Goal: Feedback & Contribution: Contribute content

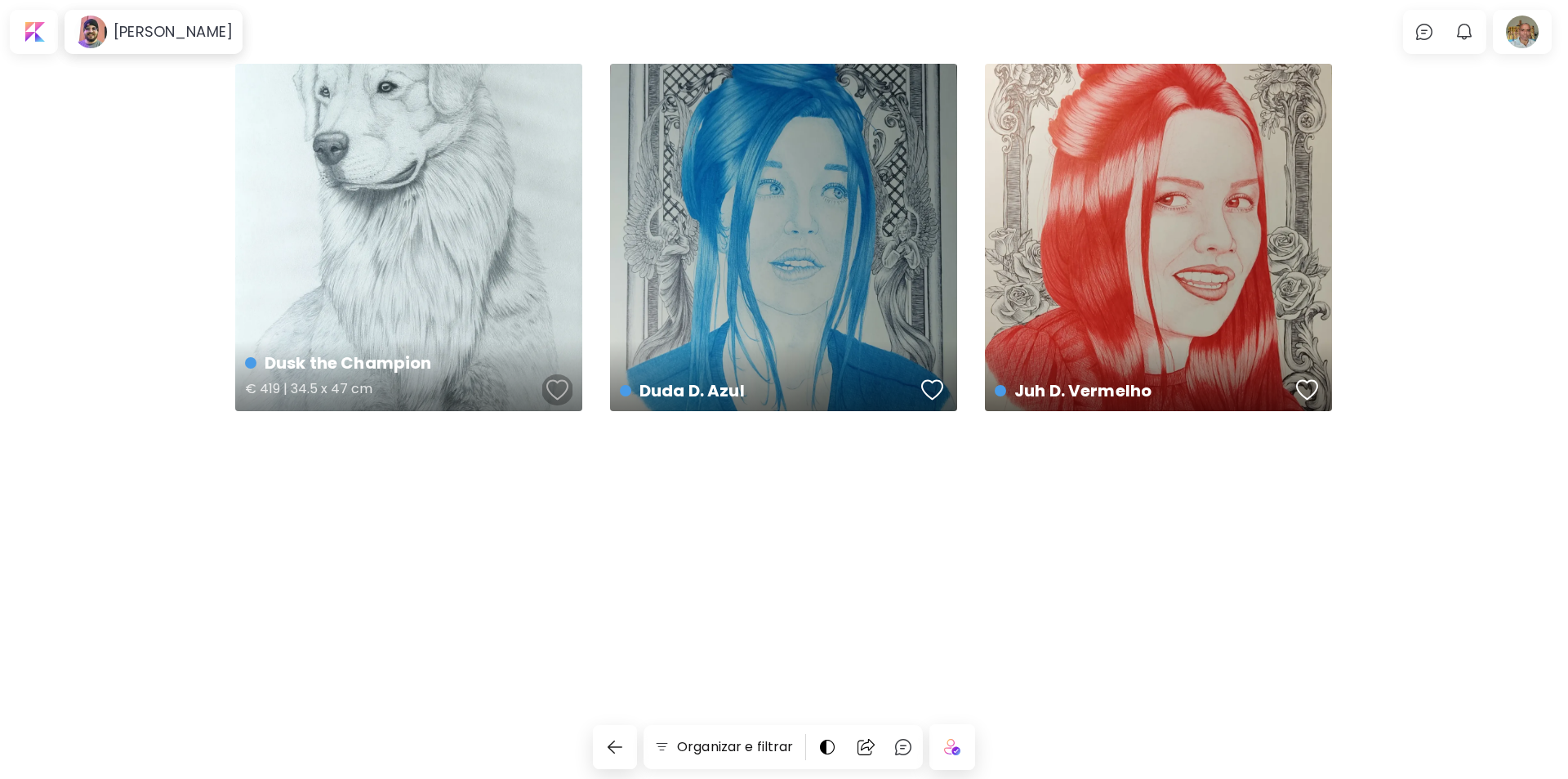
click at [553, 385] on div "button" at bounding box center [558, 390] width 23 height 25
click at [929, 383] on div "button" at bounding box center [933, 390] width 23 height 25
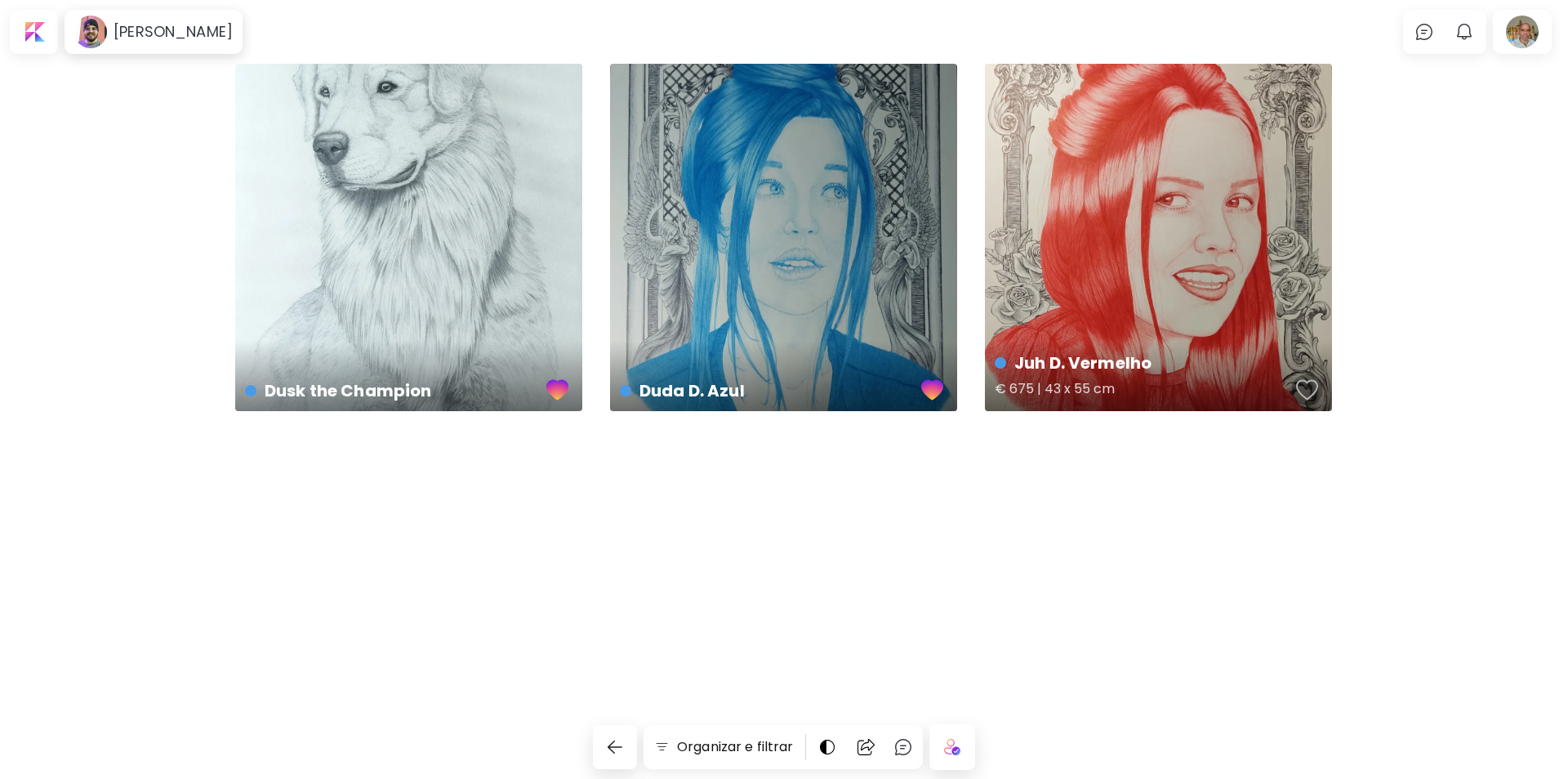
click at [1304, 388] on div "button" at bounding box center [1308, 390] width 23 height 25
click at [1211, 307] on div "Juh D. Vermelho € 675 | 43 x 55 cm" at bounding box center [1158, 237] width 348 height 348
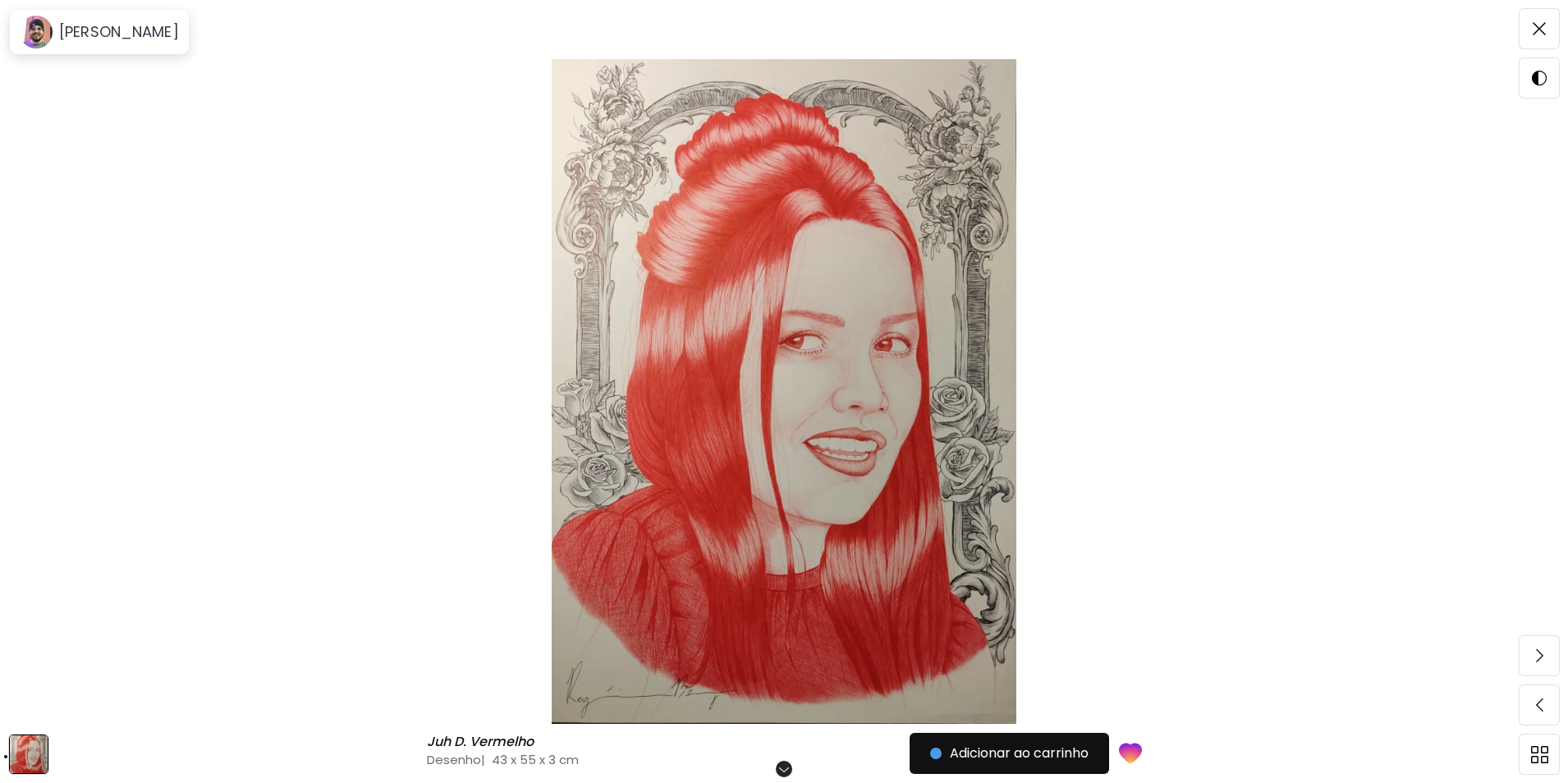
click at [835, 400] on img at bounding box center [784, 391] width 1430 height 664
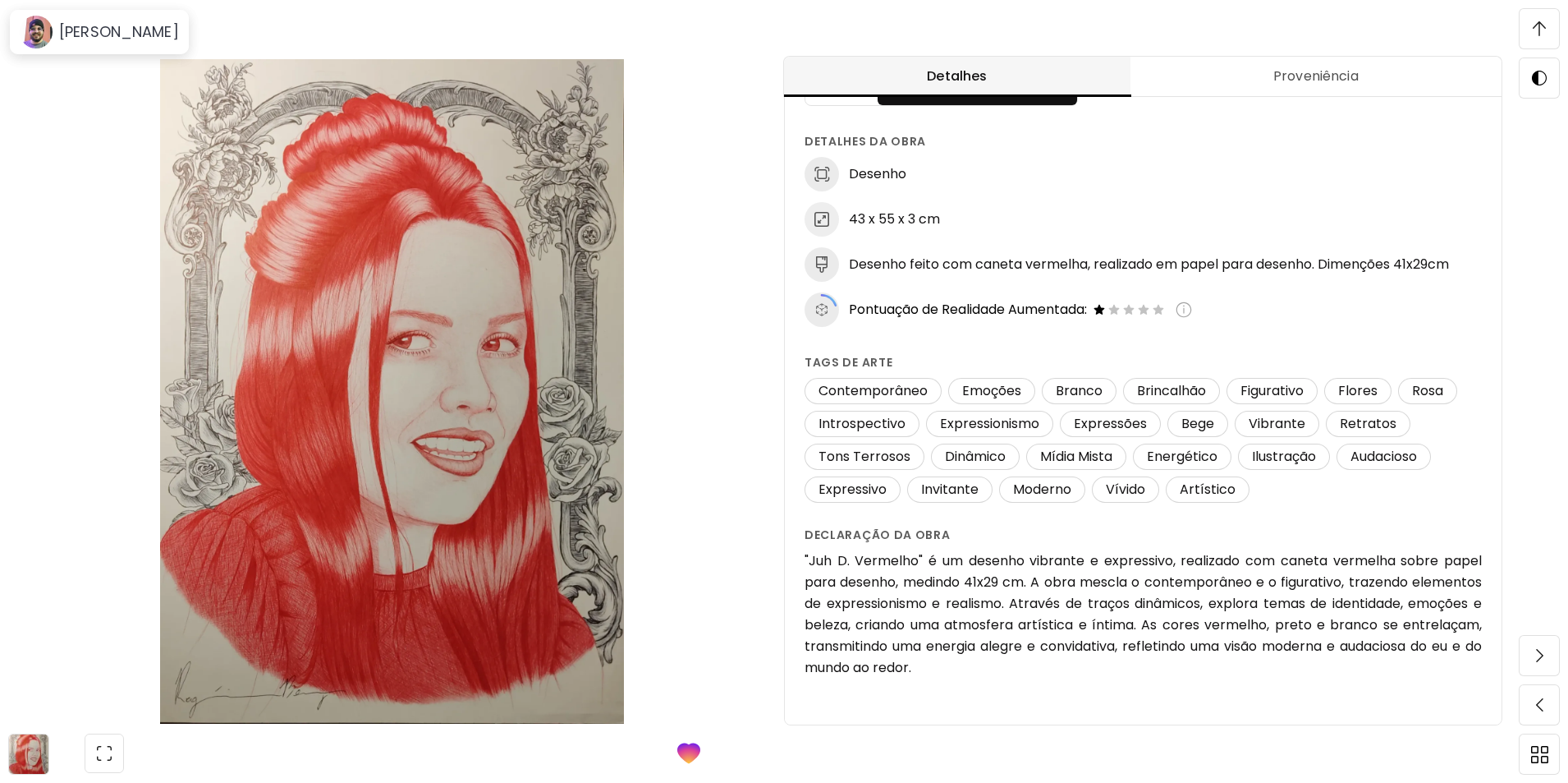
scroll to position [97, 0]
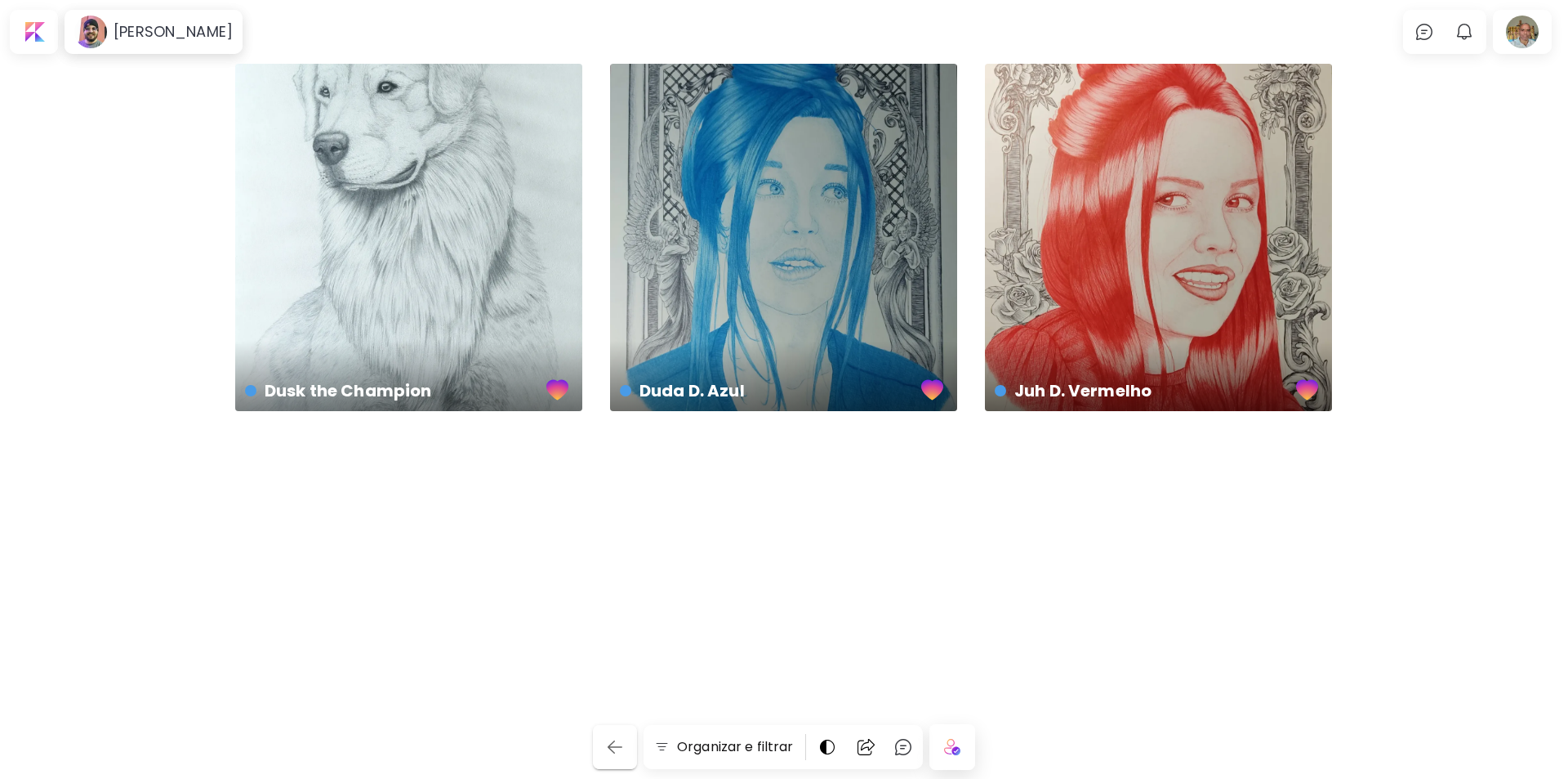
click at [615, 747] on img "button" at bounding box center [615, 747] width 20 height 20
click at [1518, 36] on div at bounding box center [1522, 32] width 52 height 37
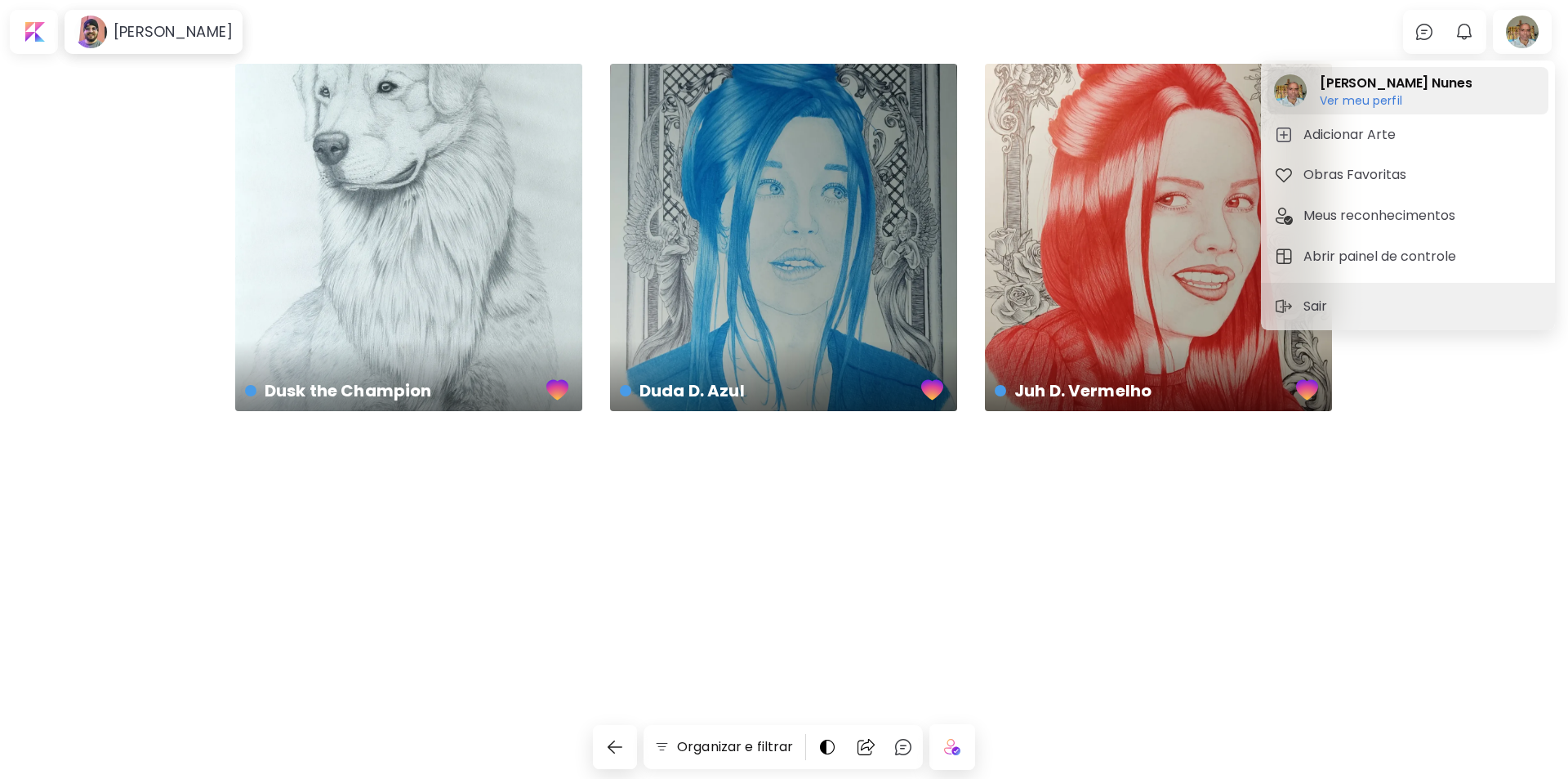
click at [1368, 102] on h6 "Ver meu perfil" at bounding box center [1396, 100] width 152 height 15
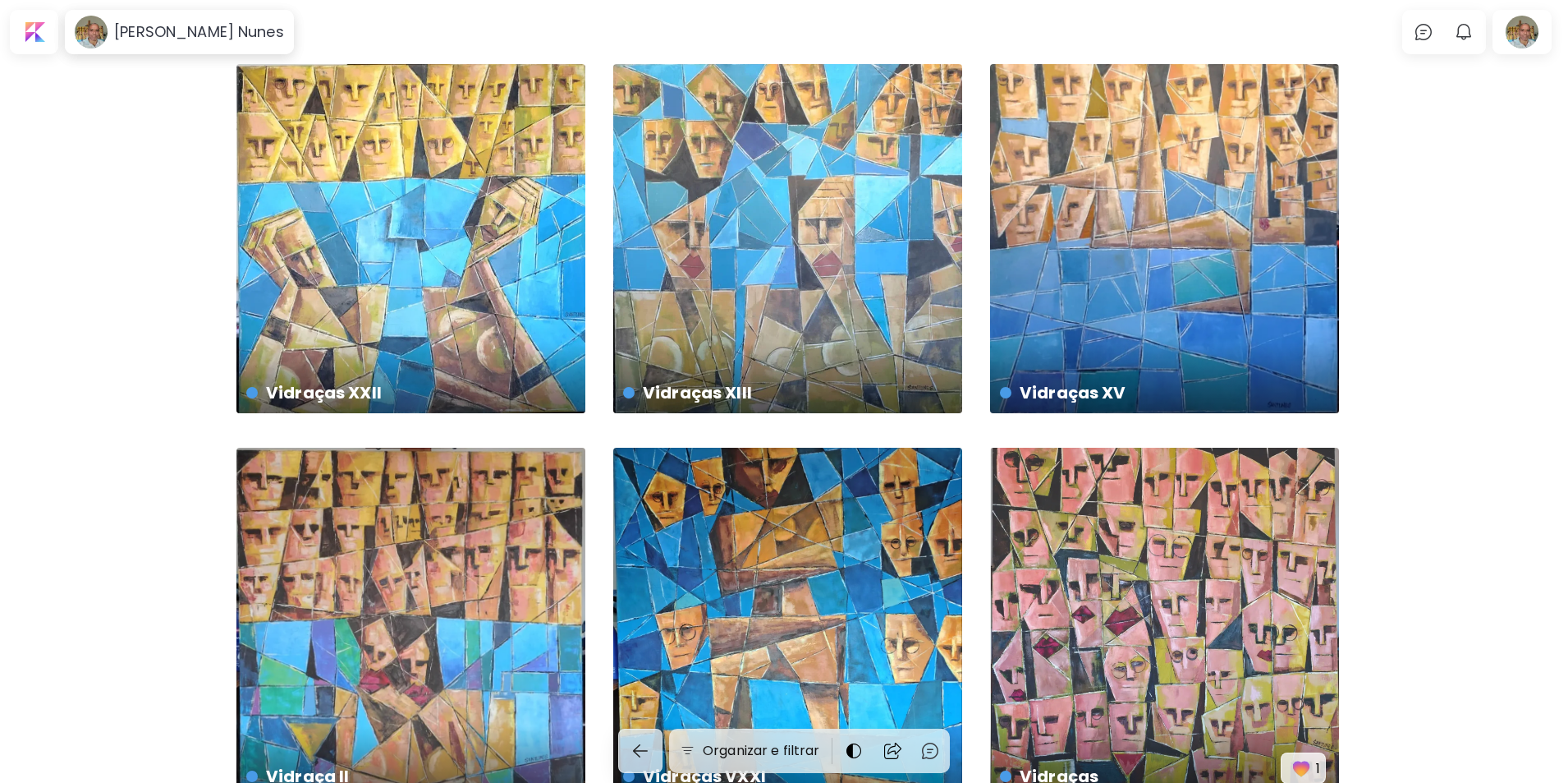
scroll to position [48, 0]
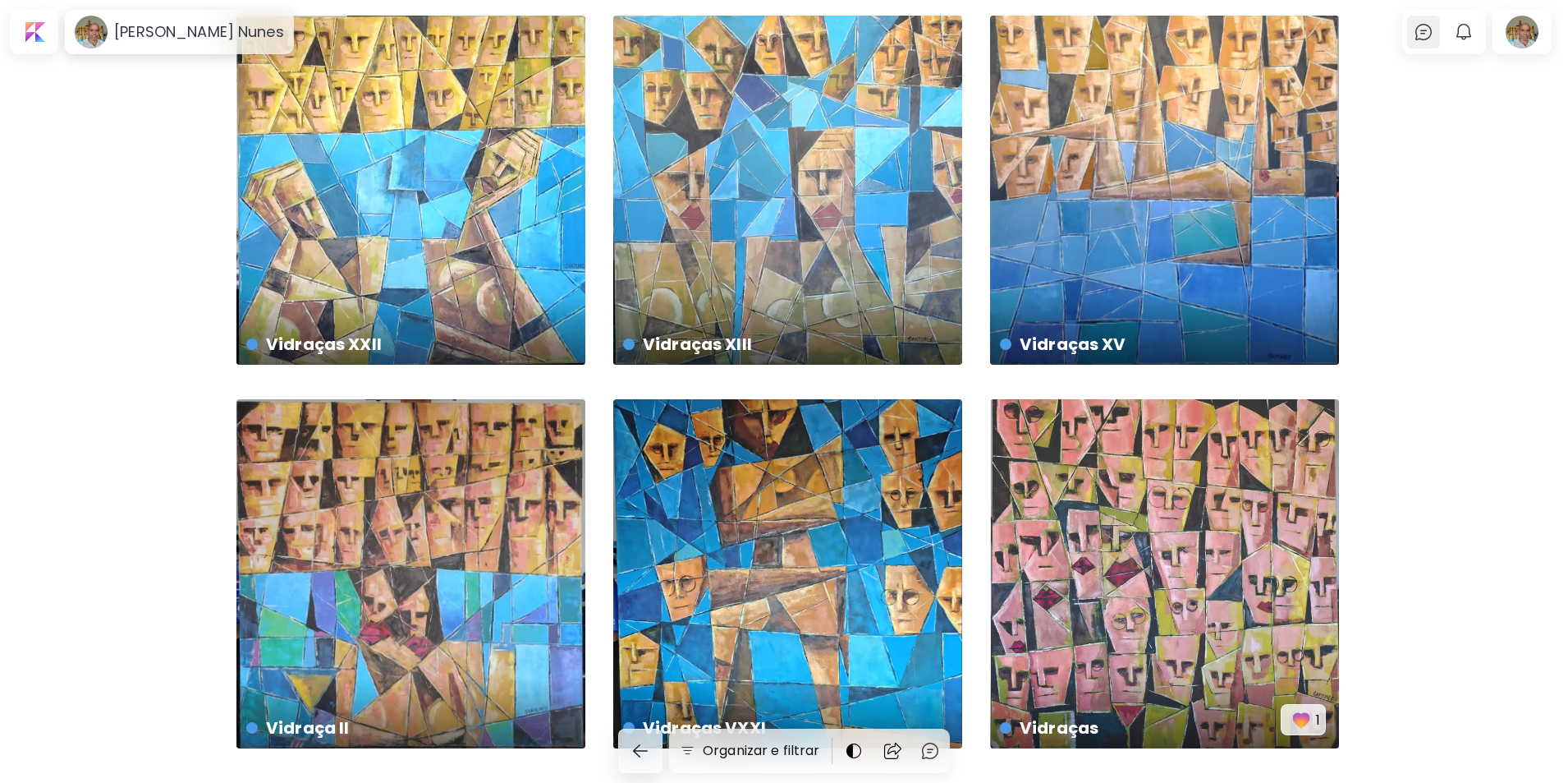
click at [1426, 34] on img at bounding box center [1423, 32] width 20 height 20
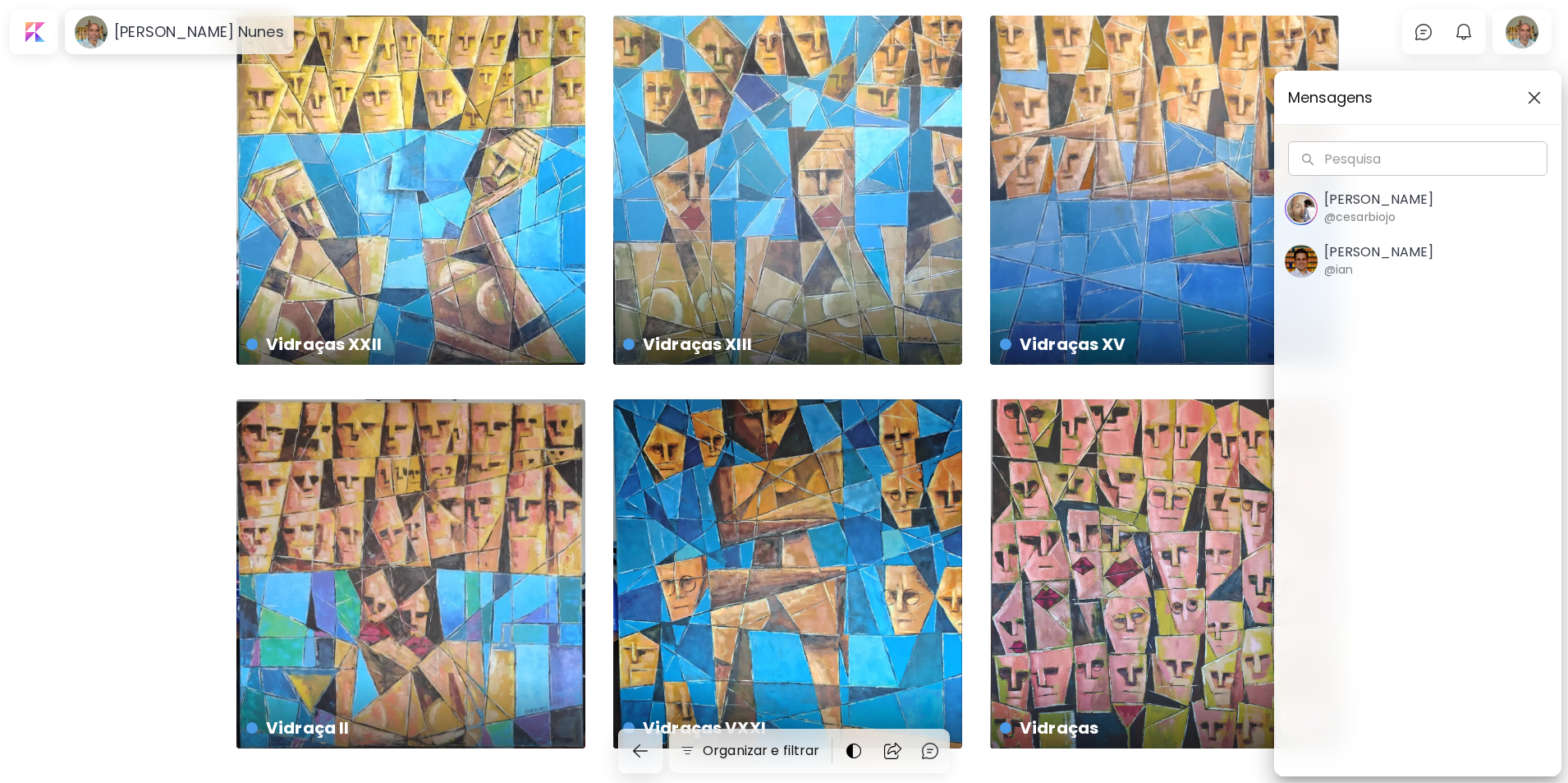
click at [1536, 96] on img "button" at bounding box center [1534, 97] width 13 height 13
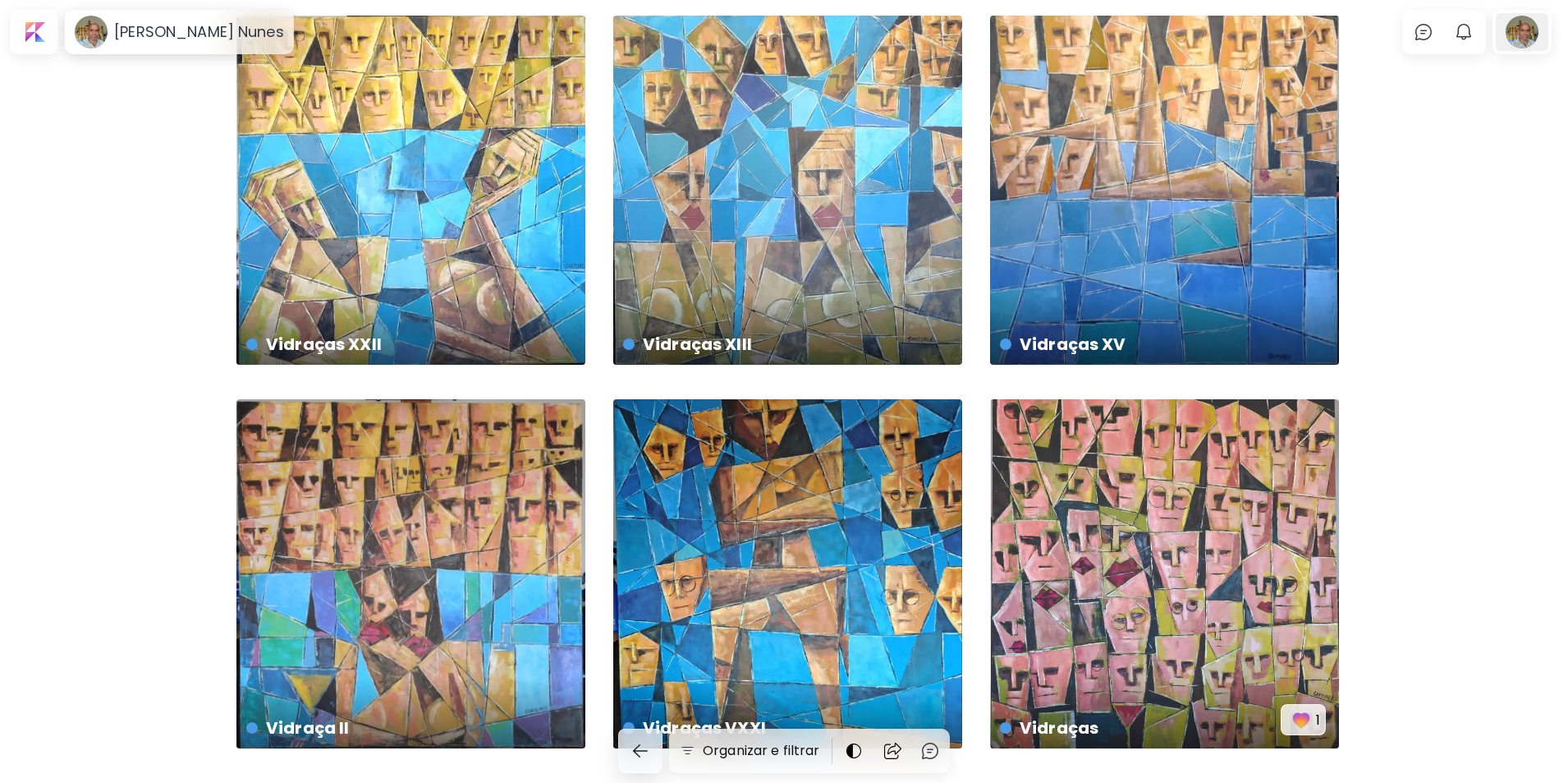
click at [1514, 39] on div at bounding box center [1522, 32] width 53 height 38
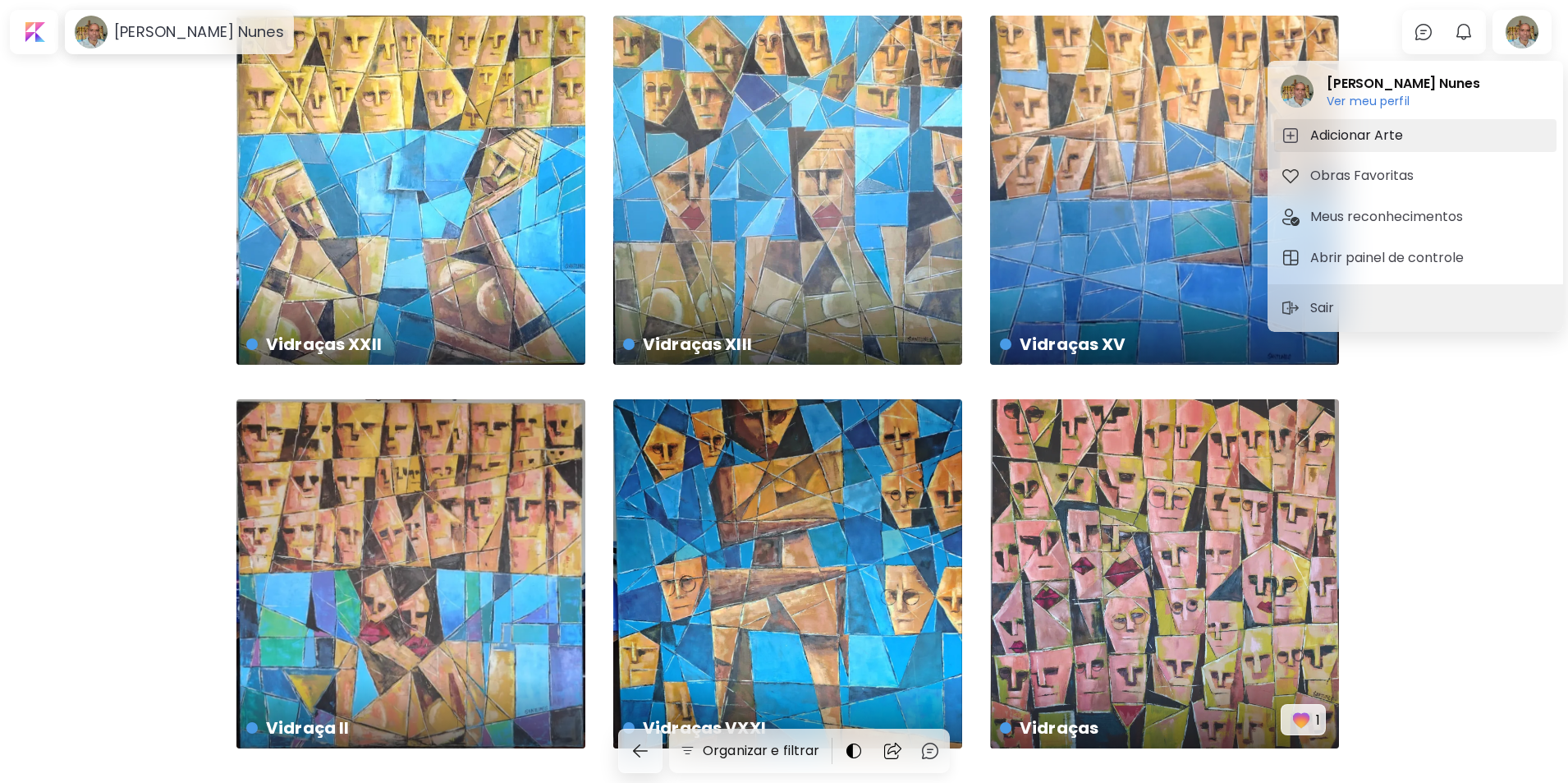
click at [1346, 128] on h5 "Adicionar Arte" at bounding box center [1359, 136] width 97 height 20
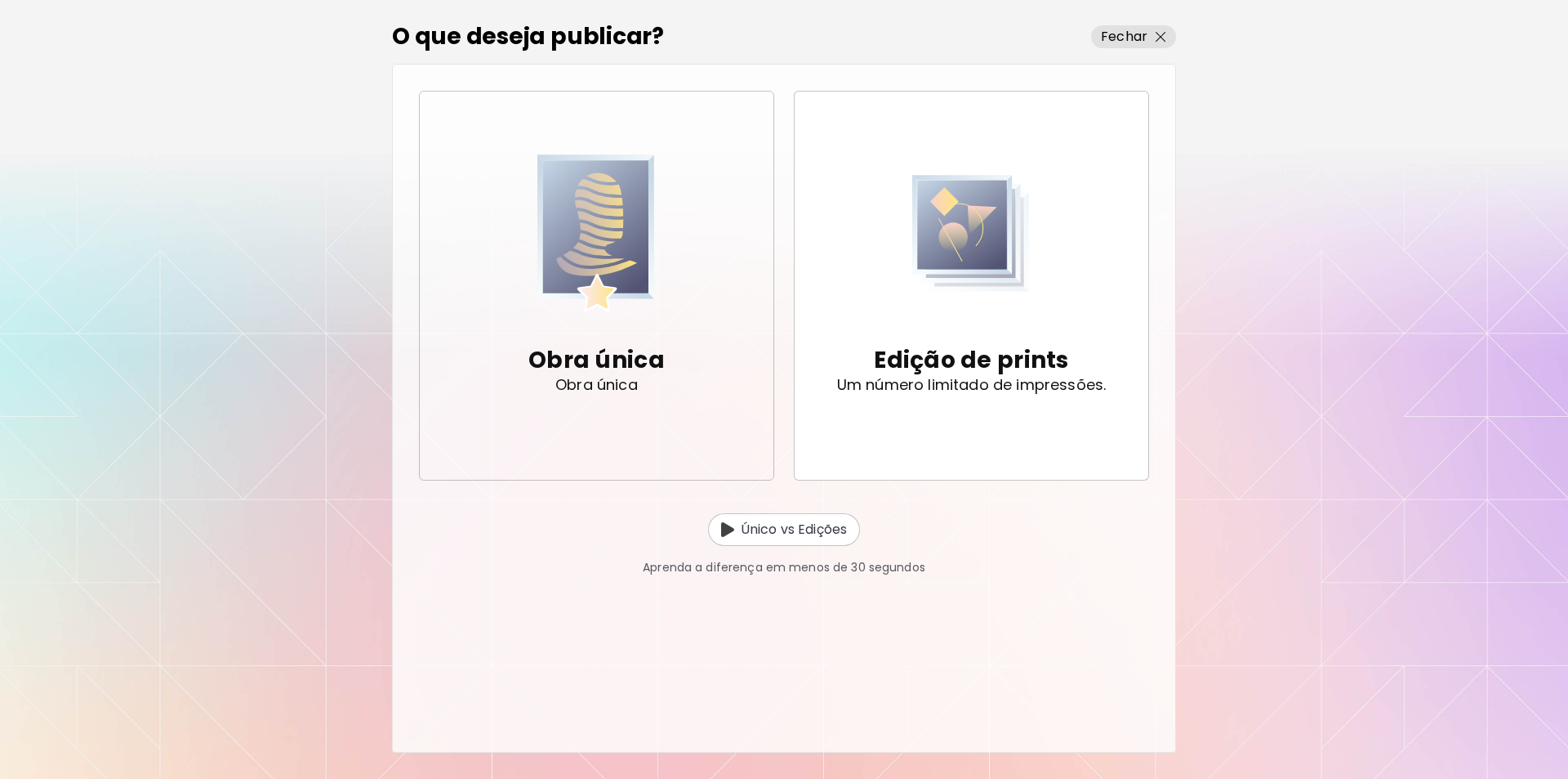
click at [614, 248] on img "button" at bounding box center [596, 232] width 117 height 166
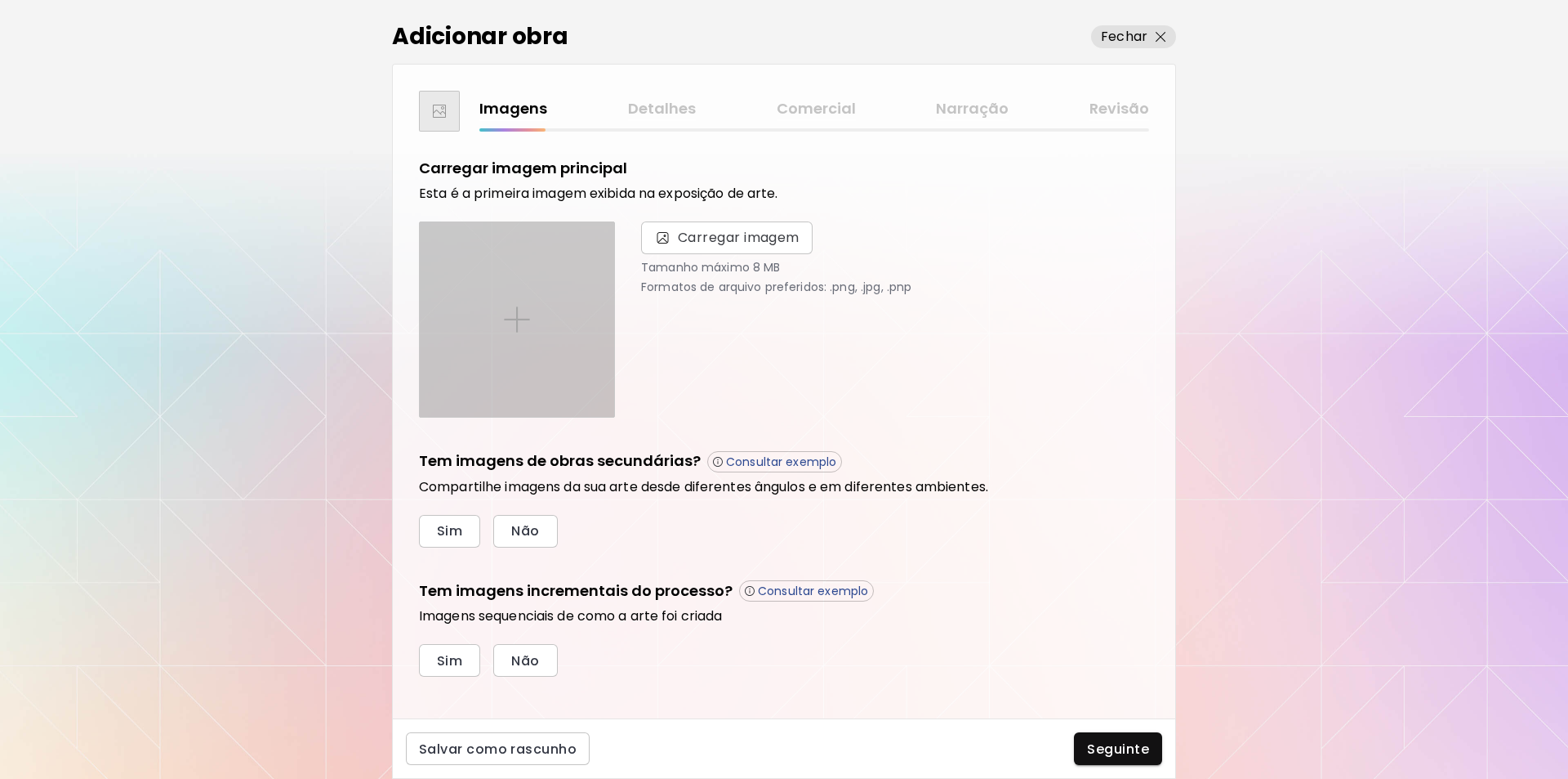
click at [516, 317] on img at bounding box center [516, 319] width 26 height 26
click at [0, 0] on input "file" at bounding box center [0, 0] width 0 height 0
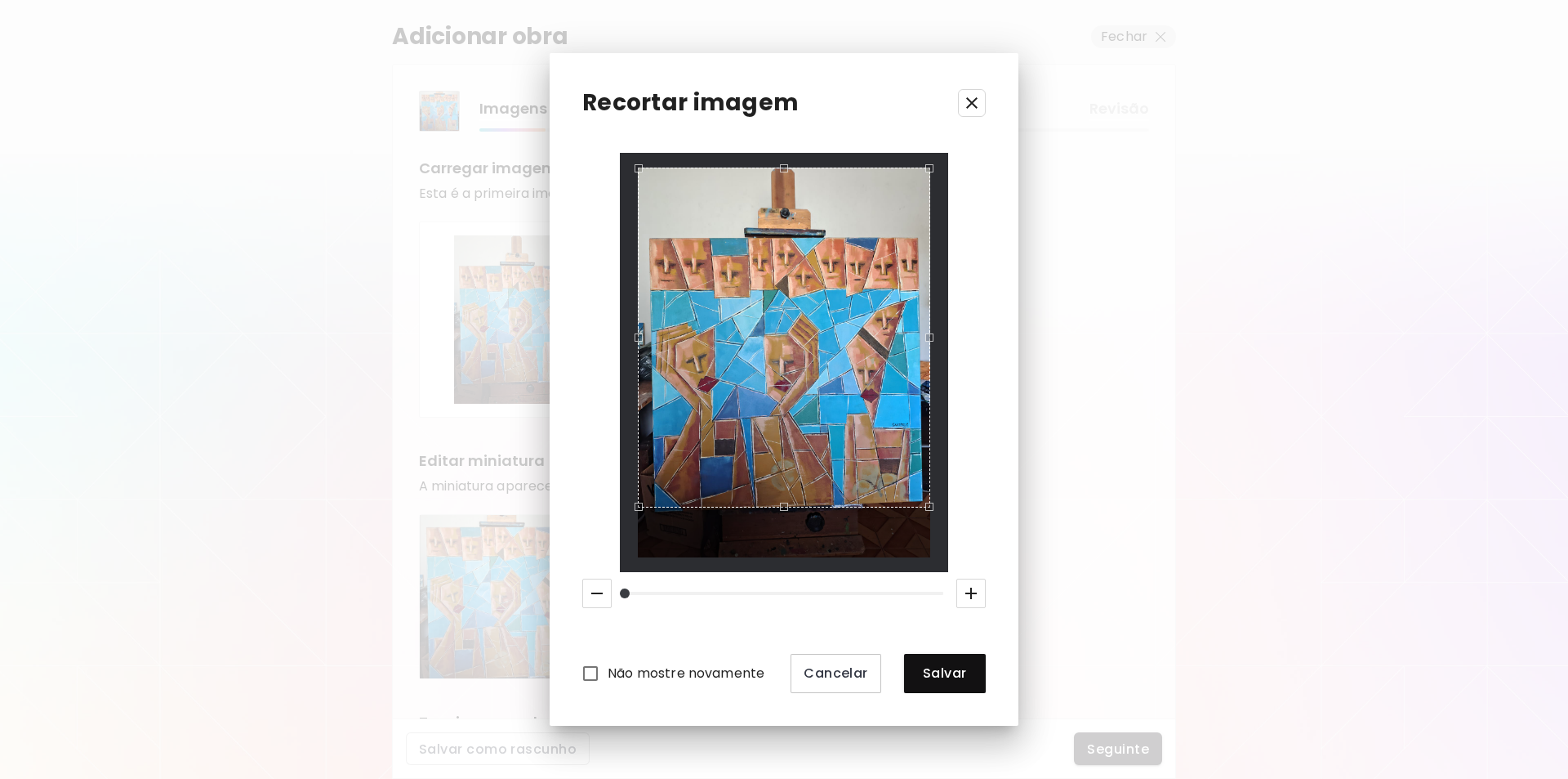
click at [791, 168] on div "Use the arrow keys to move the crop selection area" at bounding box center [784, 168] width 290 height 0
click at [650, 333] on div "Use the up and down arrow keys to move the west drag handle to change the crop …" at bounding box center [650, 333] width 0 height 0
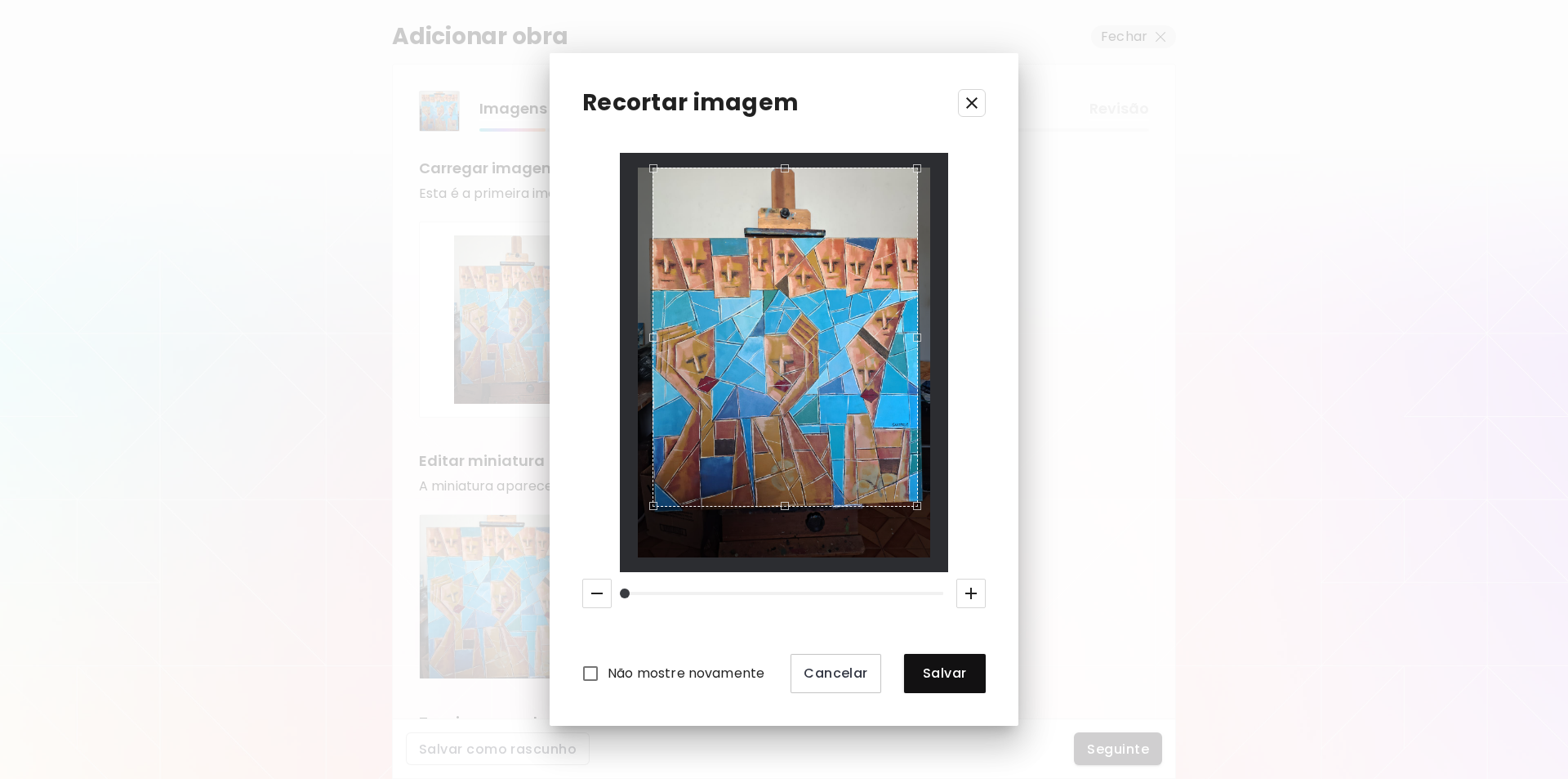
click at [922, 333] on div "Use the up and down arrow keys to move the east drag handle to change the crop …" at bounding box center [922, 333] width 0 height 0
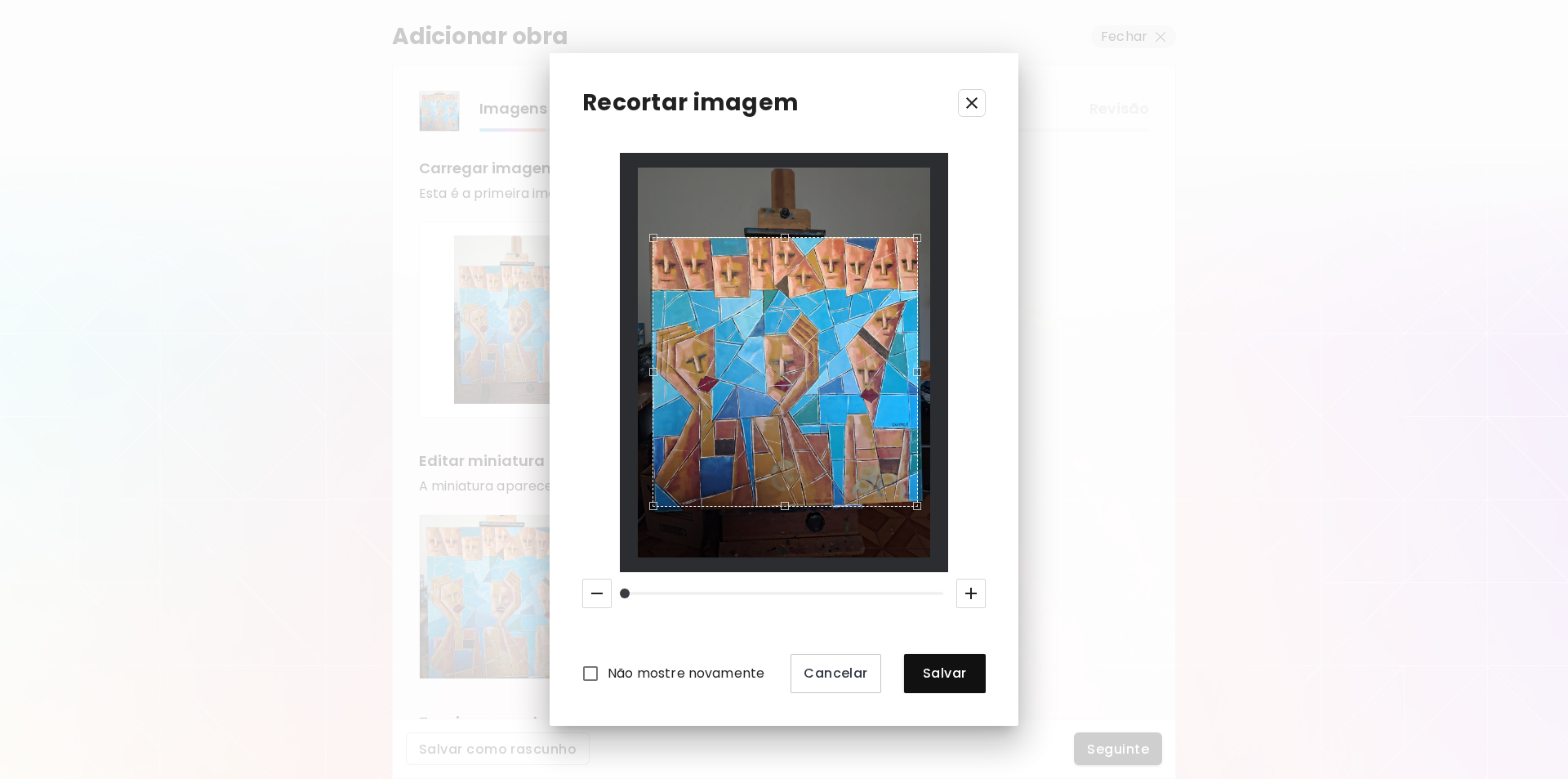
click at [781, 234] on div "Use the up and down arrow keys to move the north drag handle to change the crop…" at bounding box center [781, 234] width 0 height 0
click at [781, 509] on div "Use the up and down arrow keys to move the south drag handle to change the crop…" at bounding box center [781, 509] width 0 height 0
click at [942, 679] on span "Salvar" at bounding box center [945, 672] width 55 height 17
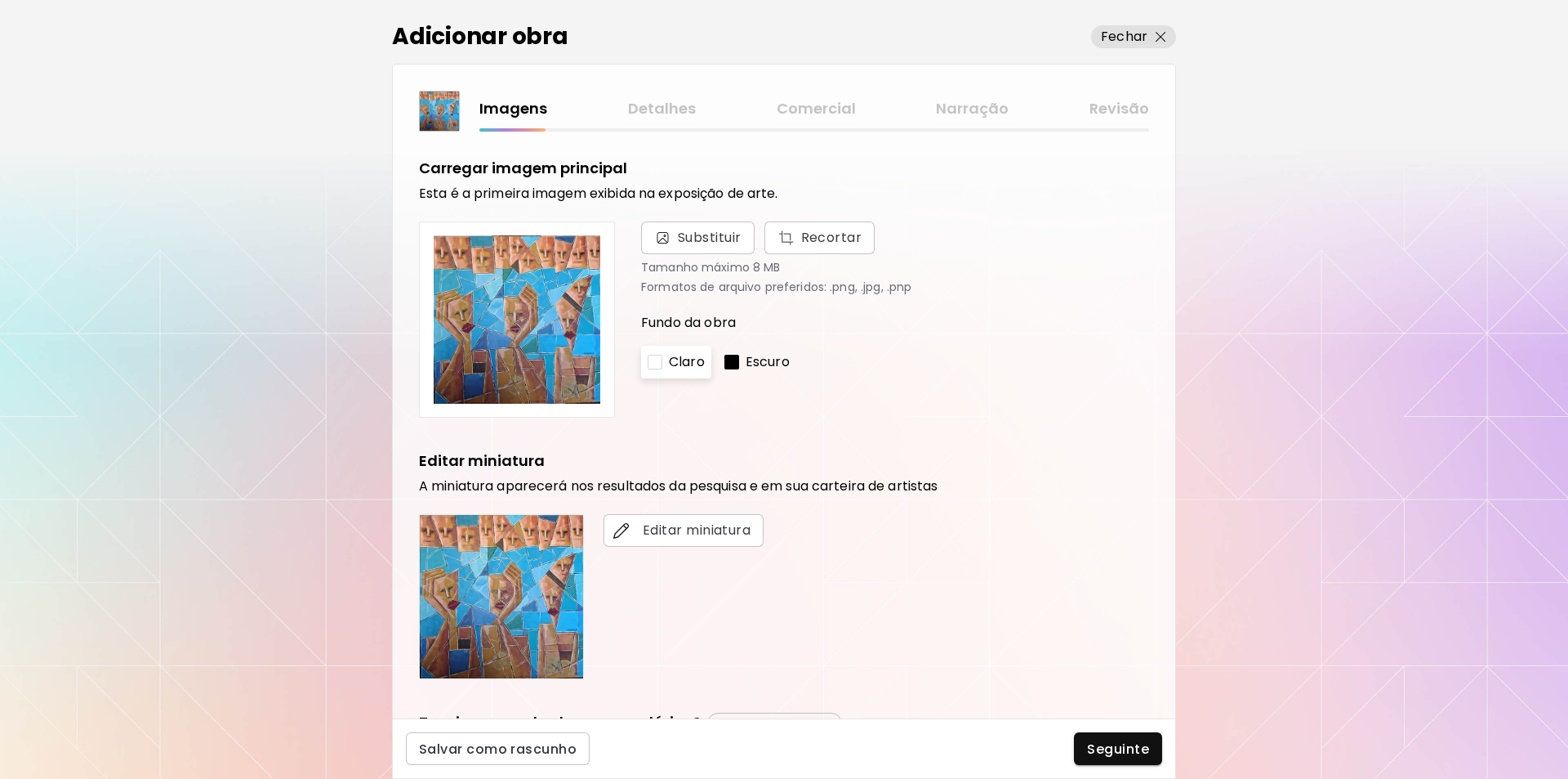
click at [534, 567] on img at bounding box center [501, 597] width 164 height 164
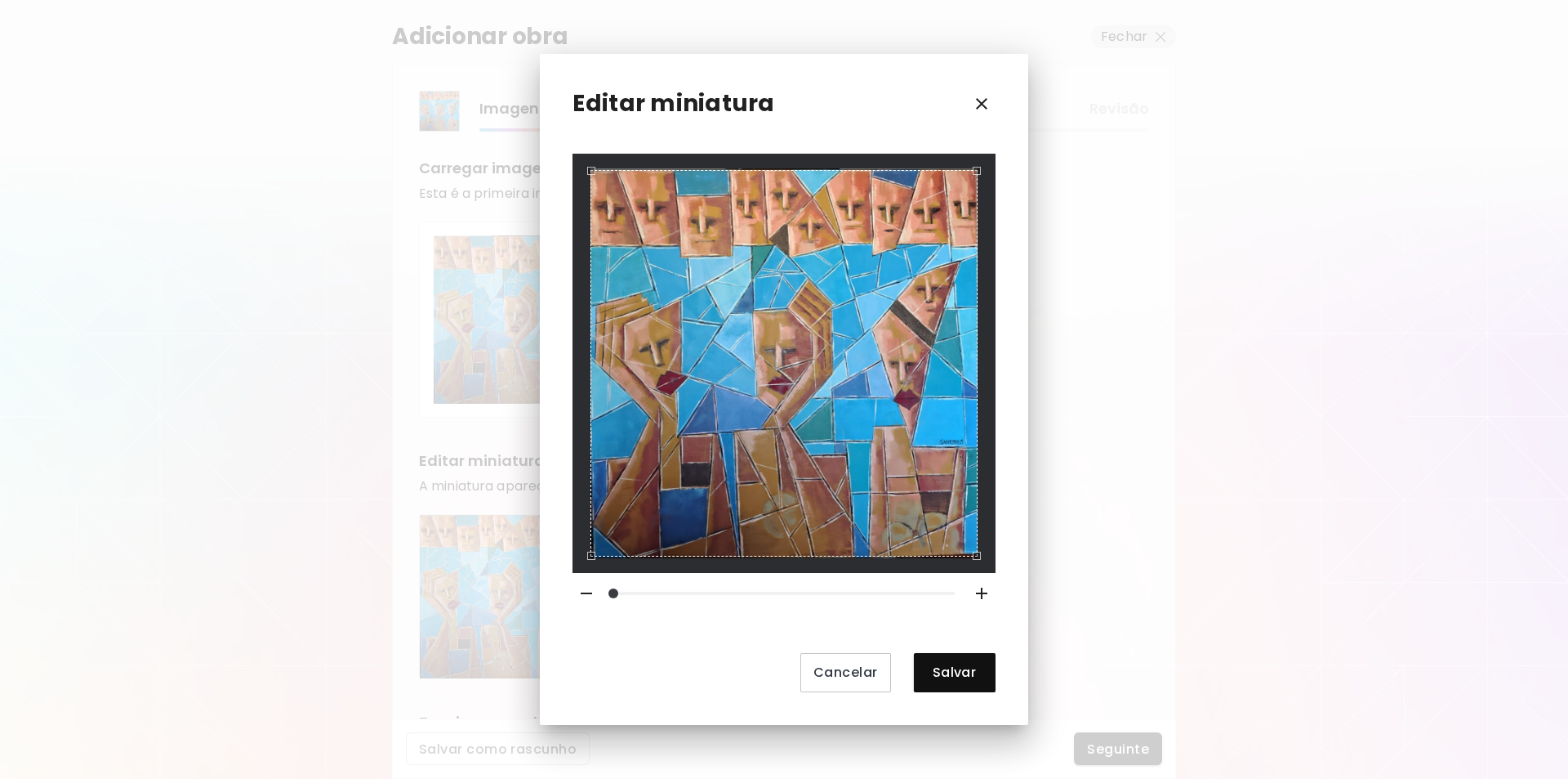
click at [977, 103] on icon "button" at bounding box center [982, 104] width 20 height 20
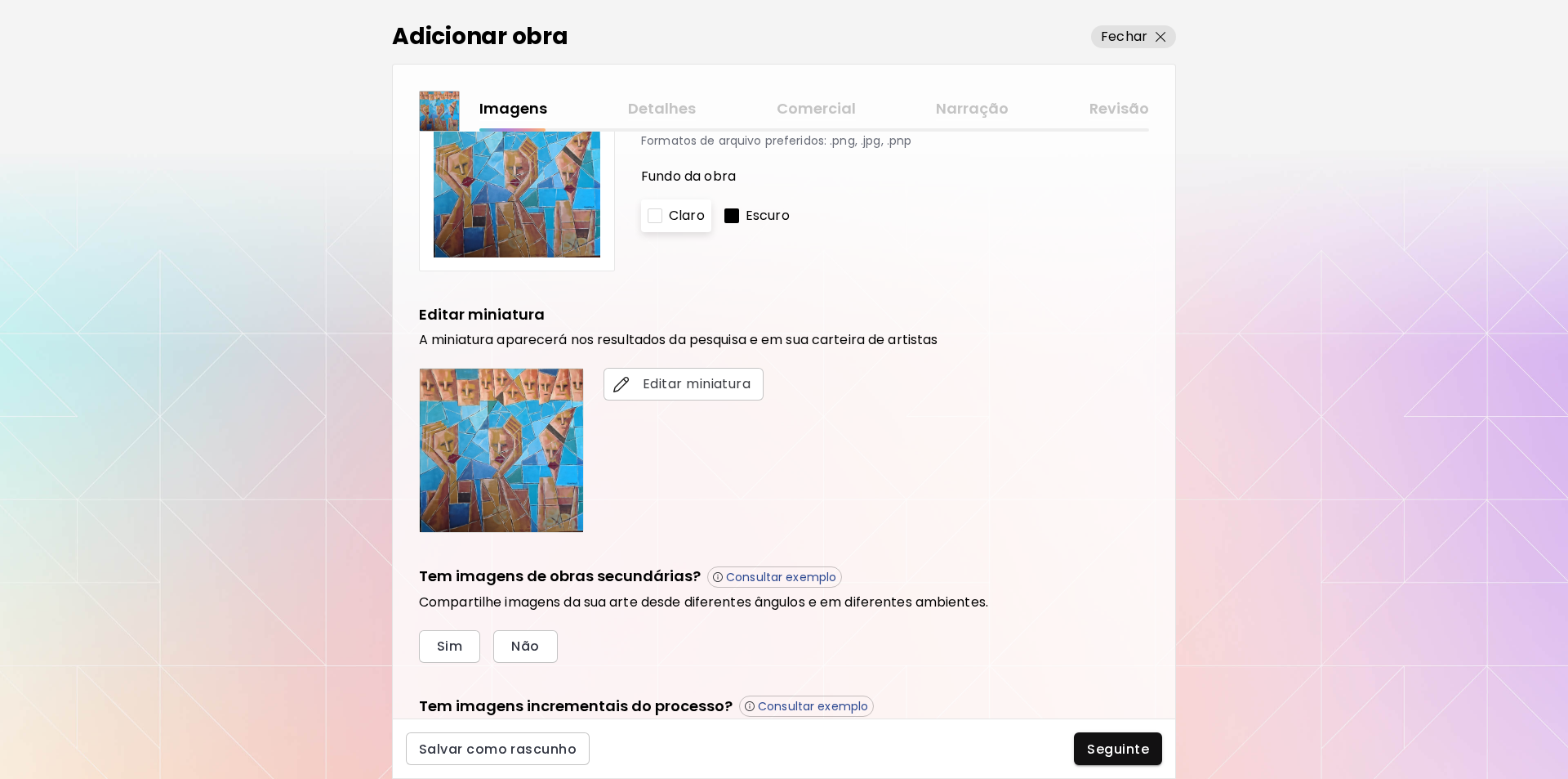
scroll to position [144, 0]
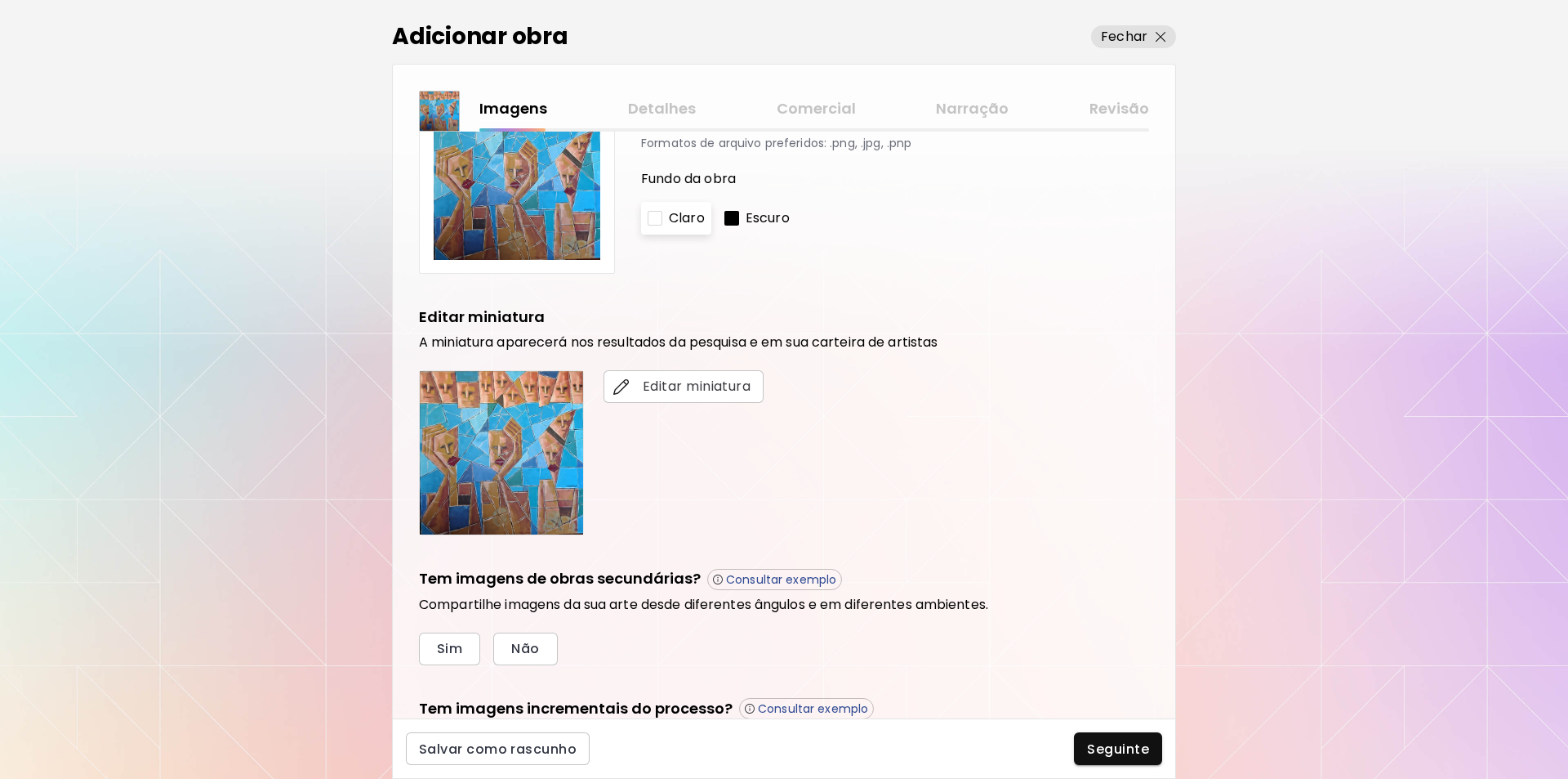
click at [732, 579] on p "Consultar exemplo" at bounding box center [781, 579] width 110 height 15
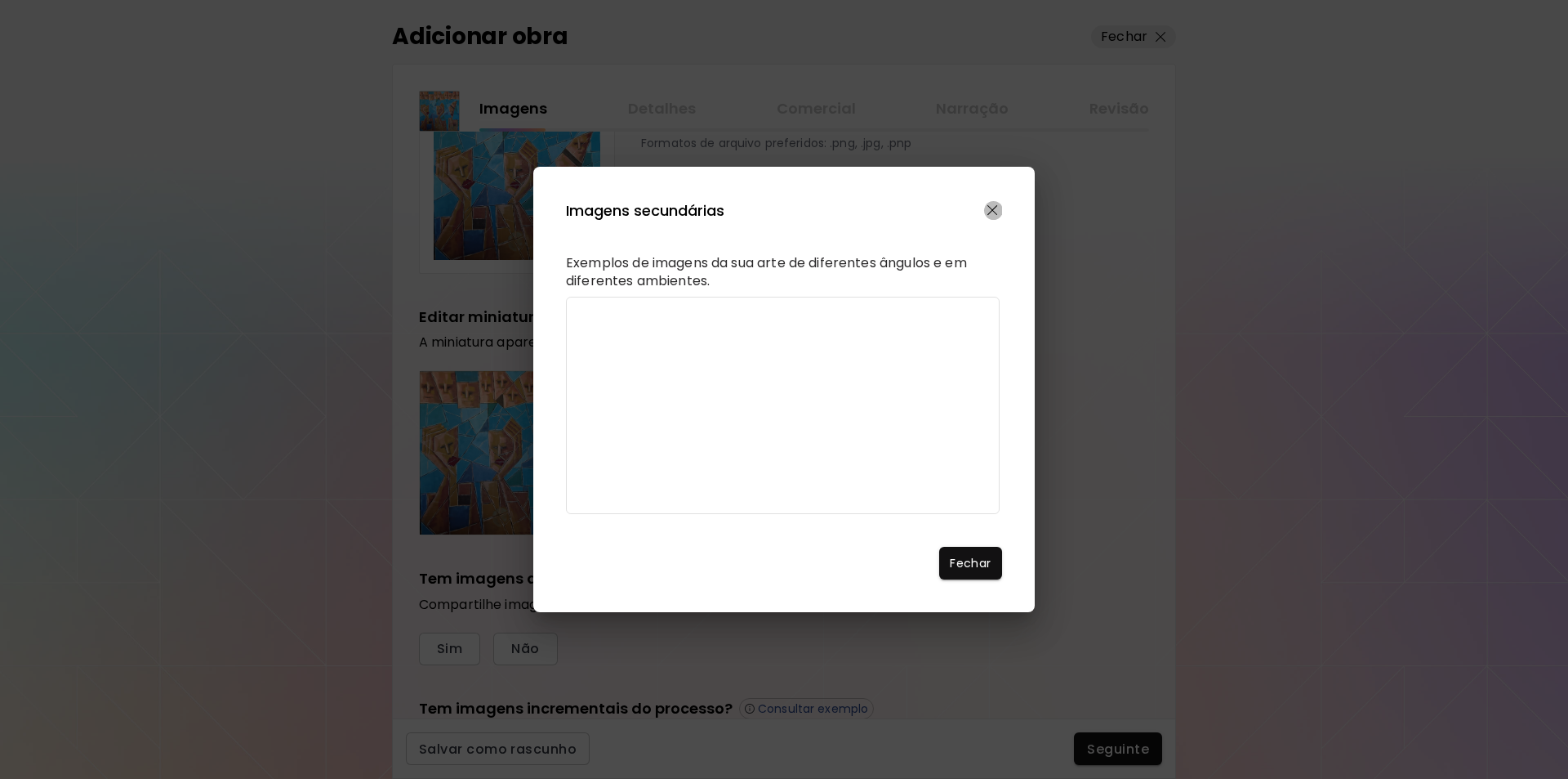
click at [994, 205] on img "button" at bounding box center [993, 211] width 11 height 11
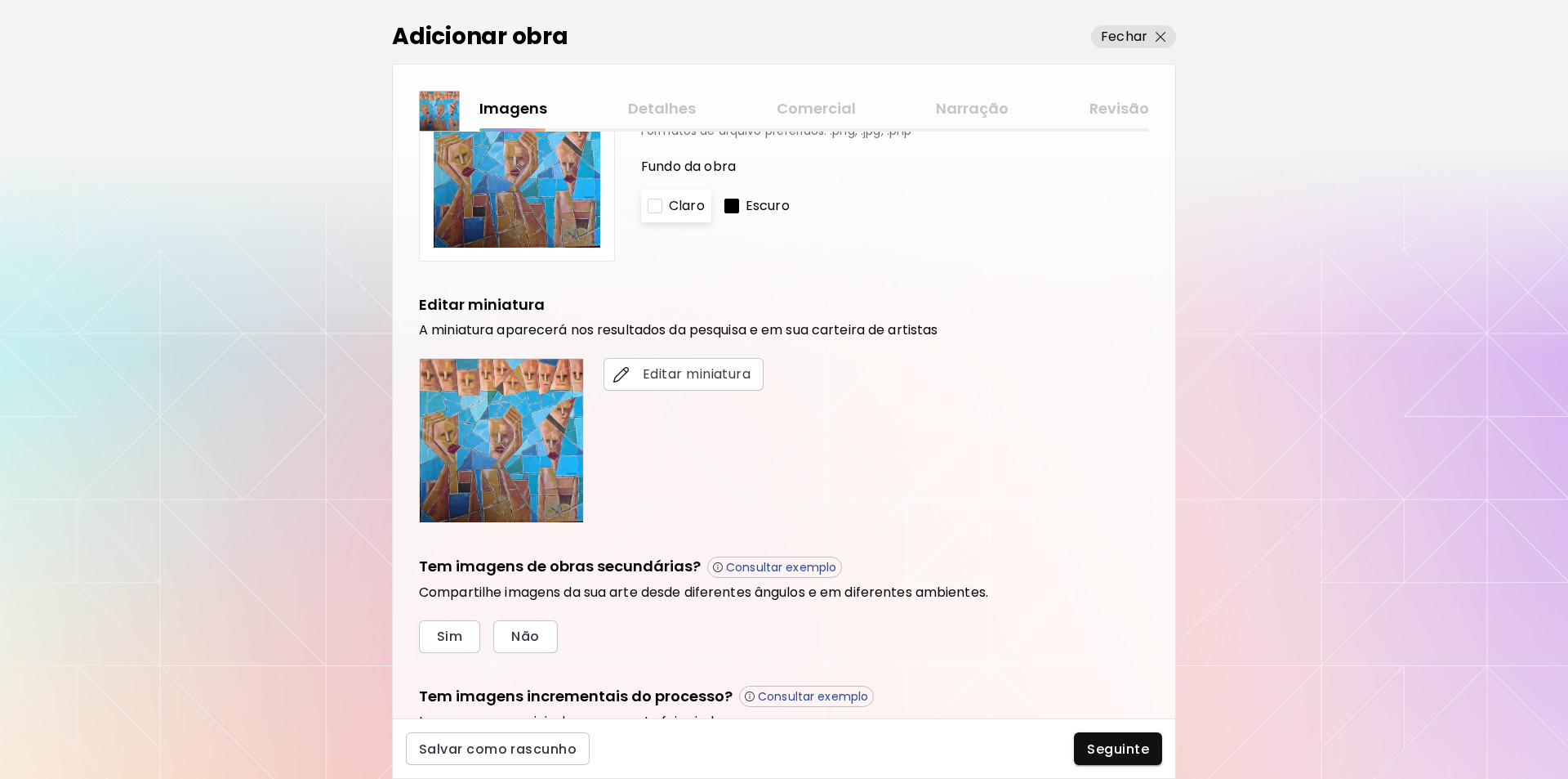
scroll to position [166, 0]
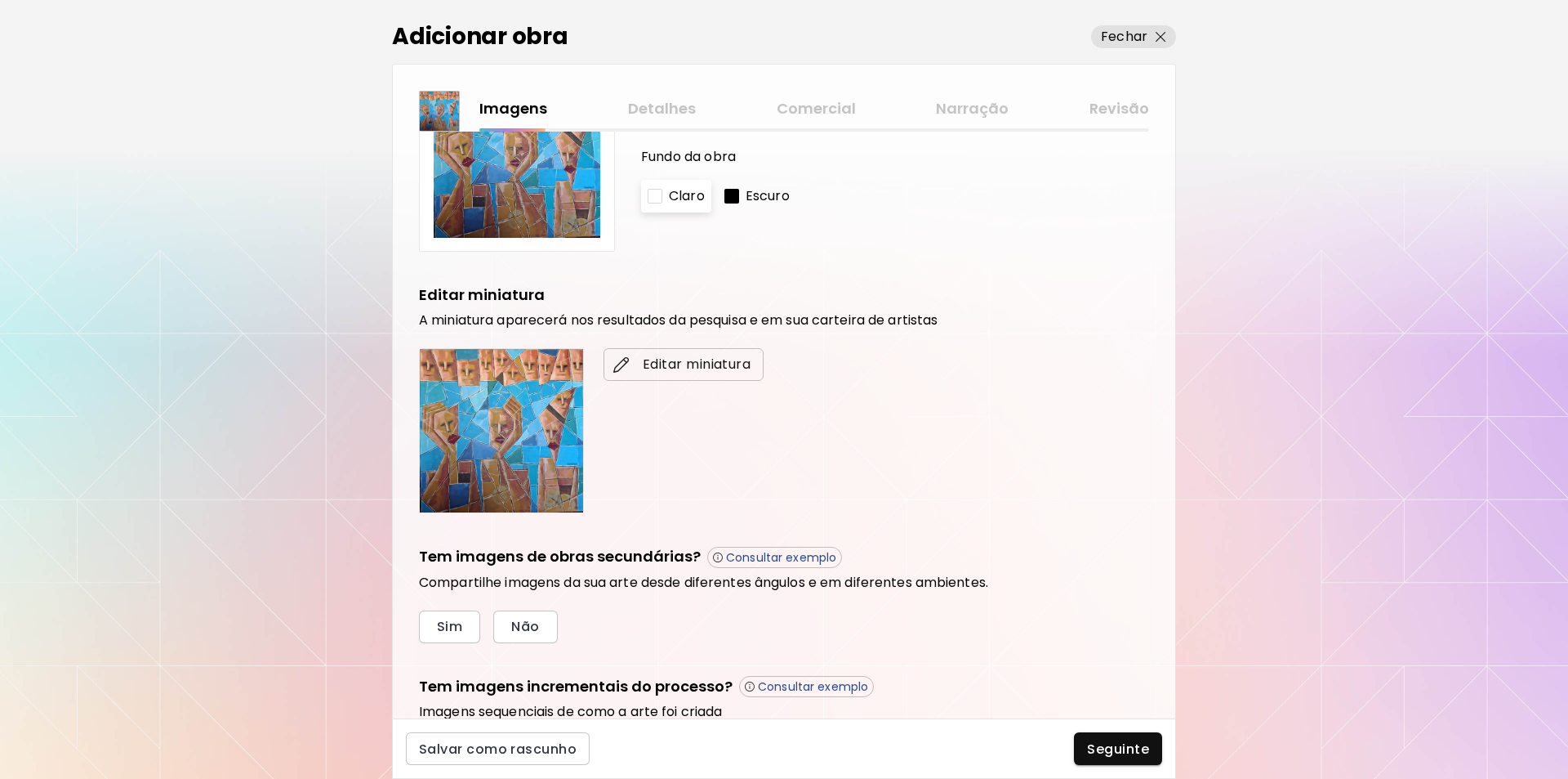
click at [676, 360] on span "Editar miniatura" at bounding box center [684, 365] width 134 height 20
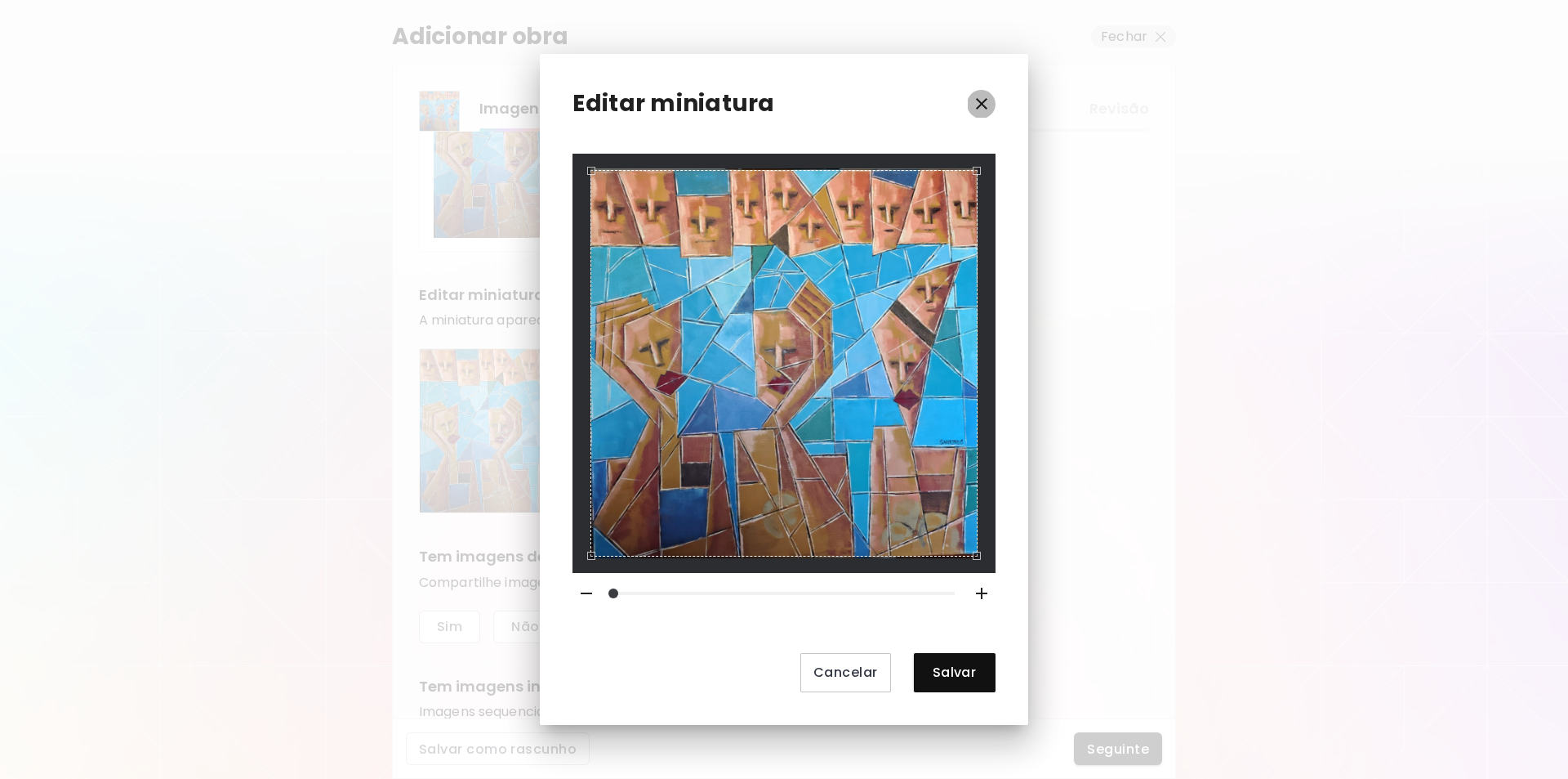
click at [981, 103] on icon "button" at bounding box center [981, 103] width 12 height 12
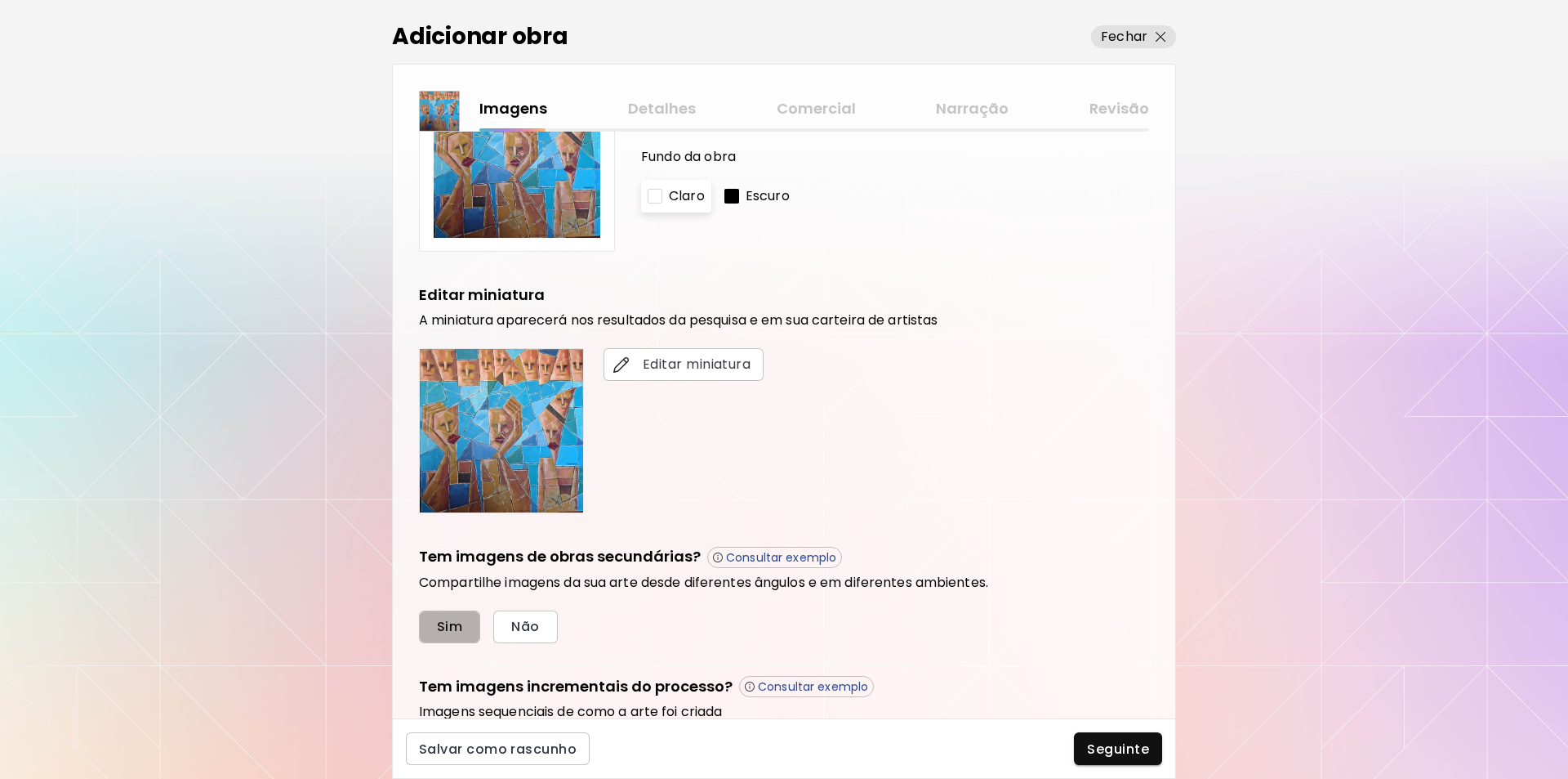
click at [447, 625] on span "Sim" at bounding box center [450, 626] width 25 height 17
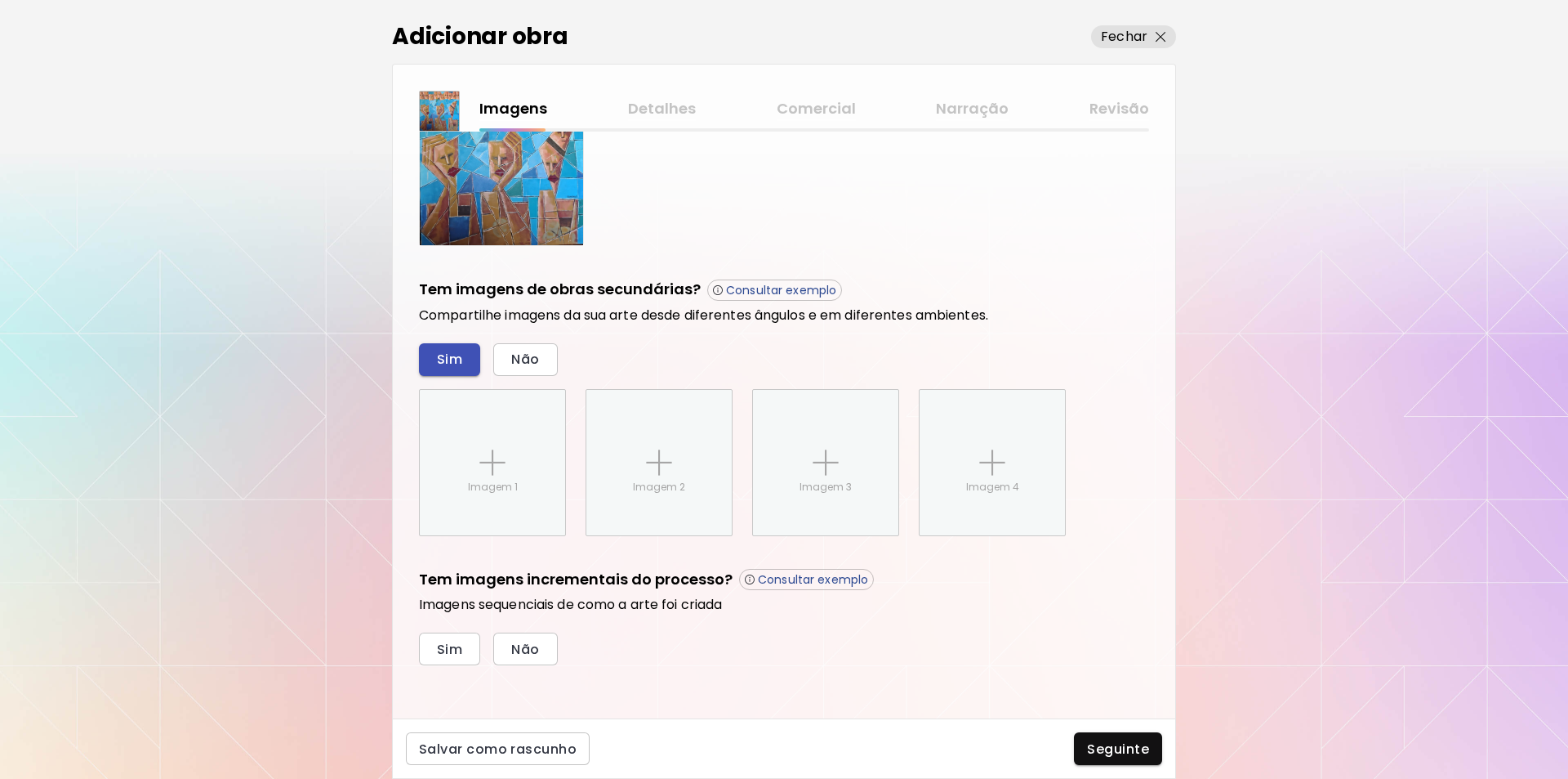
scroll to position [438, 0]
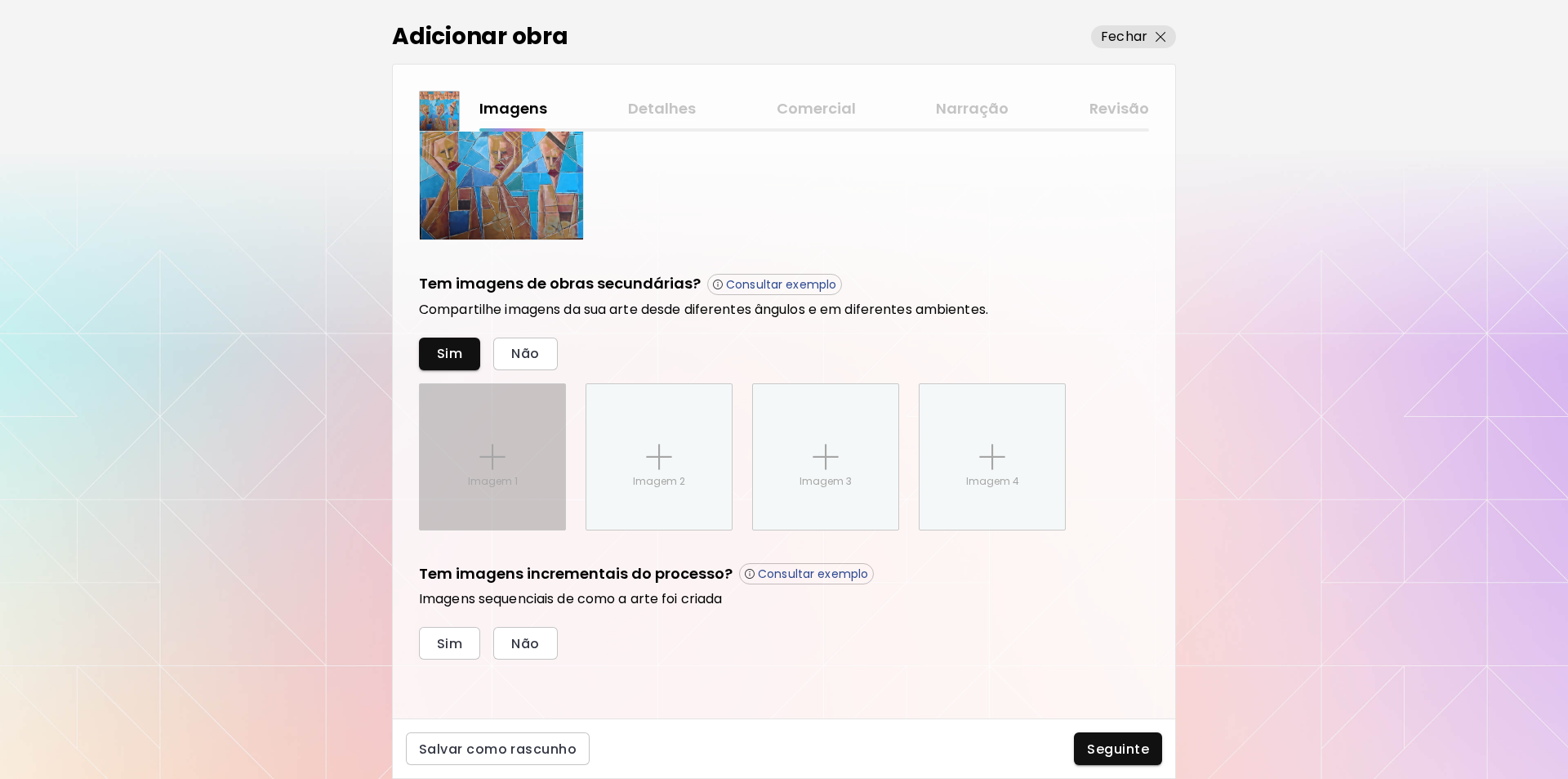
click at [498, 453] on img at bounding box center [492, 456] width 26 height 26
click at [0, 0] on input "Imagem 1" at bounding box center [0, 0] width 0 height 0
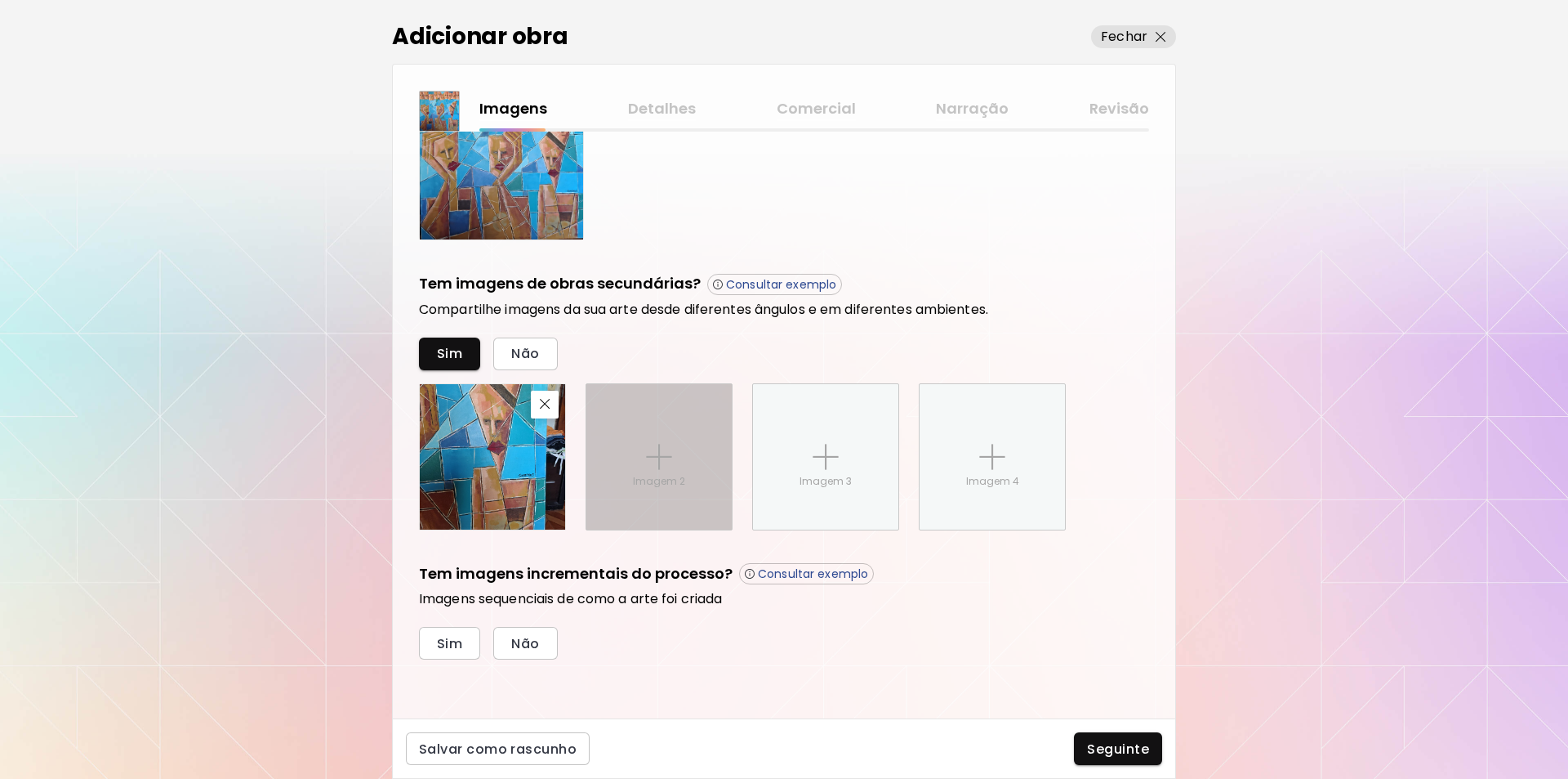
click at [648, 456] on img at bounding box center [659, 456] width 26 height 26
click at [0, 0] on input "Imagem 2" at bounding box center [0, 0] width 0 height 0
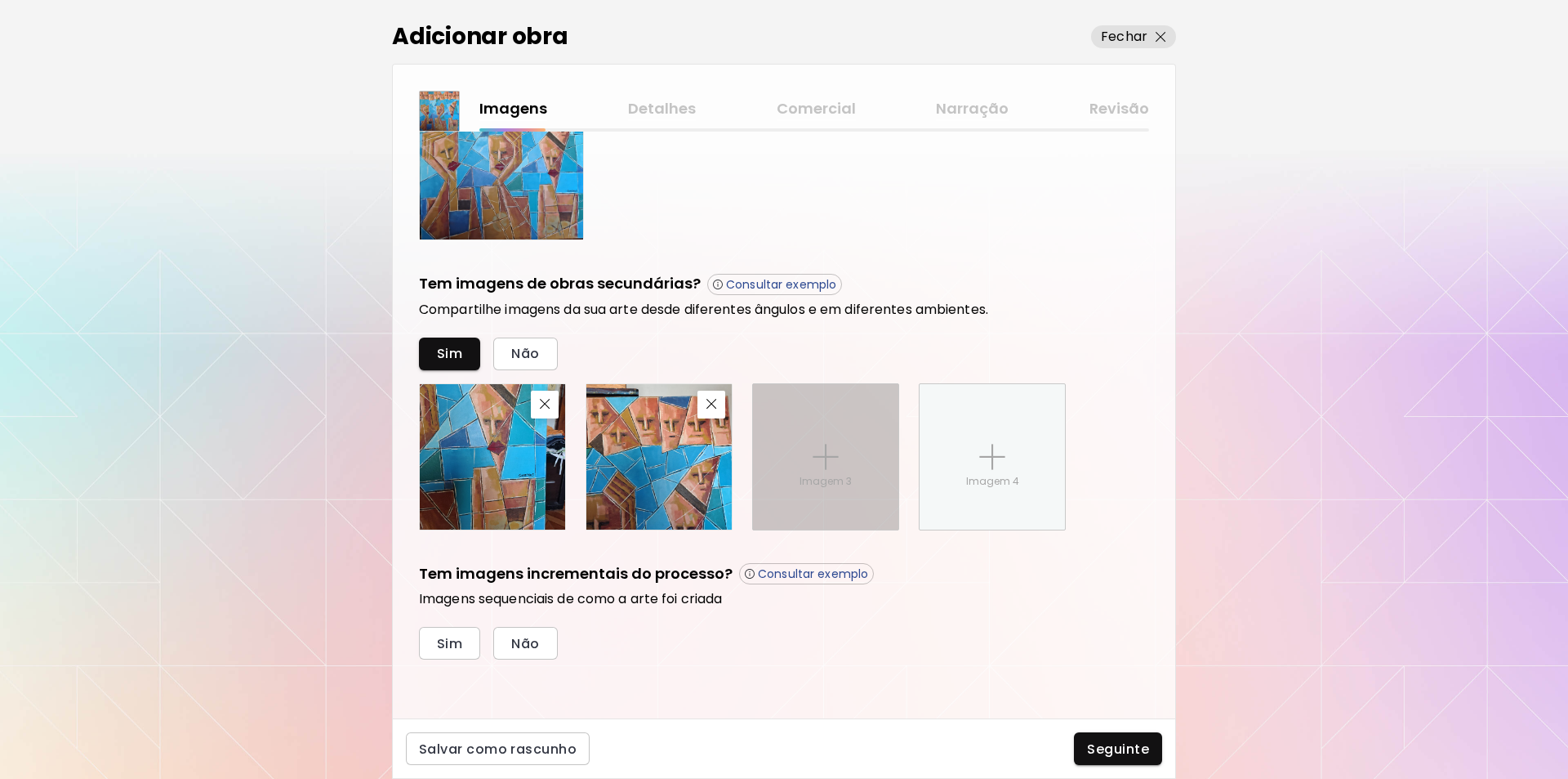
click at [826, 449] on img at bounding box center [825, 456] width 26 height 26
click at [0, 0] on input "Imagem 3" at bounding box center [0, 0] width 0 height 0
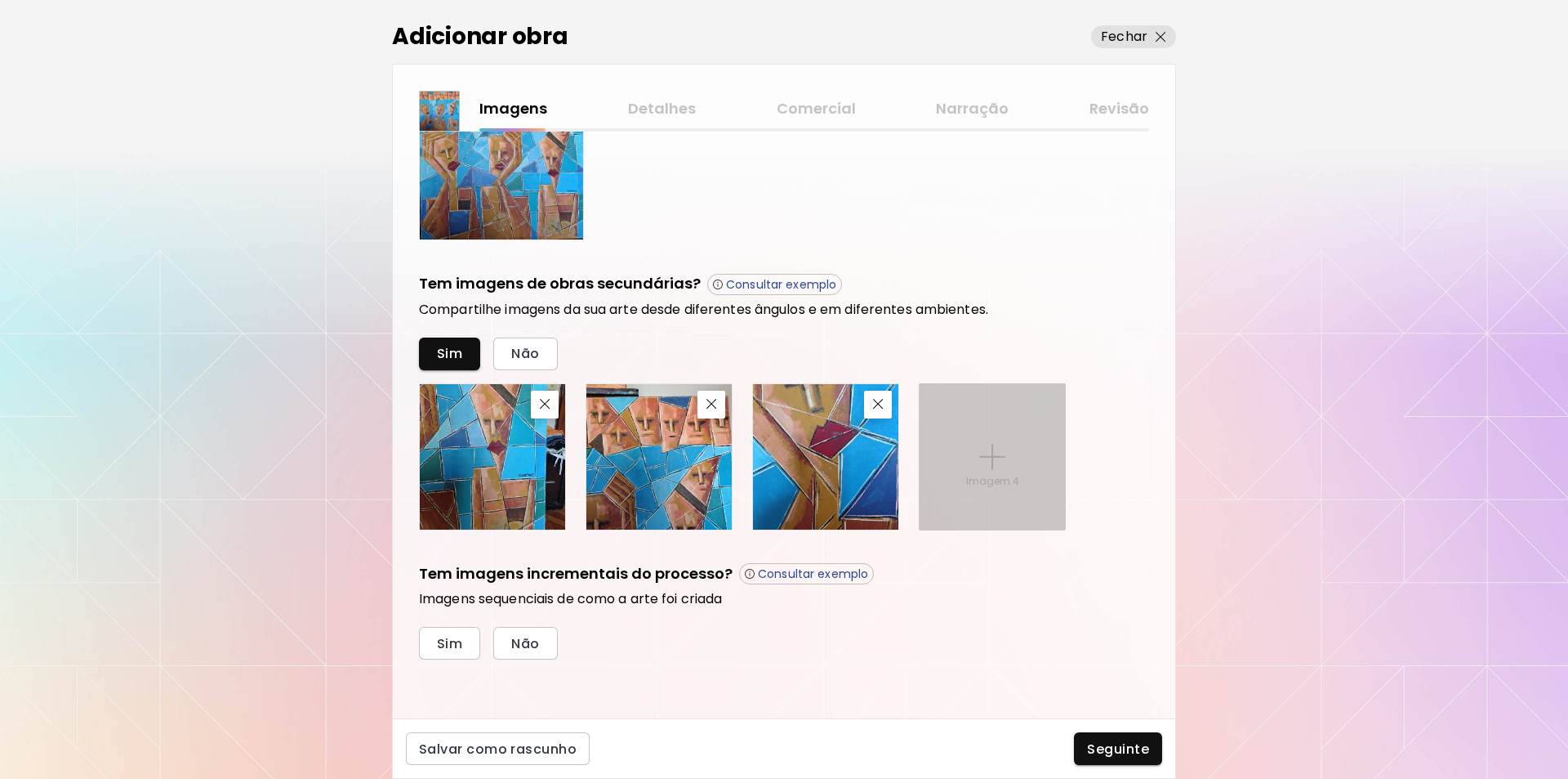
click at [996, 454] on img at bounding box center [992, 456] width 26 height 26
click at [0, 0] on input "Imagem 4" at bounding box center [0, 0] width 0 height 0
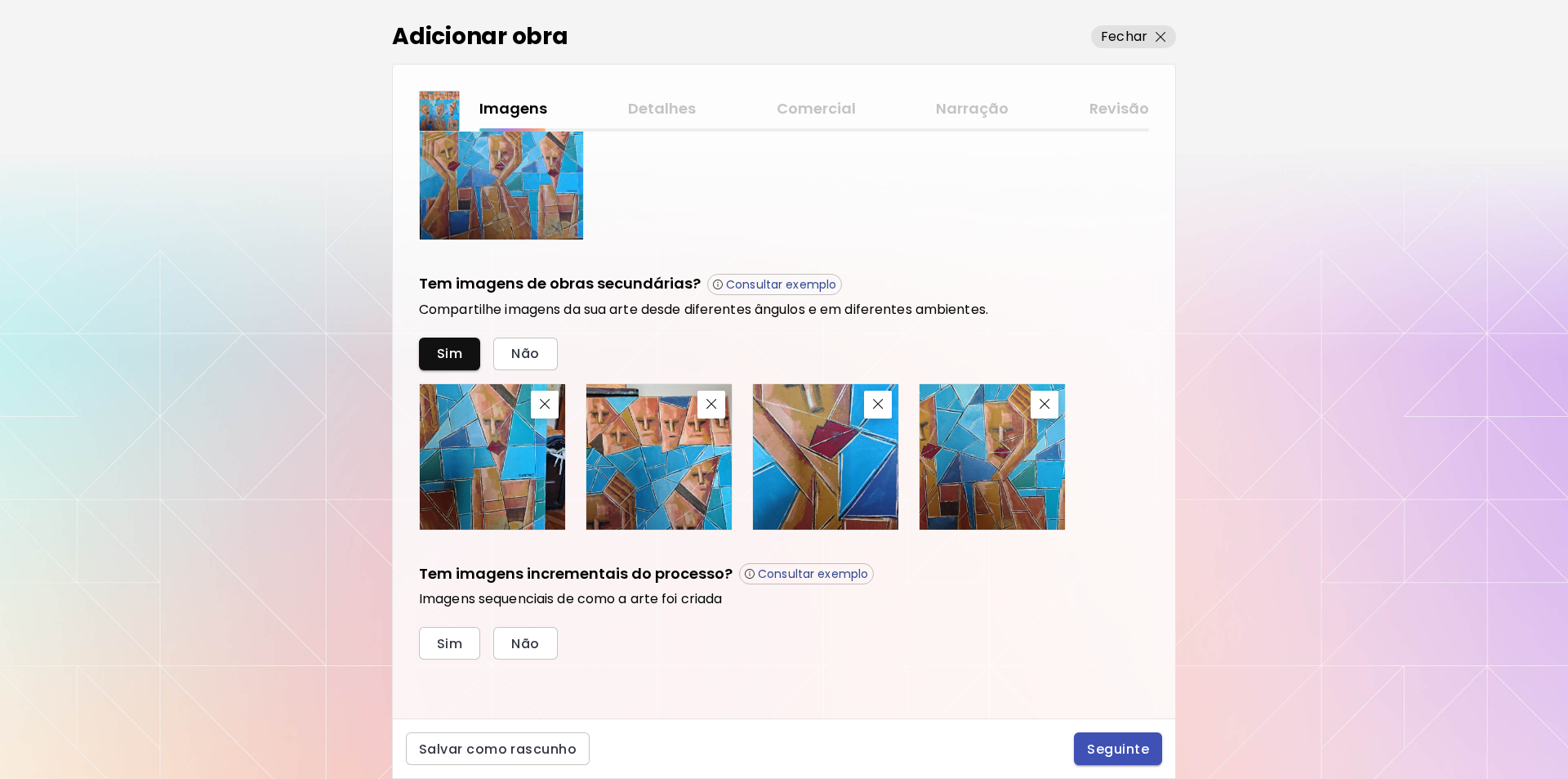
click at [1103, 749] on span "Seguinte" at bounding box center [1118, 749] width 62 height 17
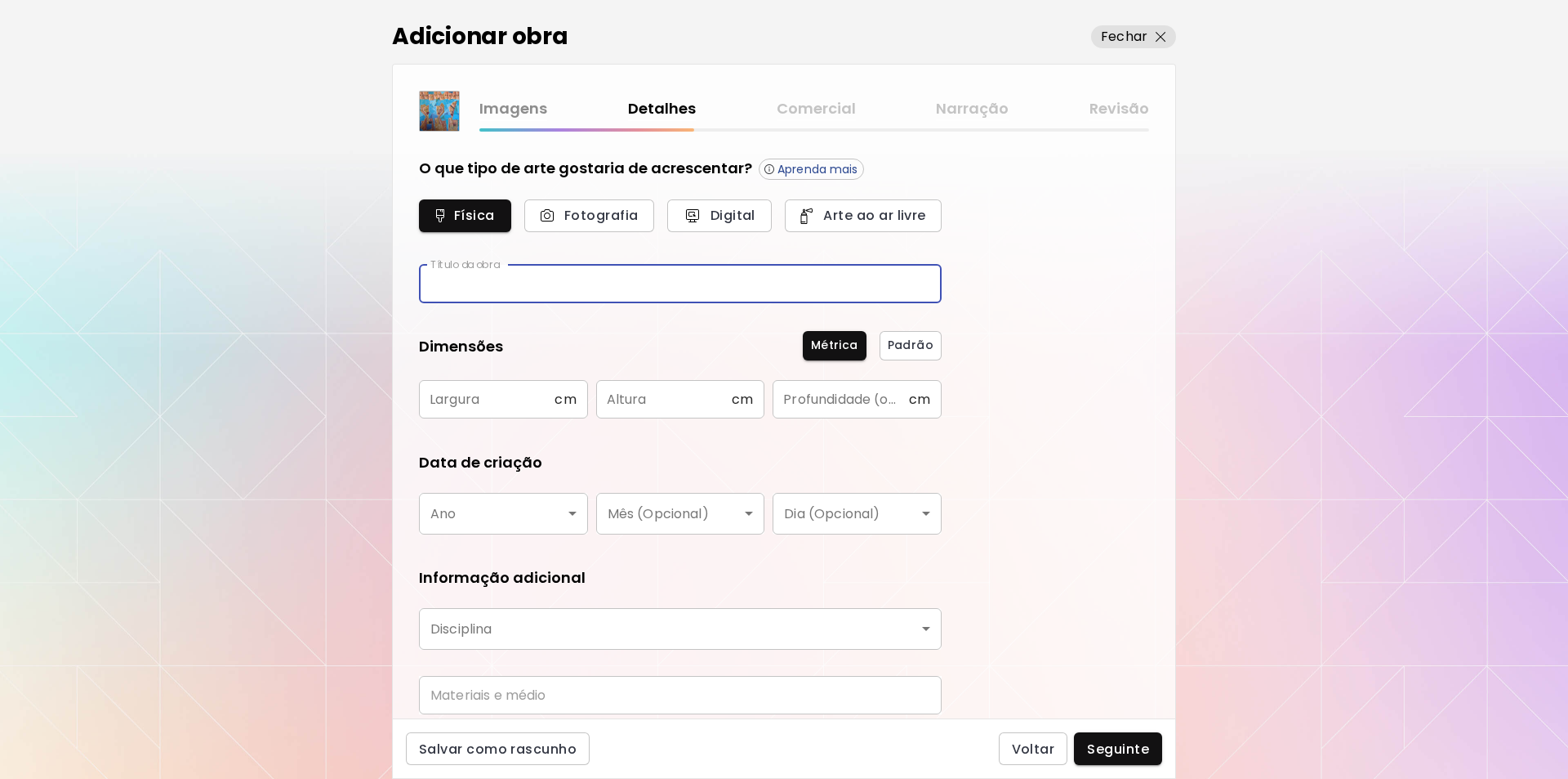
click at [468, 287] on input "text" at bounding box center [680, 284] width 523 height 38
click at [488, 279] on input "**********" at bounding box center [680, 284] width 523 height 38
type input "**********"
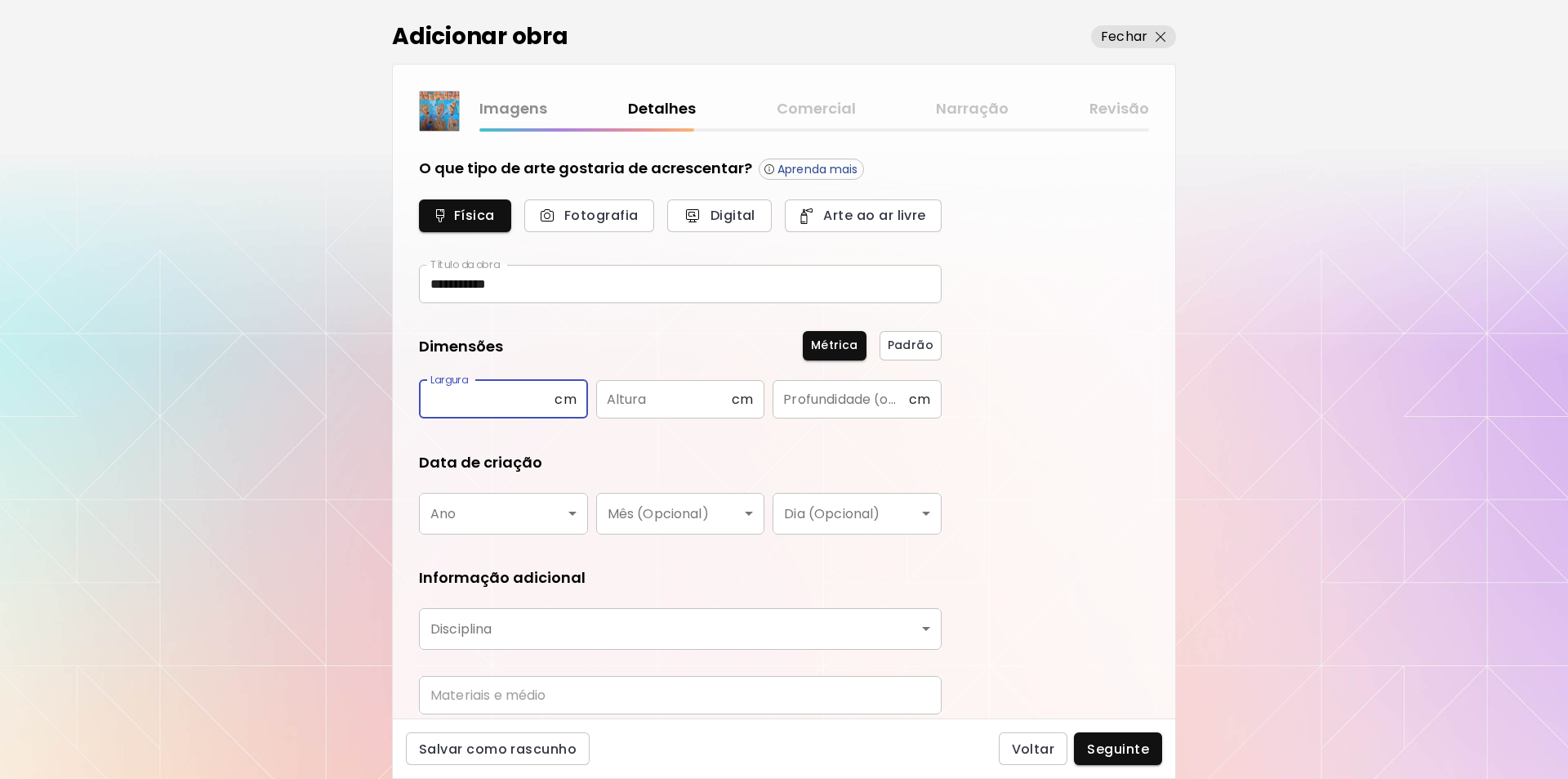
click at [448, 403] on input "text" at bounding box center [486, 398] width 136 height 38
type input "***"
click at [614, 398] on input "text" at bounding box center [664, 398] width 136 height 38
type input "***"
click at [790, 399] on input "text" at bounding box center [840, 398] width 136 height 38
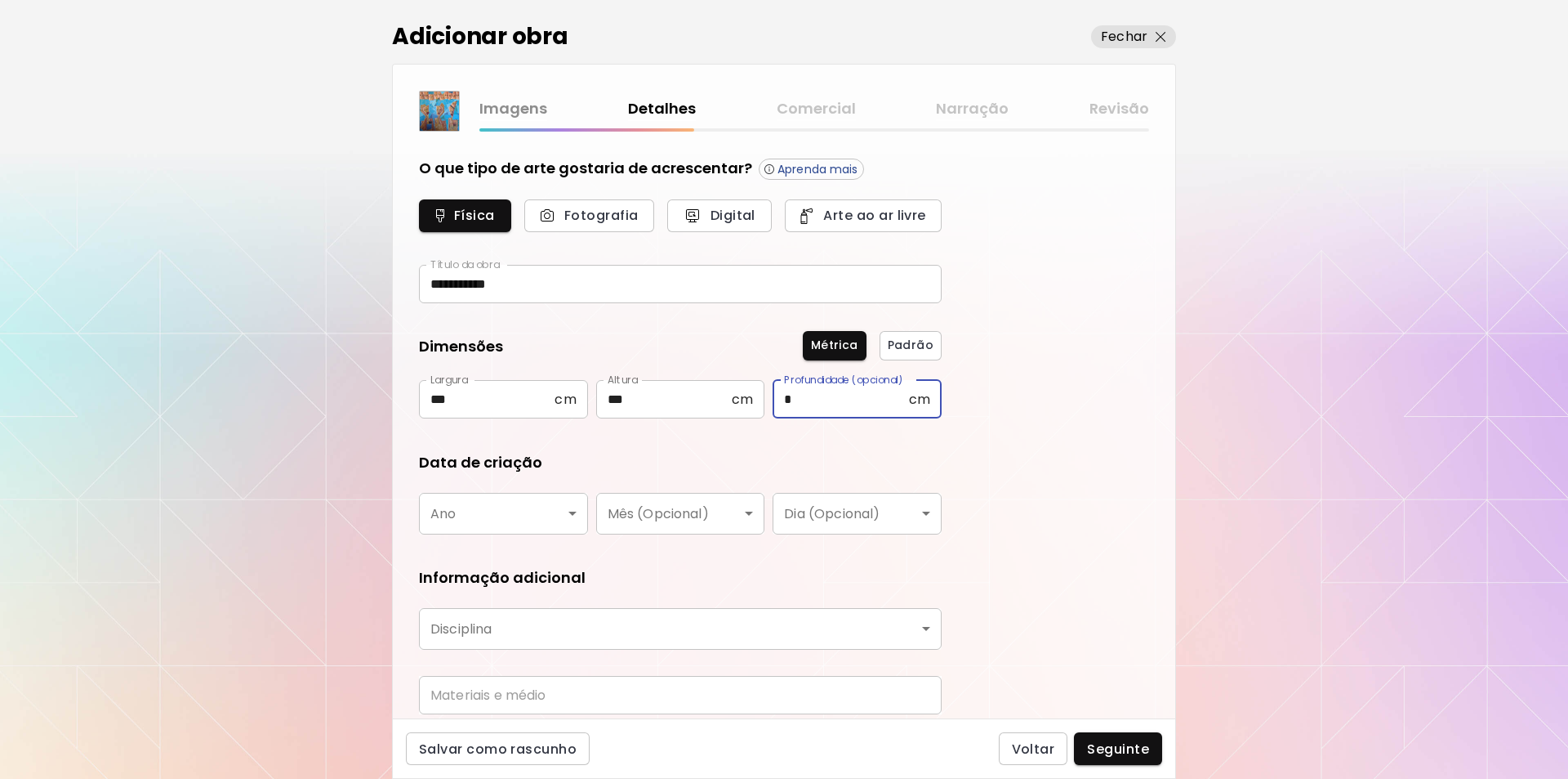
type input "*"
click at [572, 512] on body "**********" at bounding box center [784, 390] width 1568 height 779
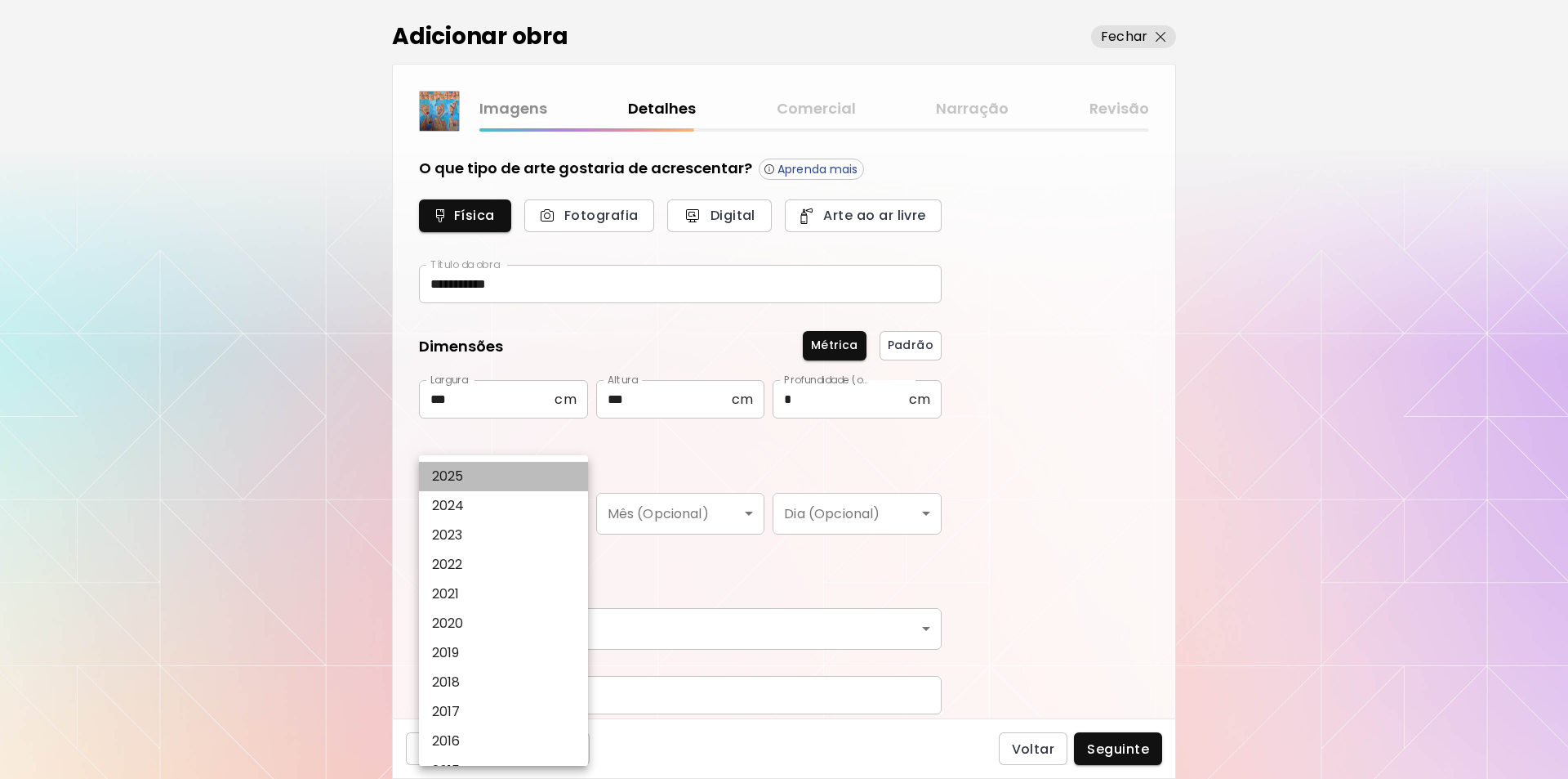
click at [450, 470] on p "2025" at bounding box center [448, 477] width 32 height 20
type input "****"
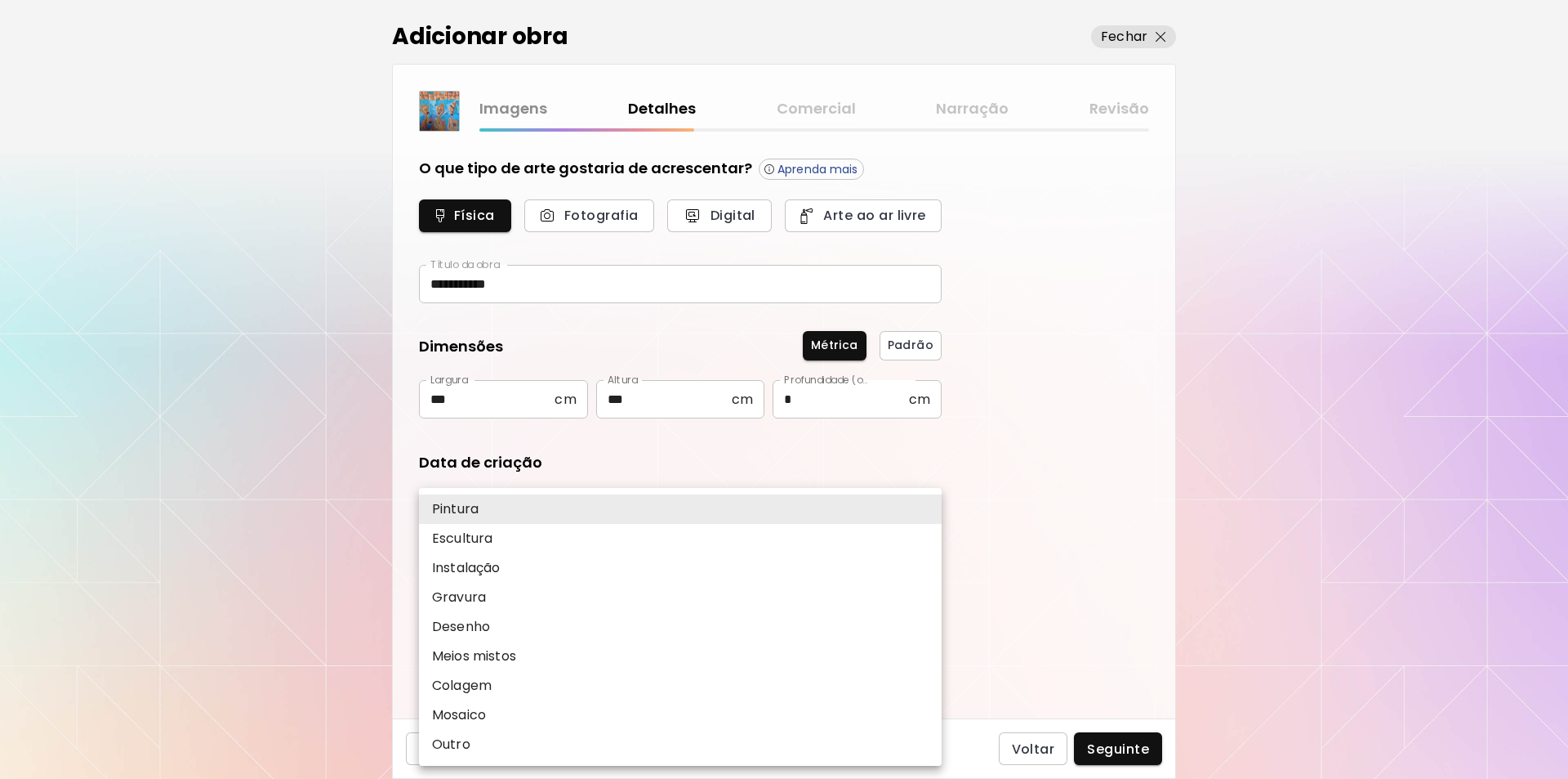
click at [926, 626] on body "**********" at bounding box center [784, 390] width 1568 height 779
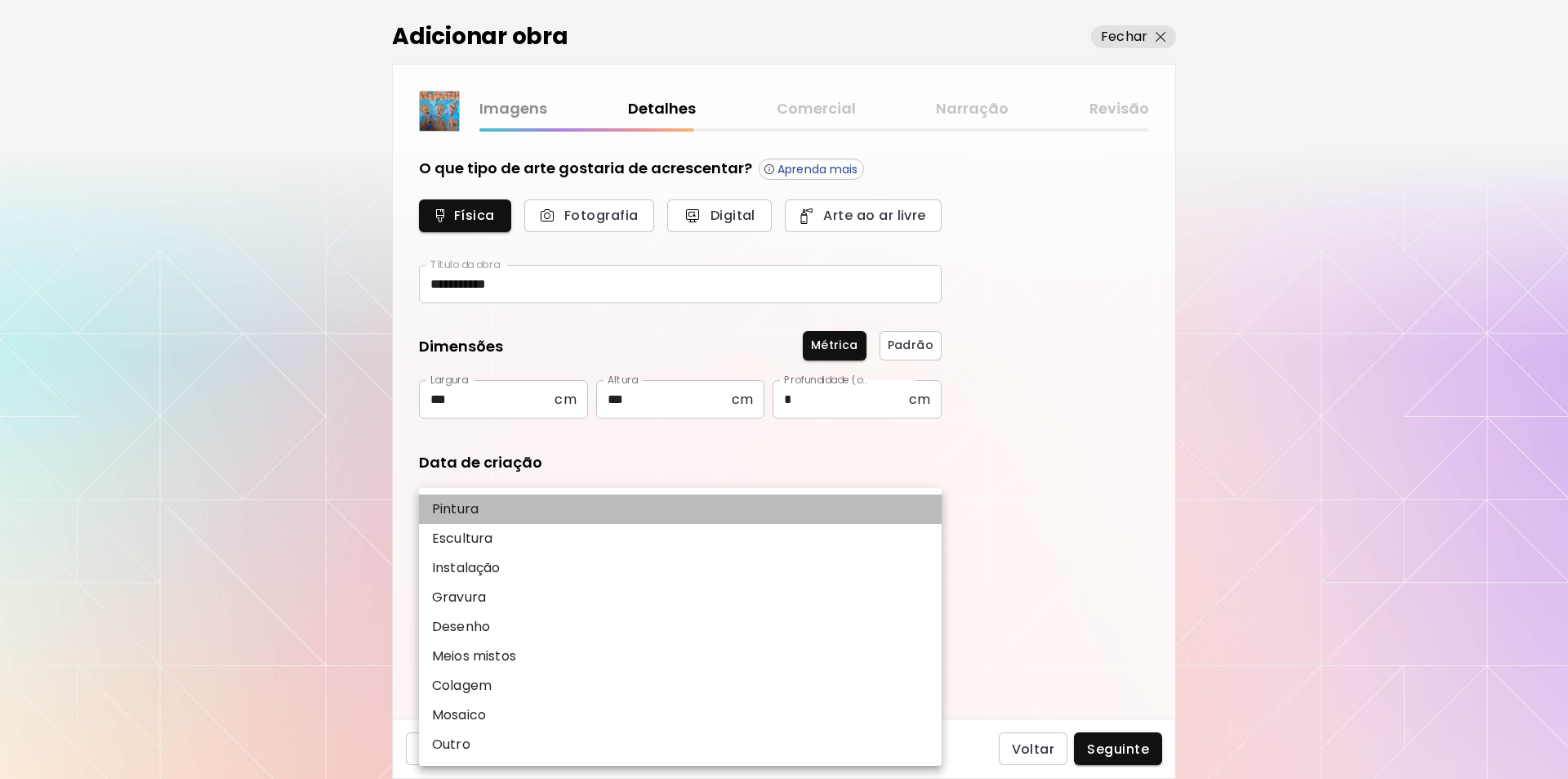
click at [455, 507] on p "Pintura" at bounding box center [455, 509] width 46 height 20
type input "********"
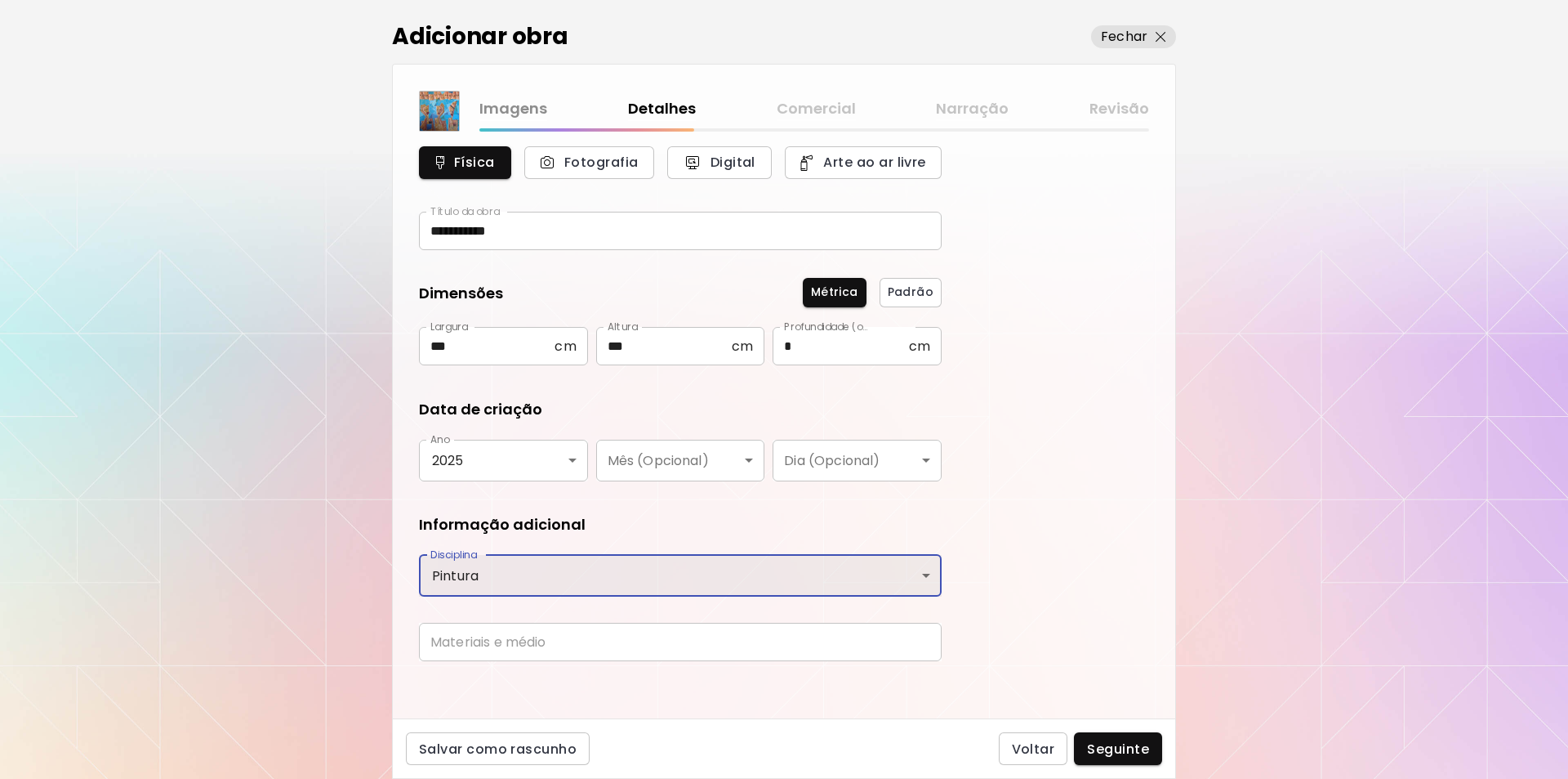
scroll to position [61, 0]
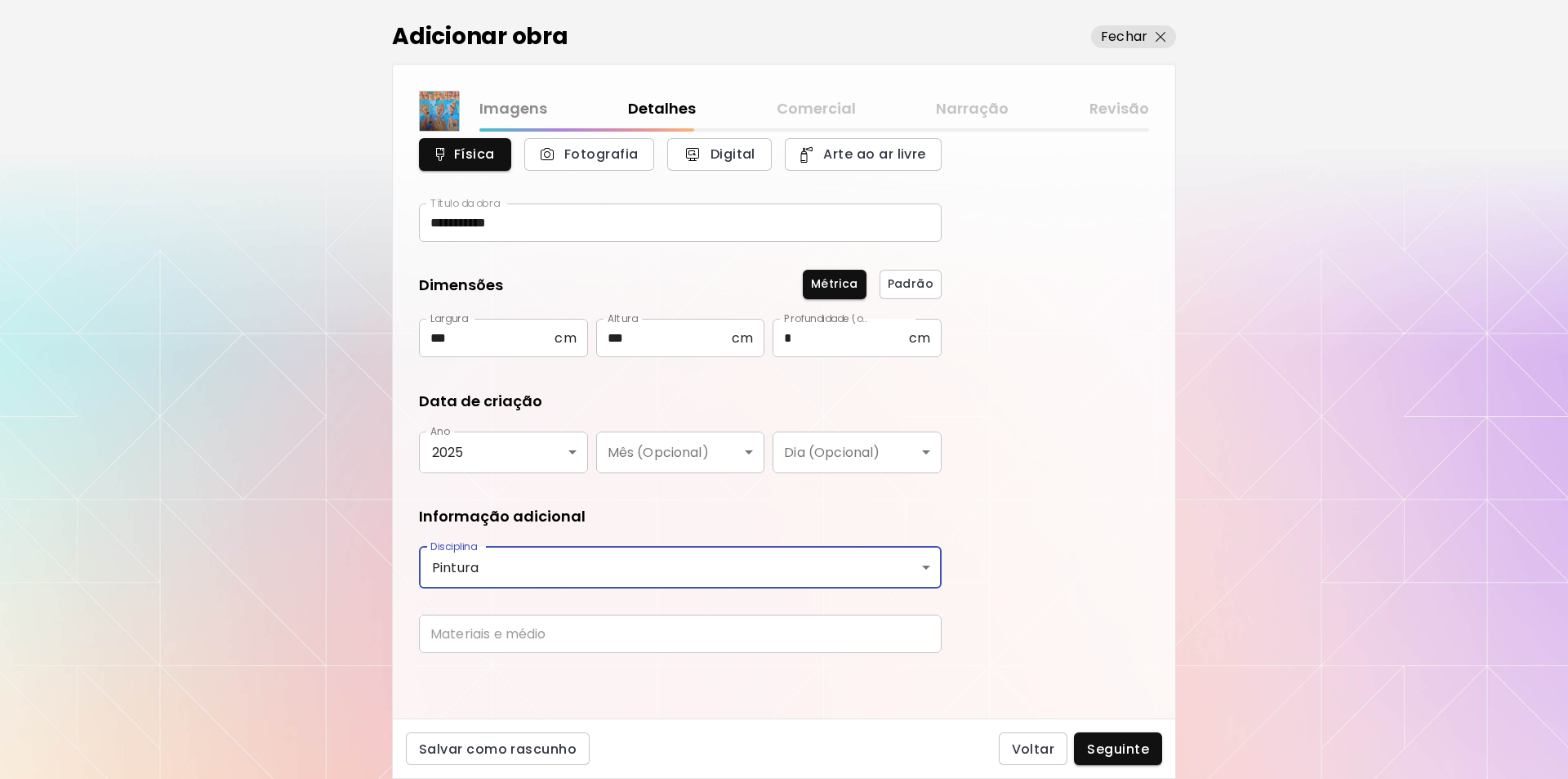
click at [448, 637] on input "text" at bounding box center [680, 633] width 523 height 38
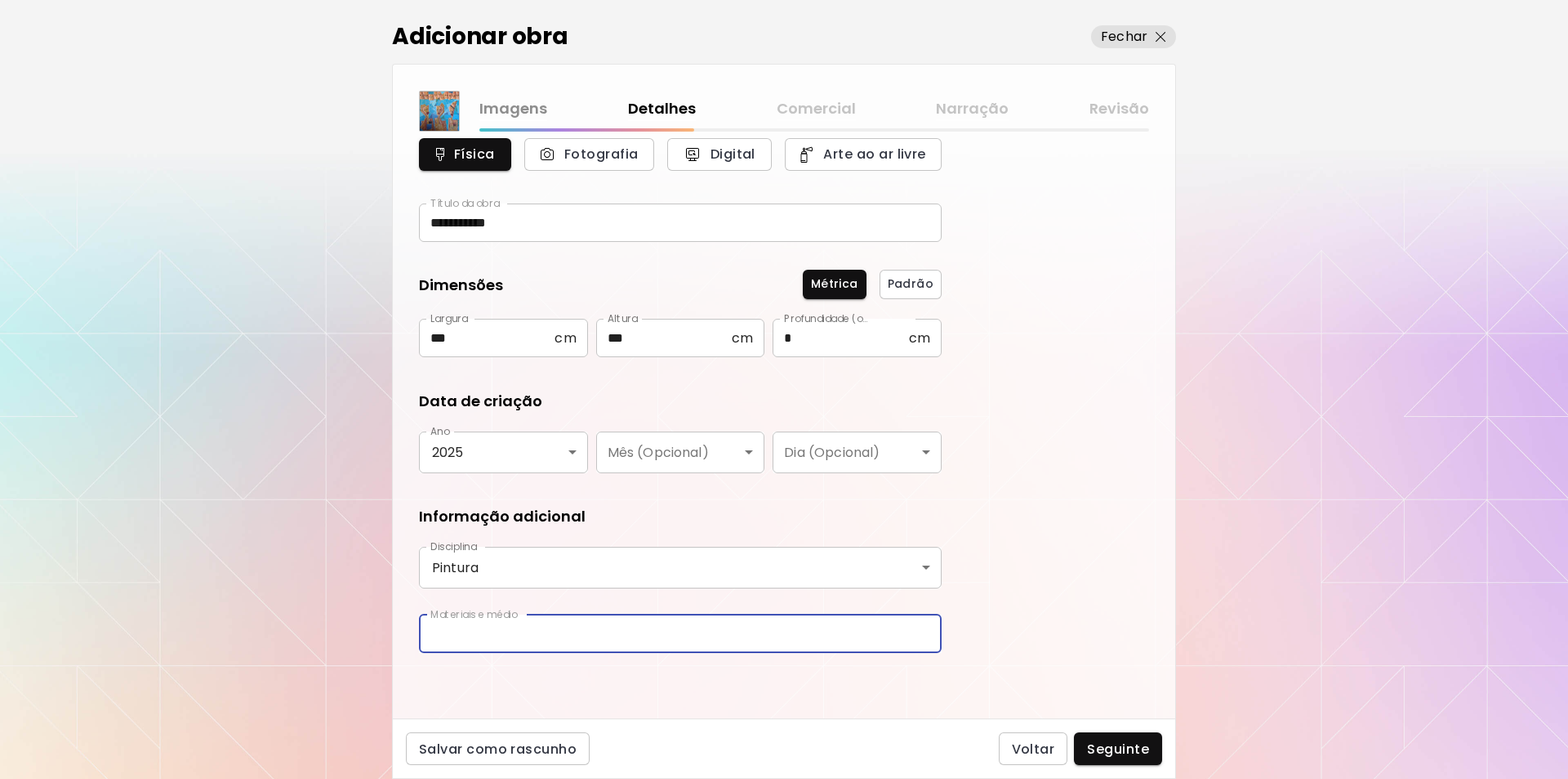
type input "**********"
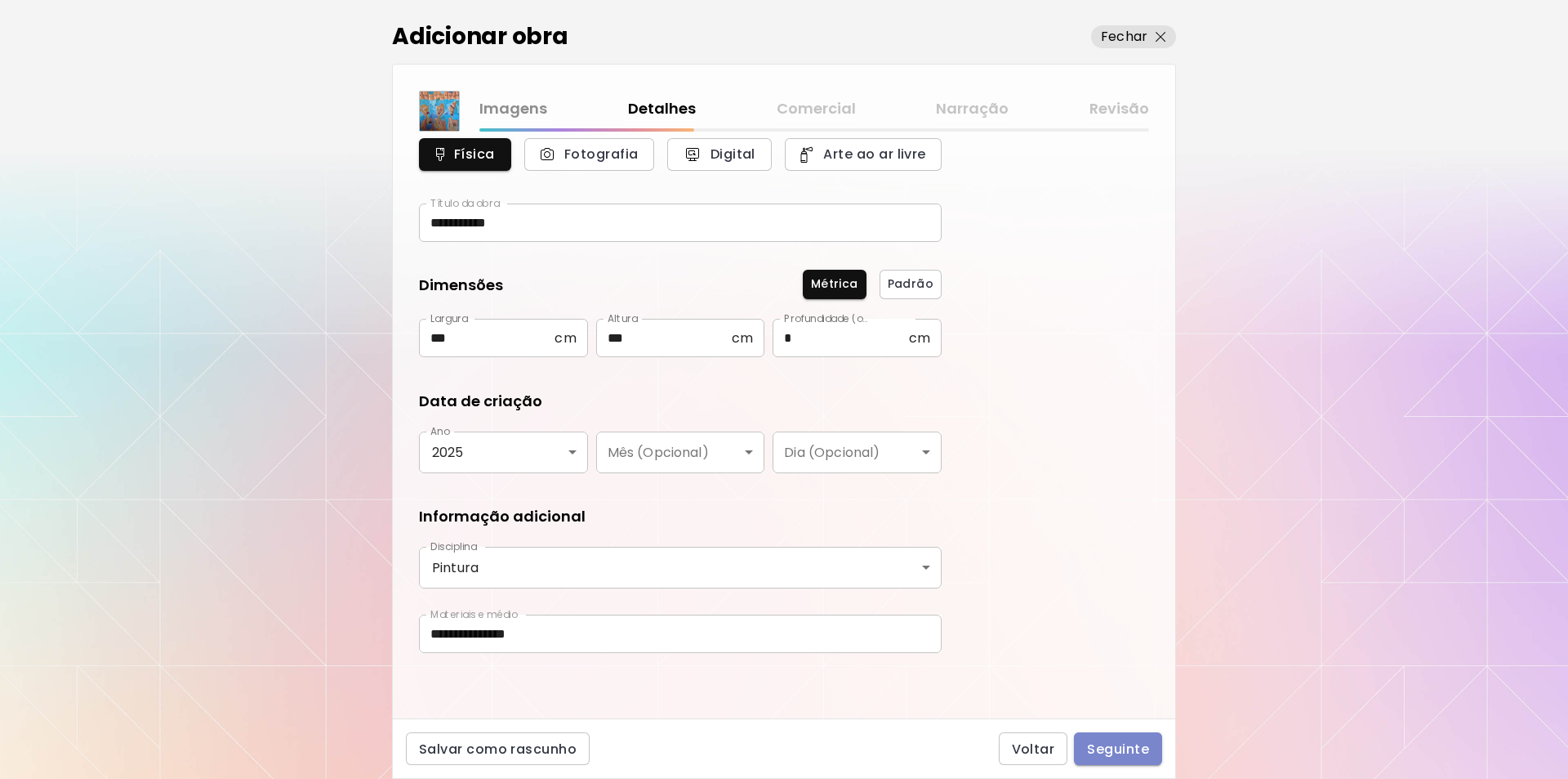
click at [1106, 746] on span "Seguinte" at bounding box center [1118, 749] width 62 height 17
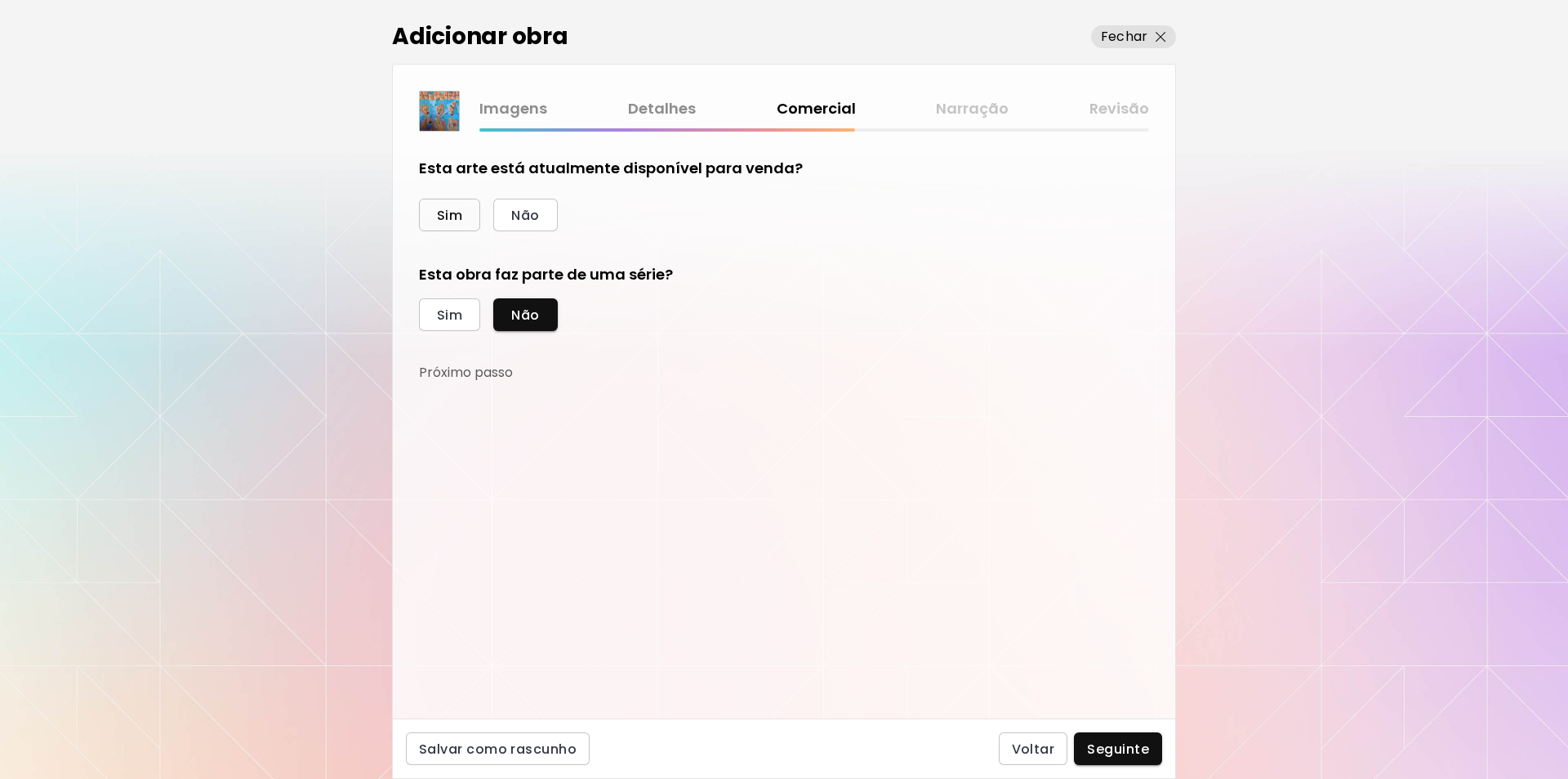
click at [447, 217] on span "Sim" at bounding box center [450, 214] width 25 height 17
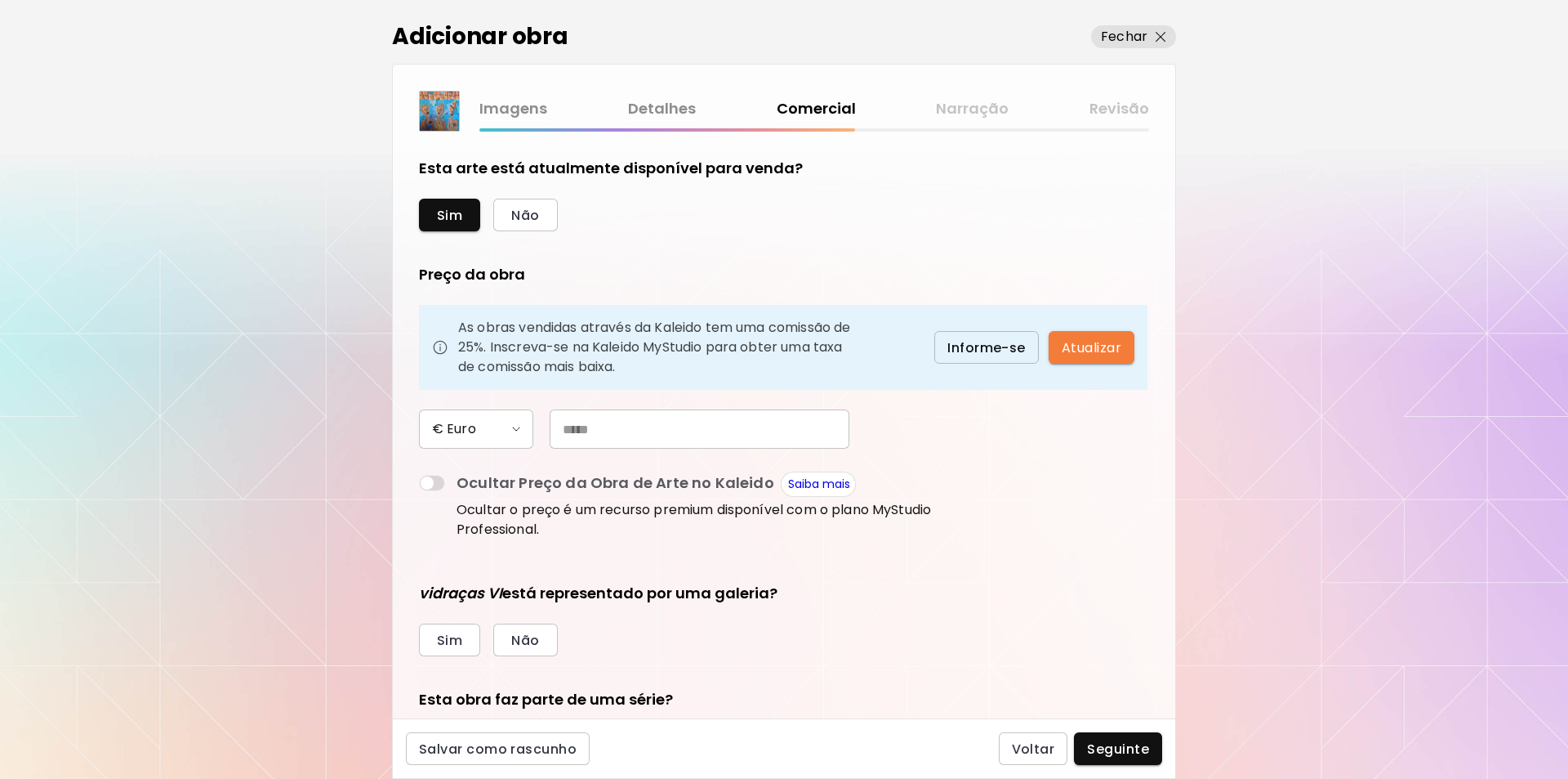
click at [588, 423] on input "text" at bounding box center [699, 429] width 300 height 39
type input "*****"
click at [536, 639] on span "Não" at bounding box center [524, 639] width 28 height 17
drag, startPoint x: 1178, startPoint y: 562, endPoint x: 1178, endPoint y: 574, distance: 12.0
click at [1178, 574] on div "Adicionar obra Fechar Imagens Detalhes Comercial Narração Revisão Esta arte est…" at bounding box center [784, 390] width 1568 height 779
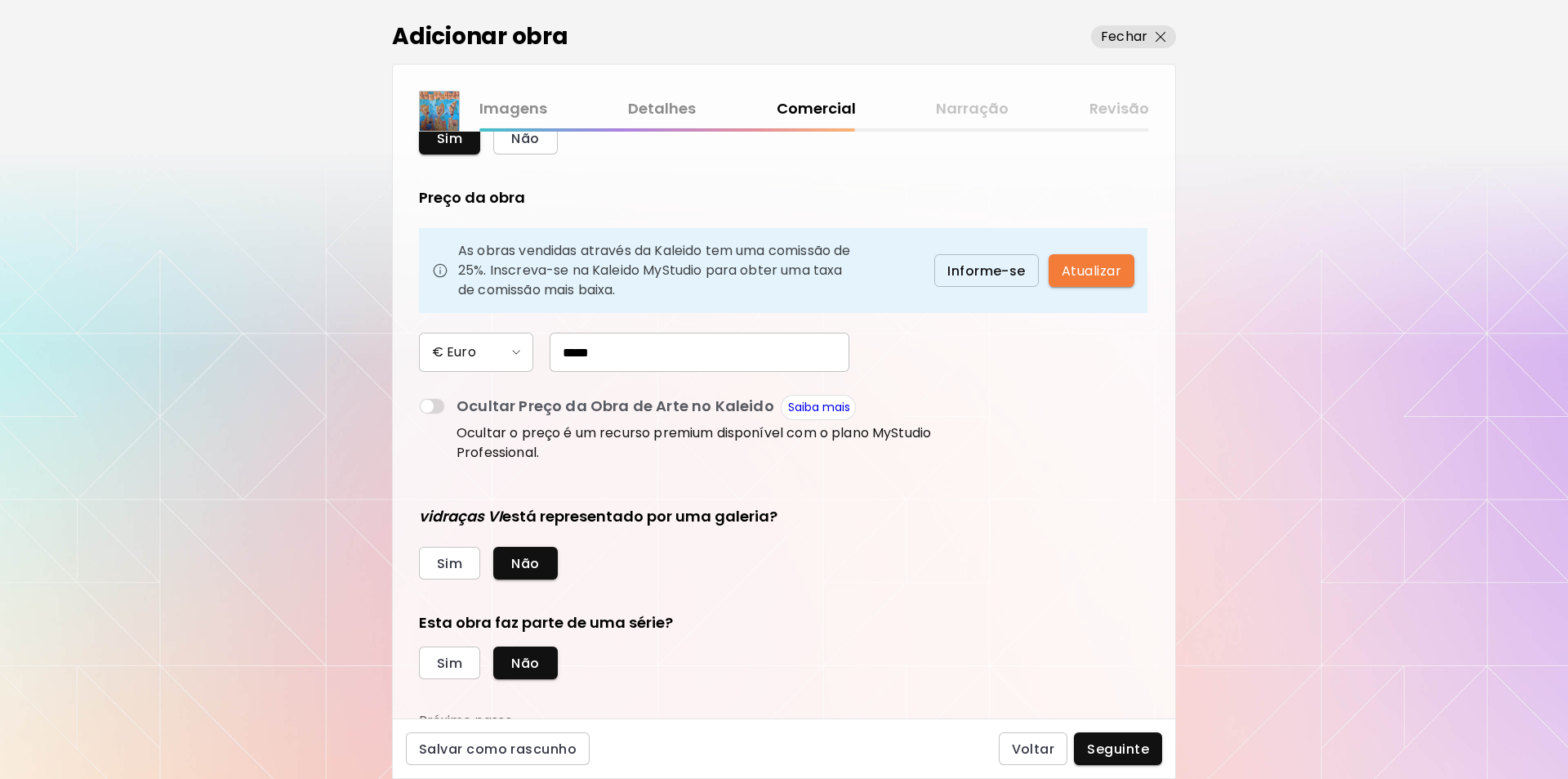
scroll to position [88, 0]
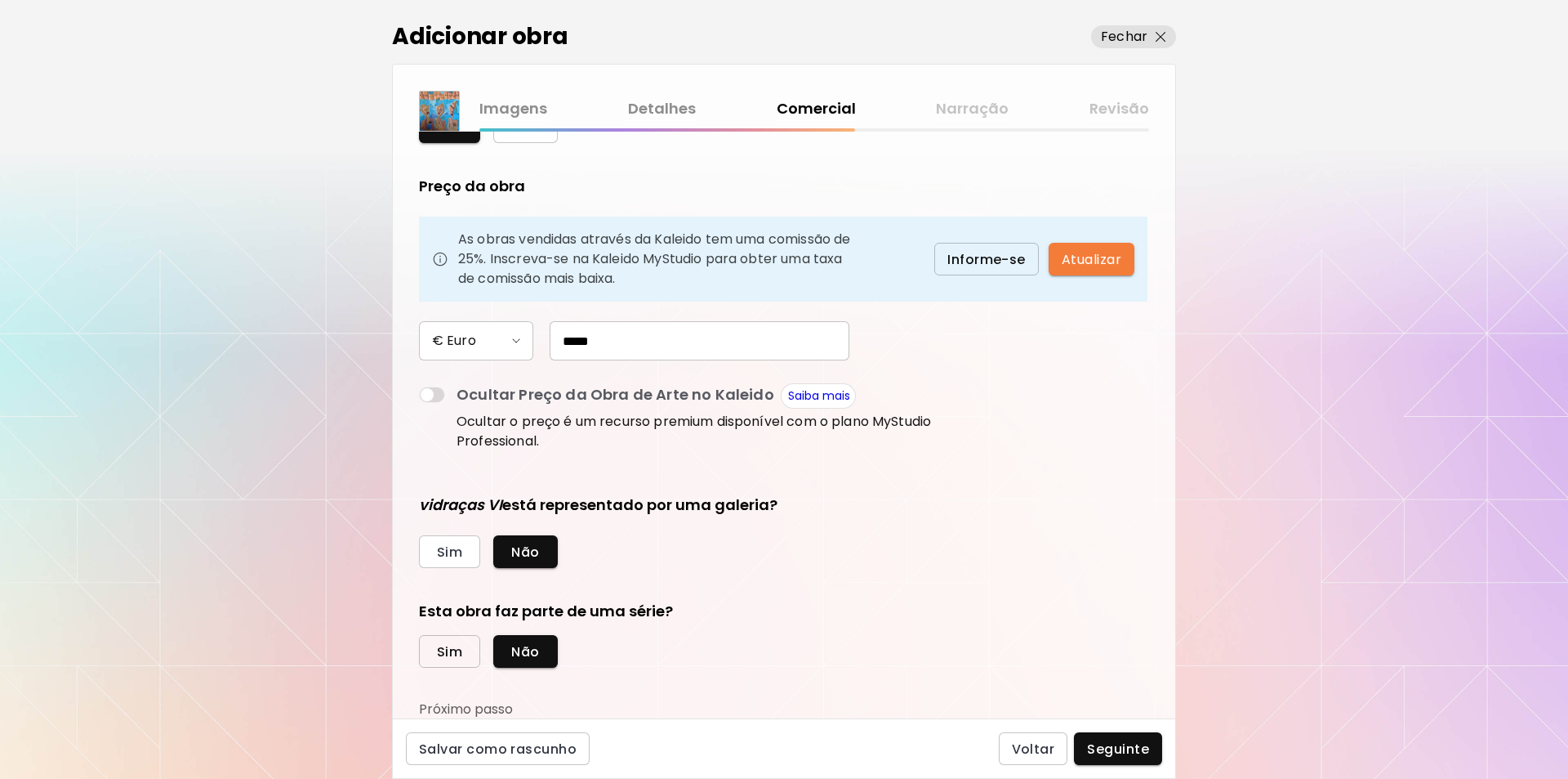
click at [448, 652] on span "Sim" at bounding box center [450, 651] width 25 height 17
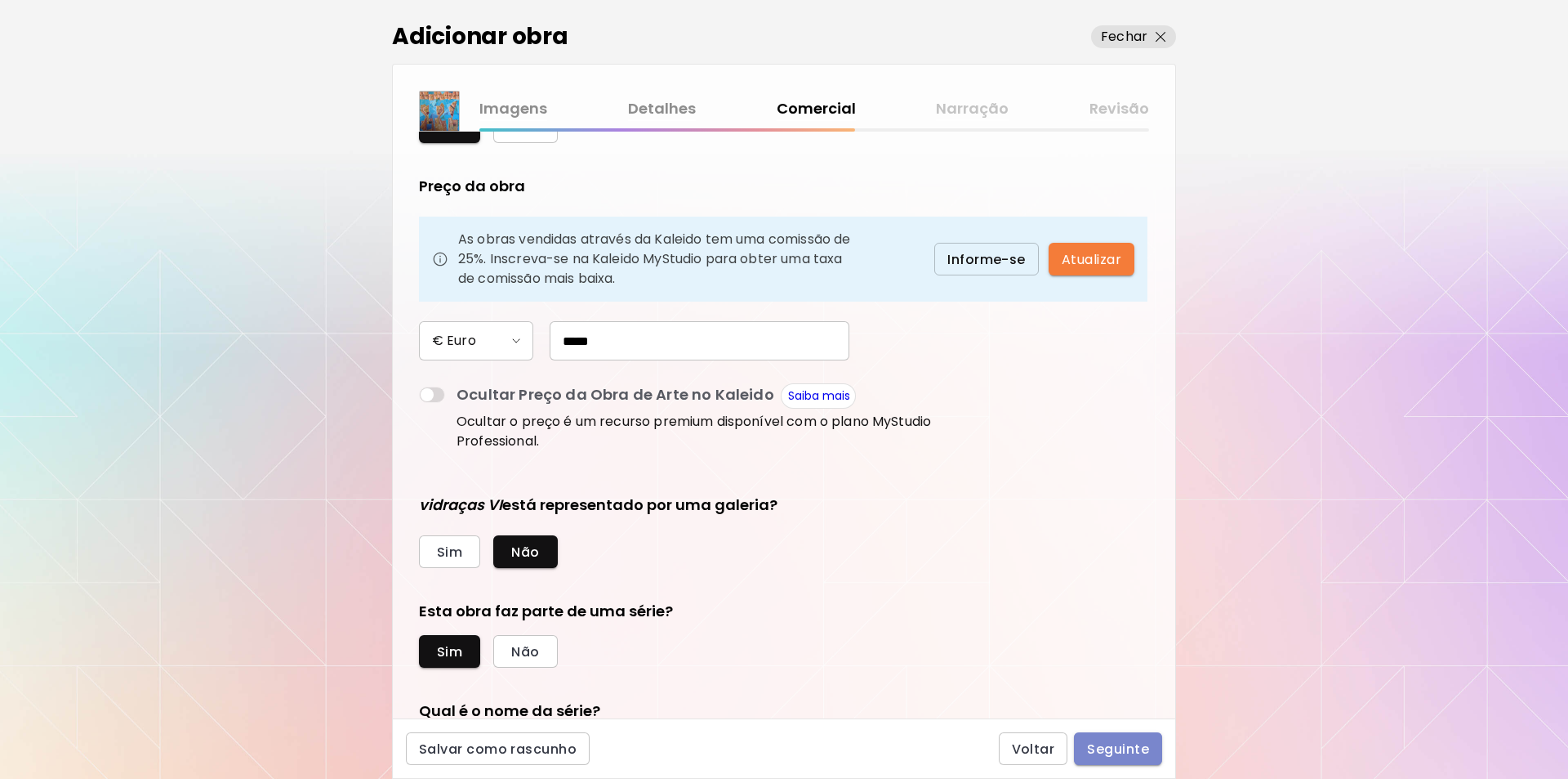
click at [1122, 753] on span "Seguinte" at bounding box center [1118, 749] width 62 height 17
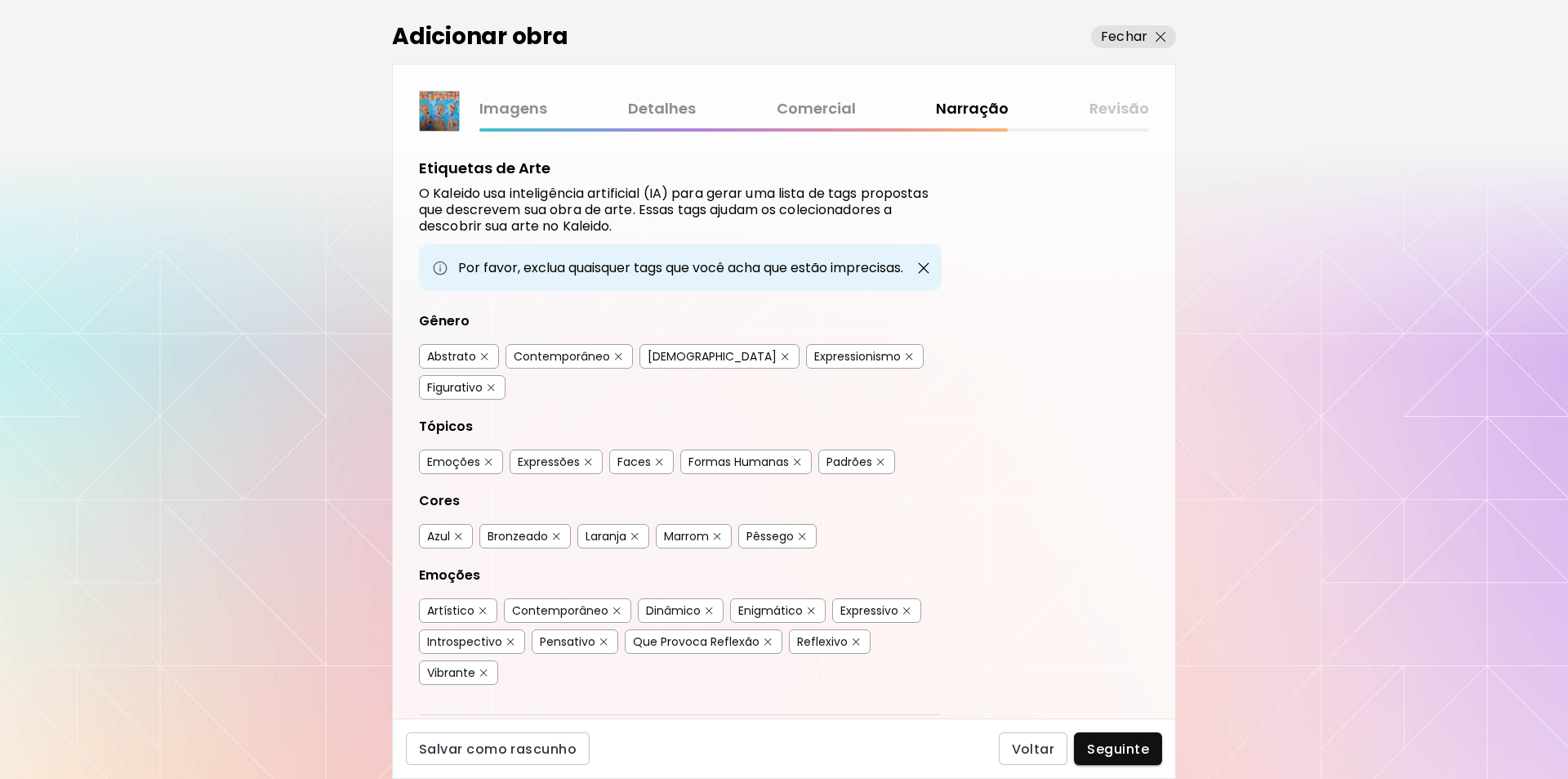
click at [458, 359] on div "Abstrato" at bounding box center [452, 356] width 49 height 16
click at [883, 459] on img "button" at bounding box center [881, 462] width 7 height 7
click at [800, 530] on button "button" at bounding box center [803, 536] width 12 height 12
click at [484, 670] on img "button" at bounding box center [484, 673] width 7 height 7
click at [483, 607] on img "button" at bounding box center [483, 611] width 7 height 7
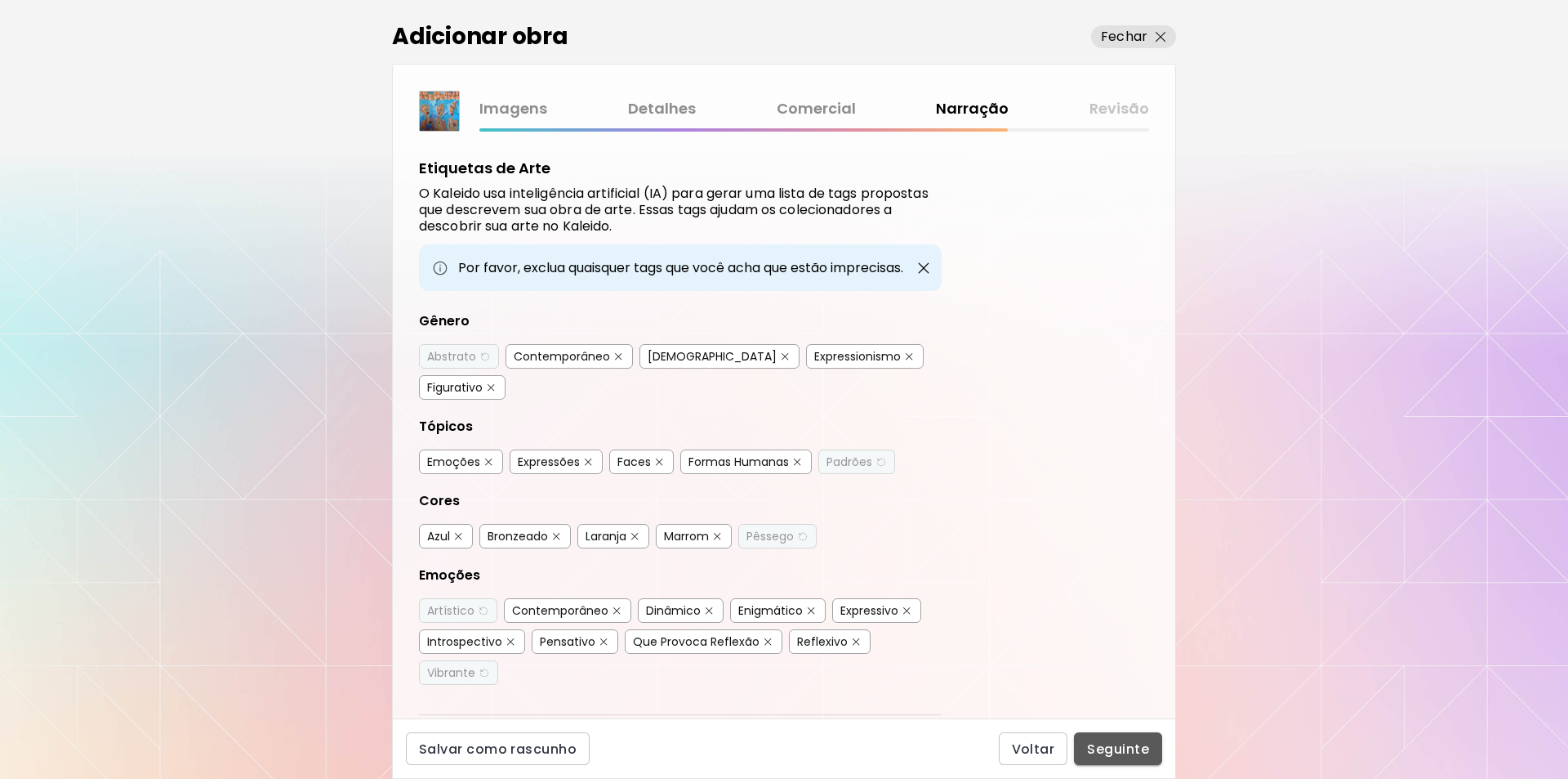
click at [1114, 751] on span "Seguinte" at bounding box center [1118, 749] width 62 height 17
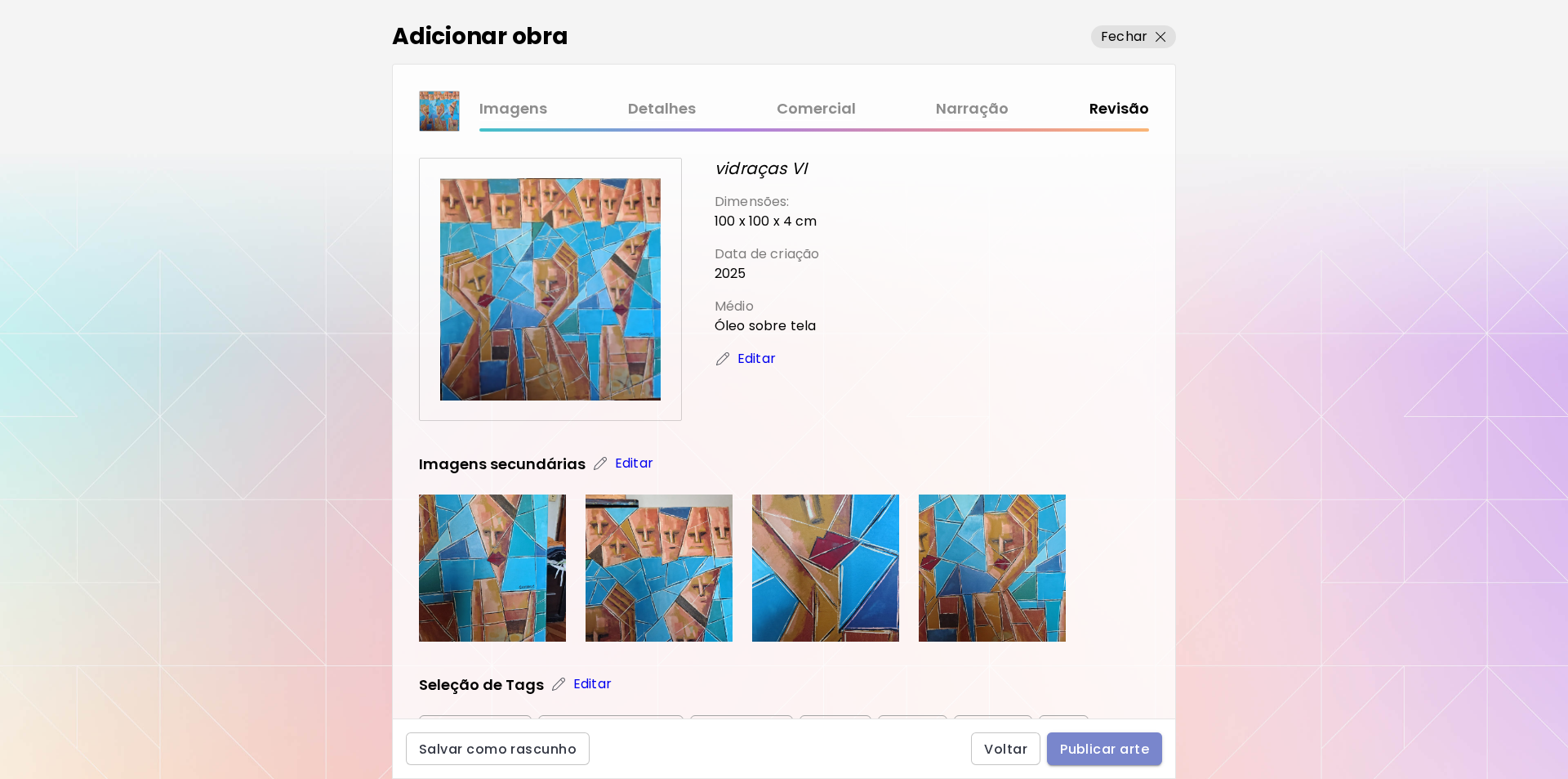
click at [1079, 749] on span "Publicar arte" at bounding box center [1105, 749] width 89 height 17
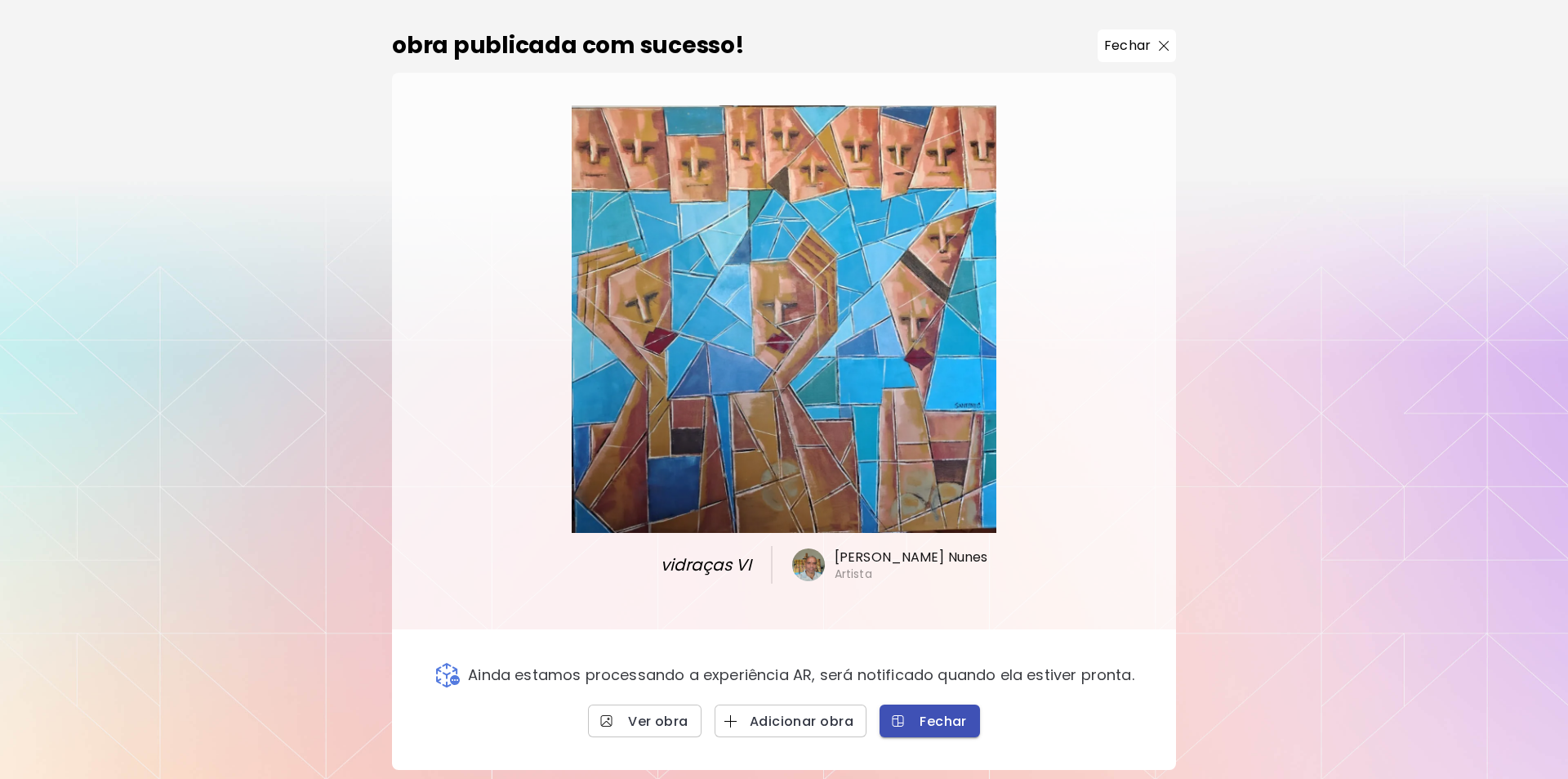
click at [948, 723] on span "Fechar" at bounding box center [930, 720] width 75 height 17
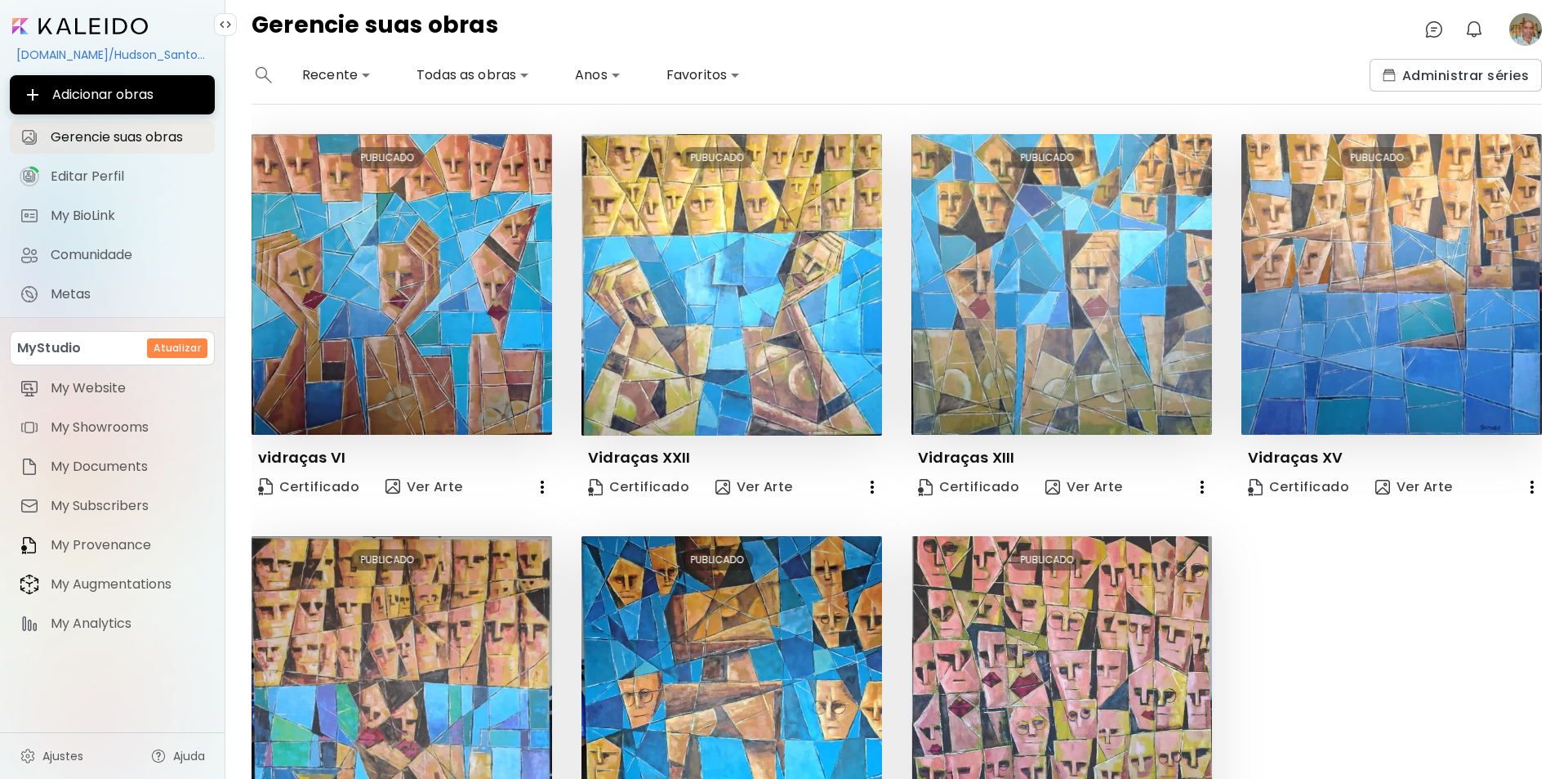
scroll to position [145, 0]
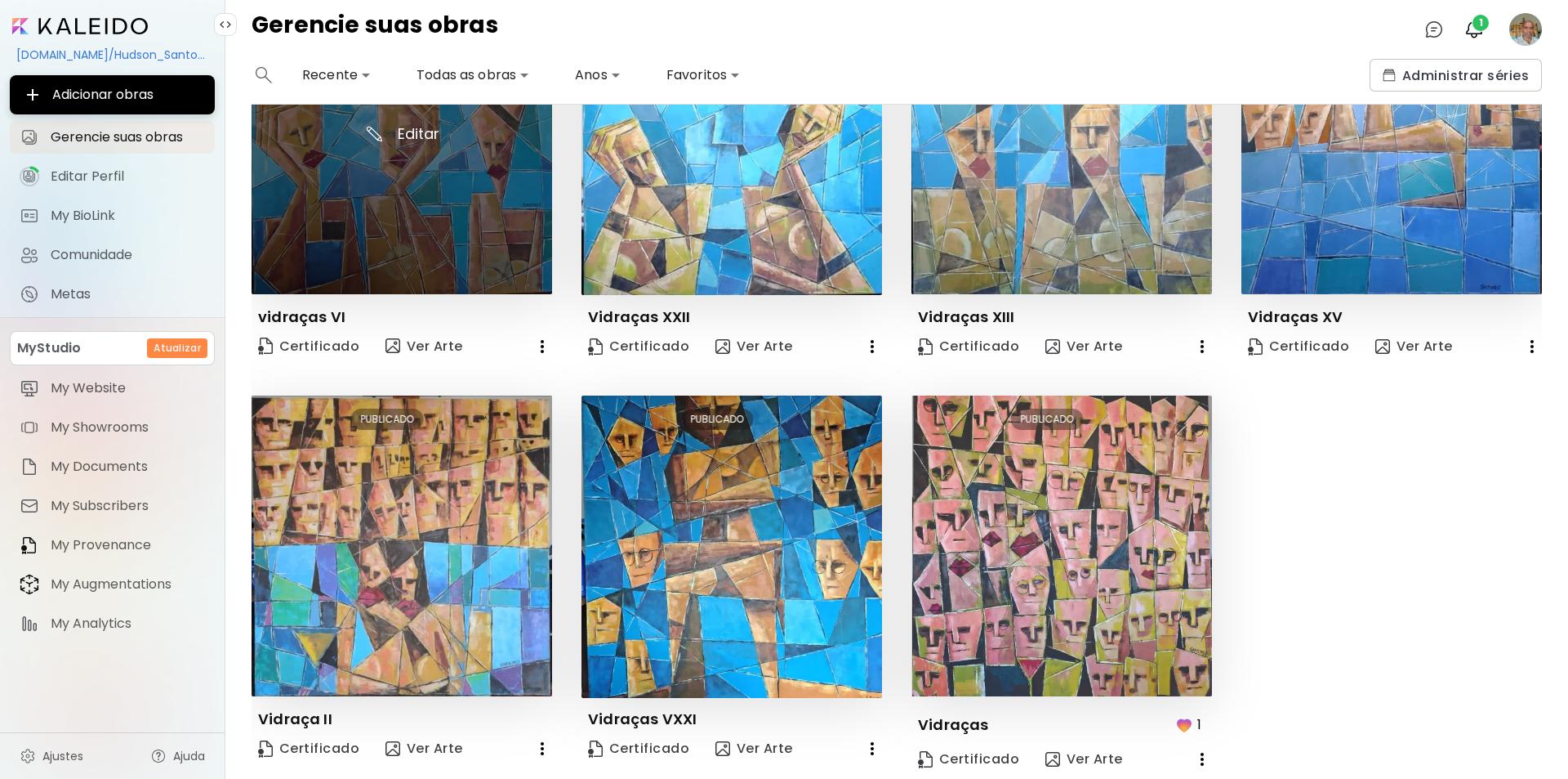
click at [494, 213] on img at bounding box center [402, 144] width 300 height 301
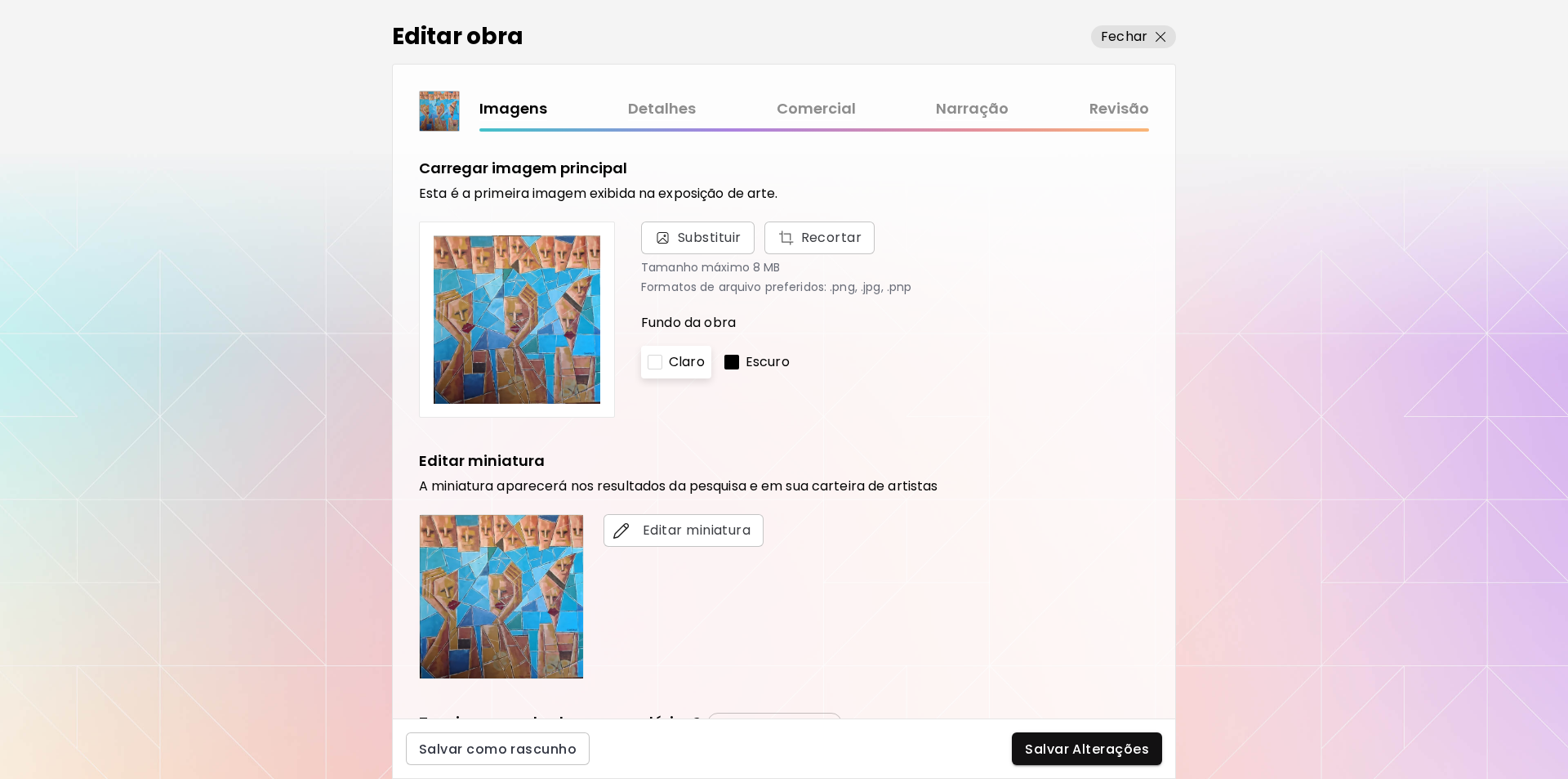
click at [514, 350] on img at bounding box center [516, 319] width 168 height 168
click at [559, 320] on img at bounding box center [516, 319] width 168 height 168
click at [1144, 36] on p "Fechar" at bounding box center [1124, 36] width 46 height 20
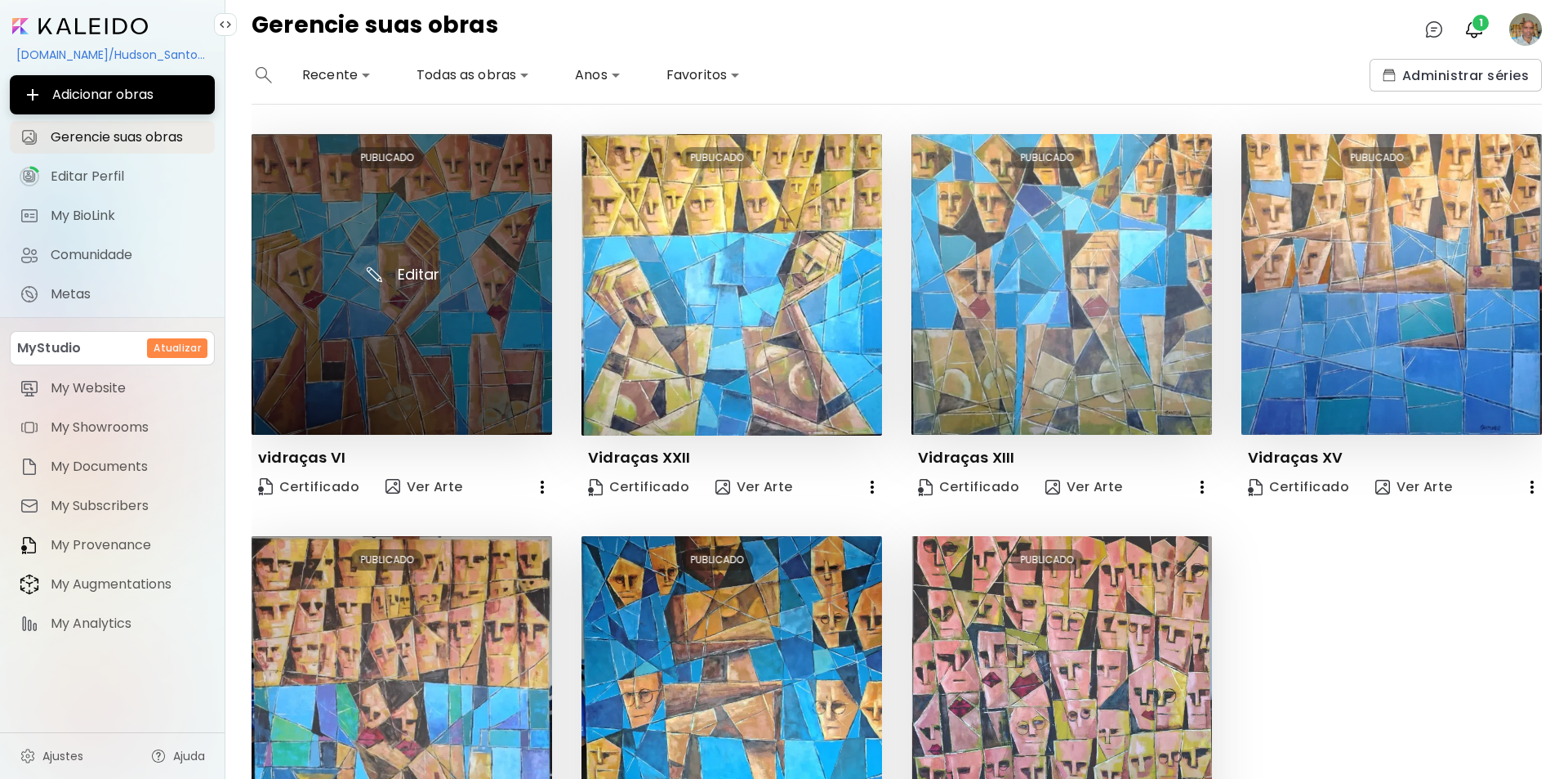
click at [411, 332] on img at bounding box center [402, 285] width 300 height 301
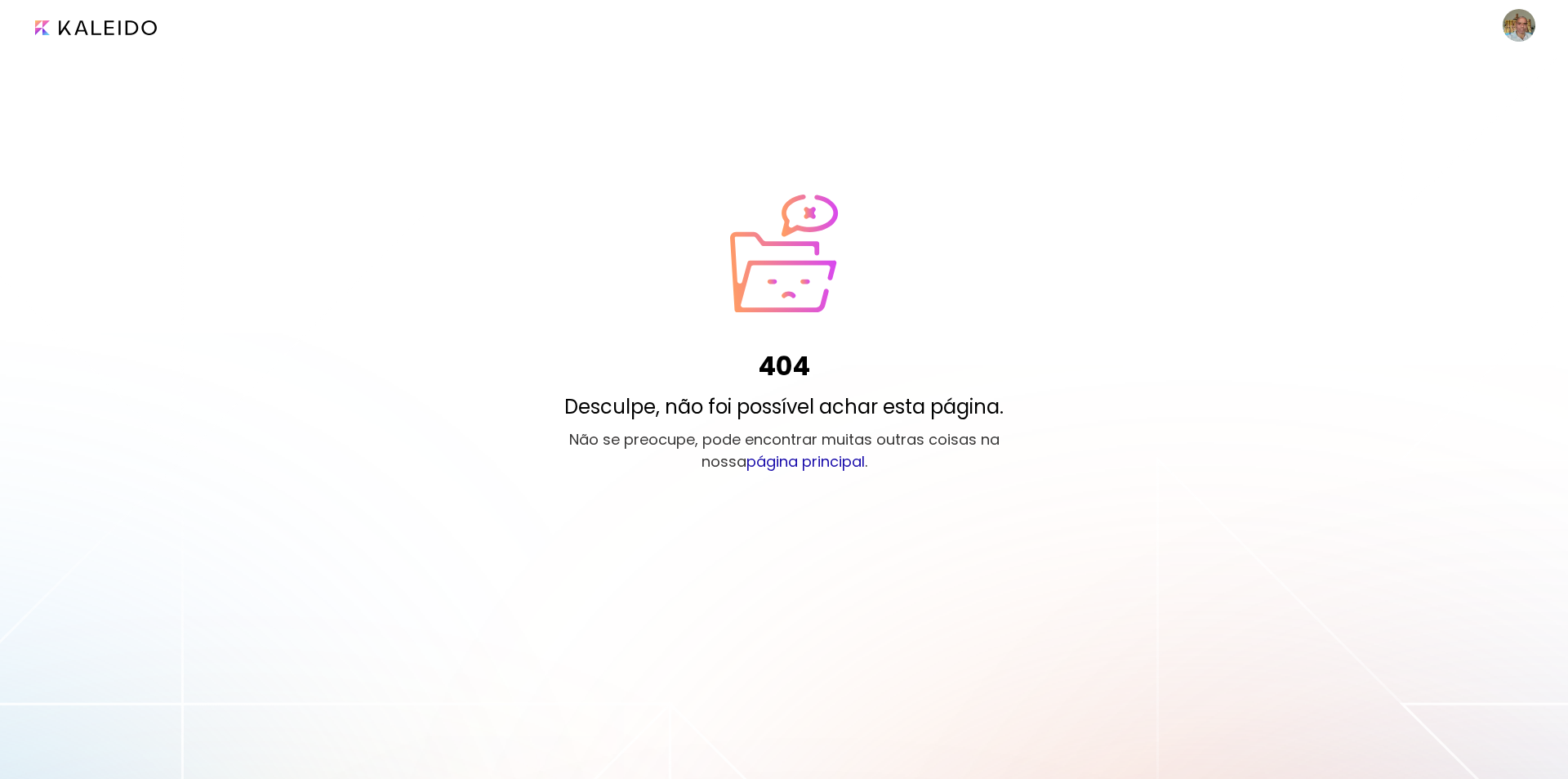
click at [1516, 26] on image at bounding box center [1519, 25] width 33 height 33
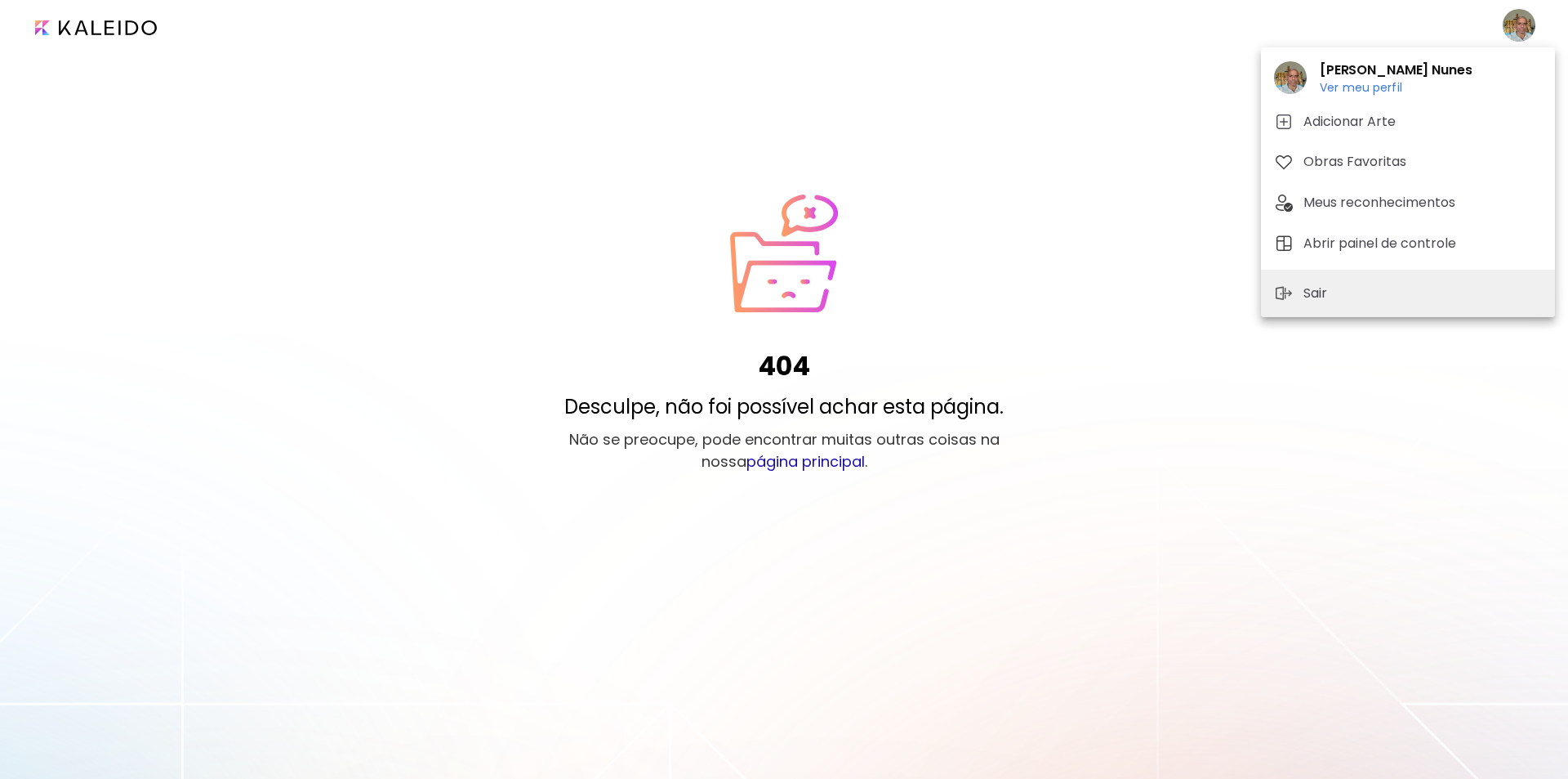
click at [1348, 85] on h6 "Ver meu perfil" at bounding box center [1396, 87] width 152 height 15
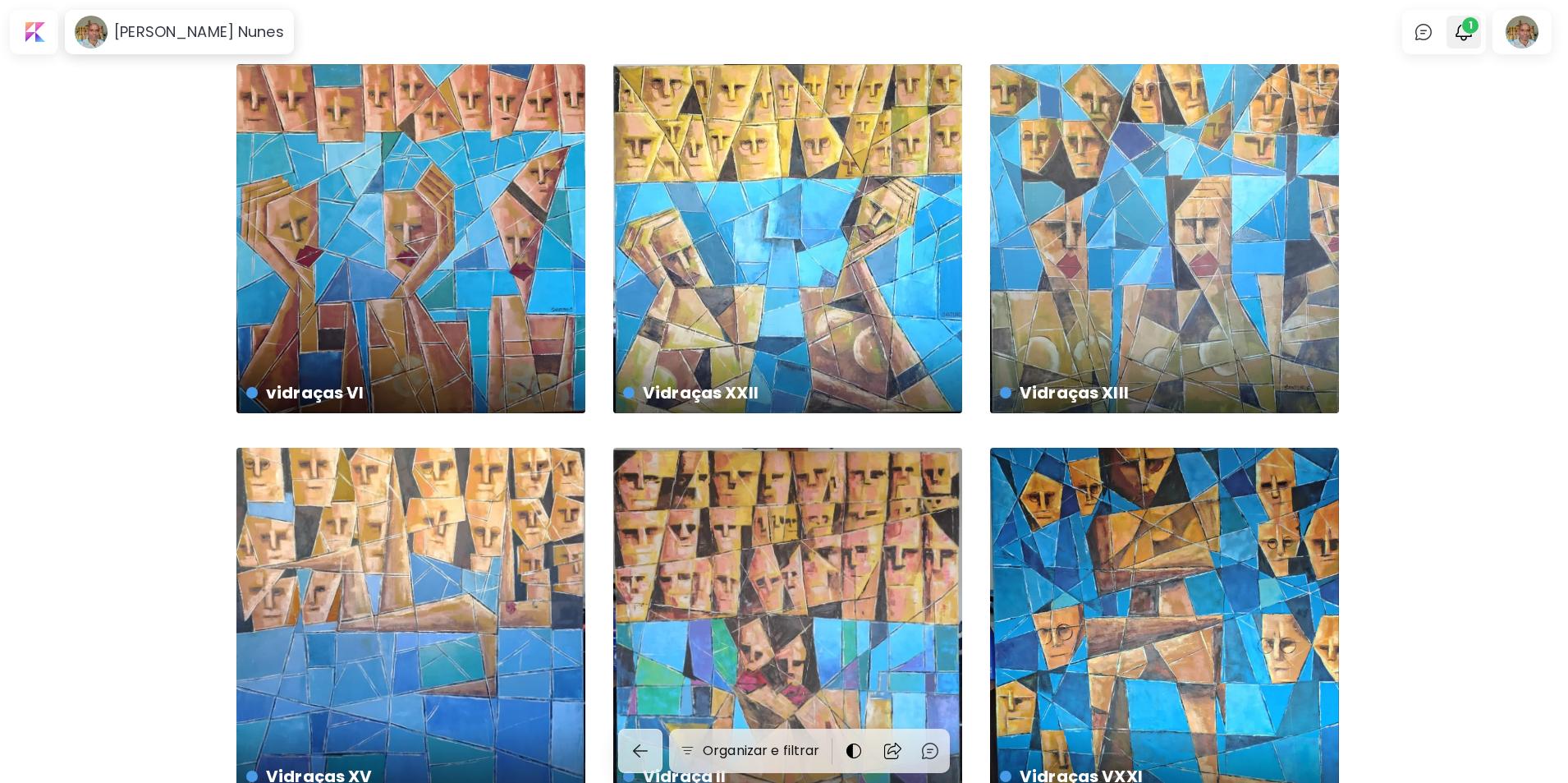
click at [1477, 29] on span "1" at bounding box center [1471, 25] width 16 height 16
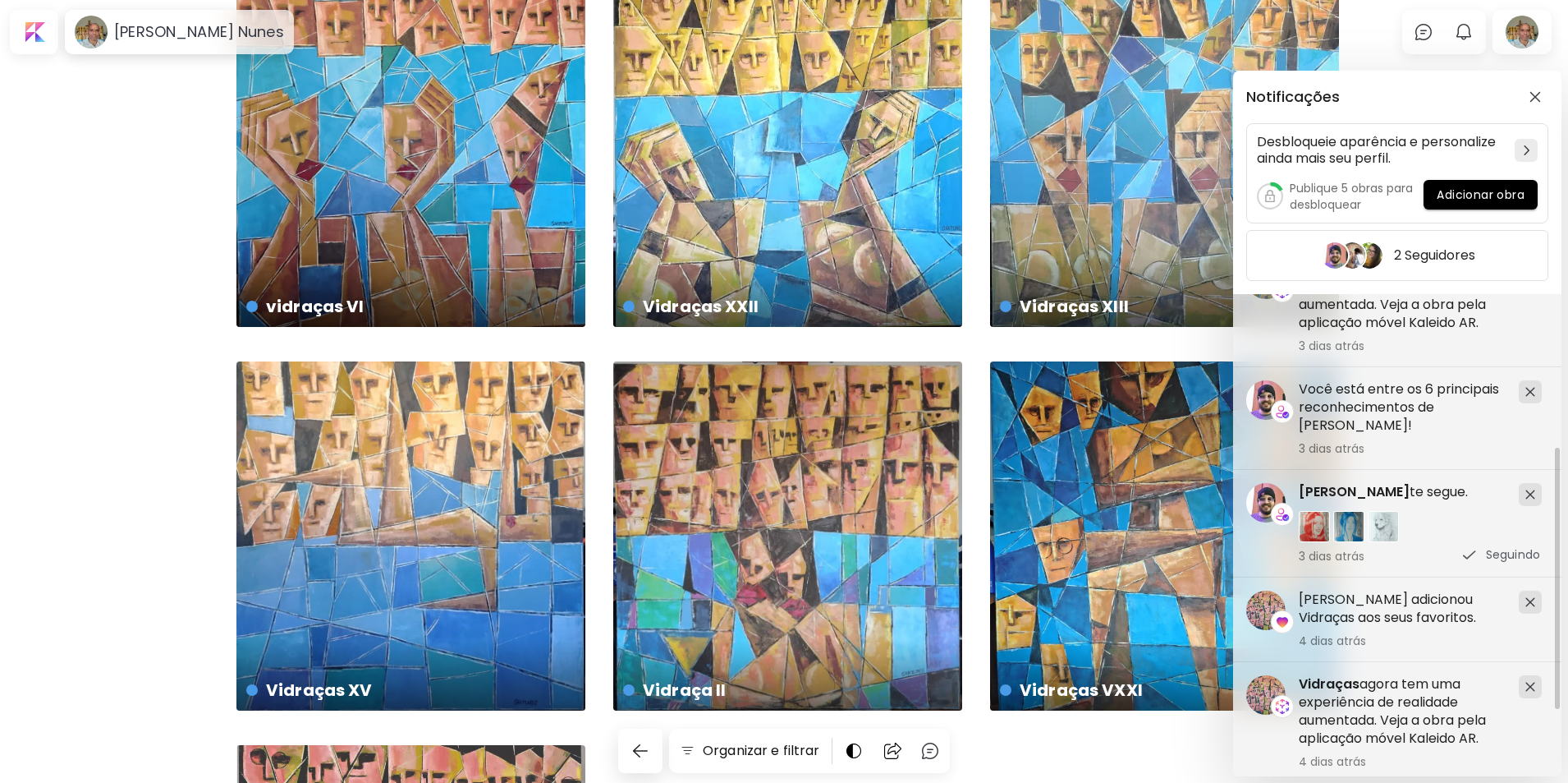
scroll to position [299, 0]
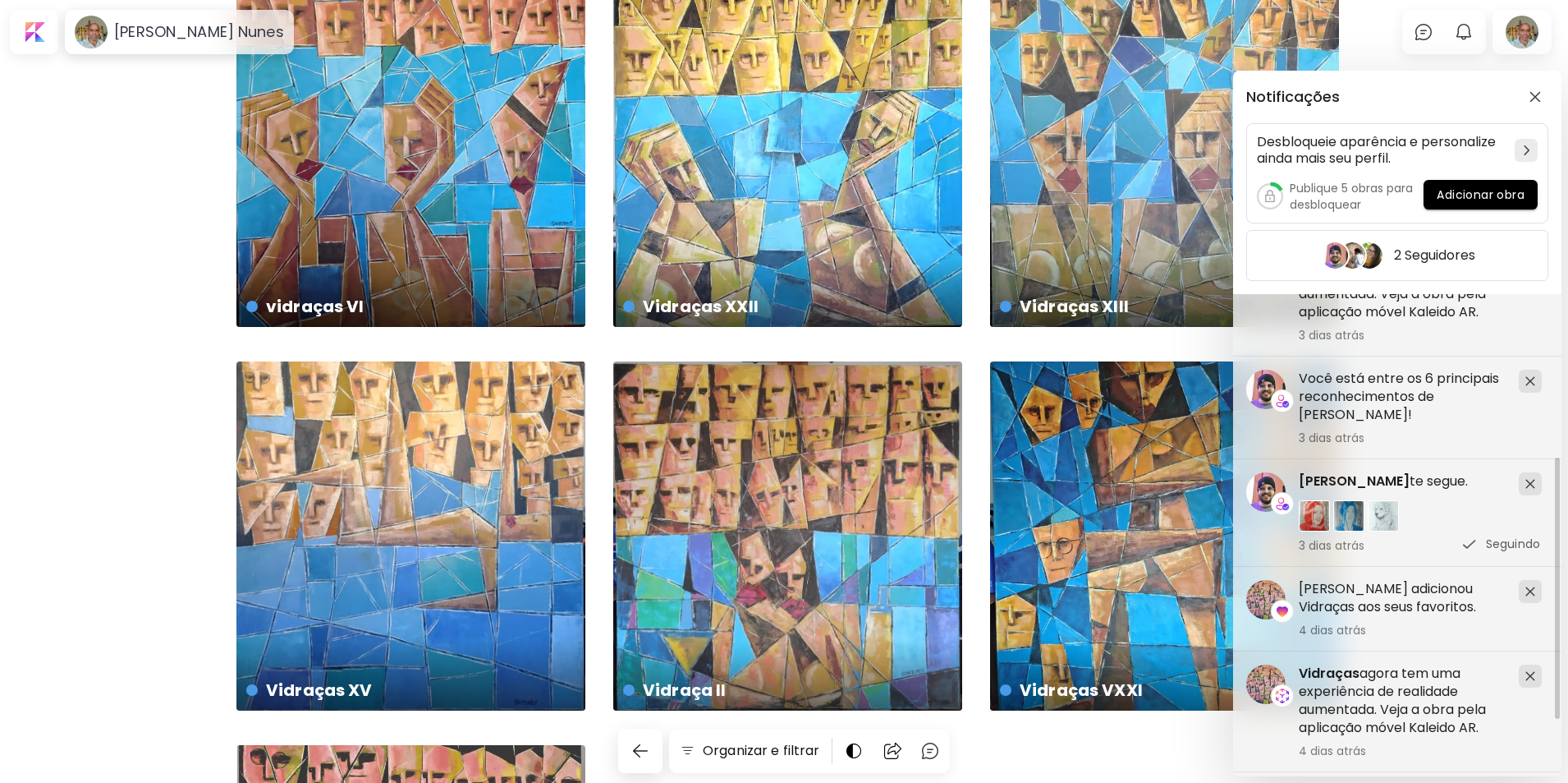
drag, startPoint x: 1555, startPoint y: 436, endPoint x: 1399, endPoint y: 476, distance: 161.0
click at [1567, 598] on div "Notificações Desbloqueie aparência e personalize ainda mais seu perfil. Publiqu…" at bounding box center [784, 392] width 1568 height 783
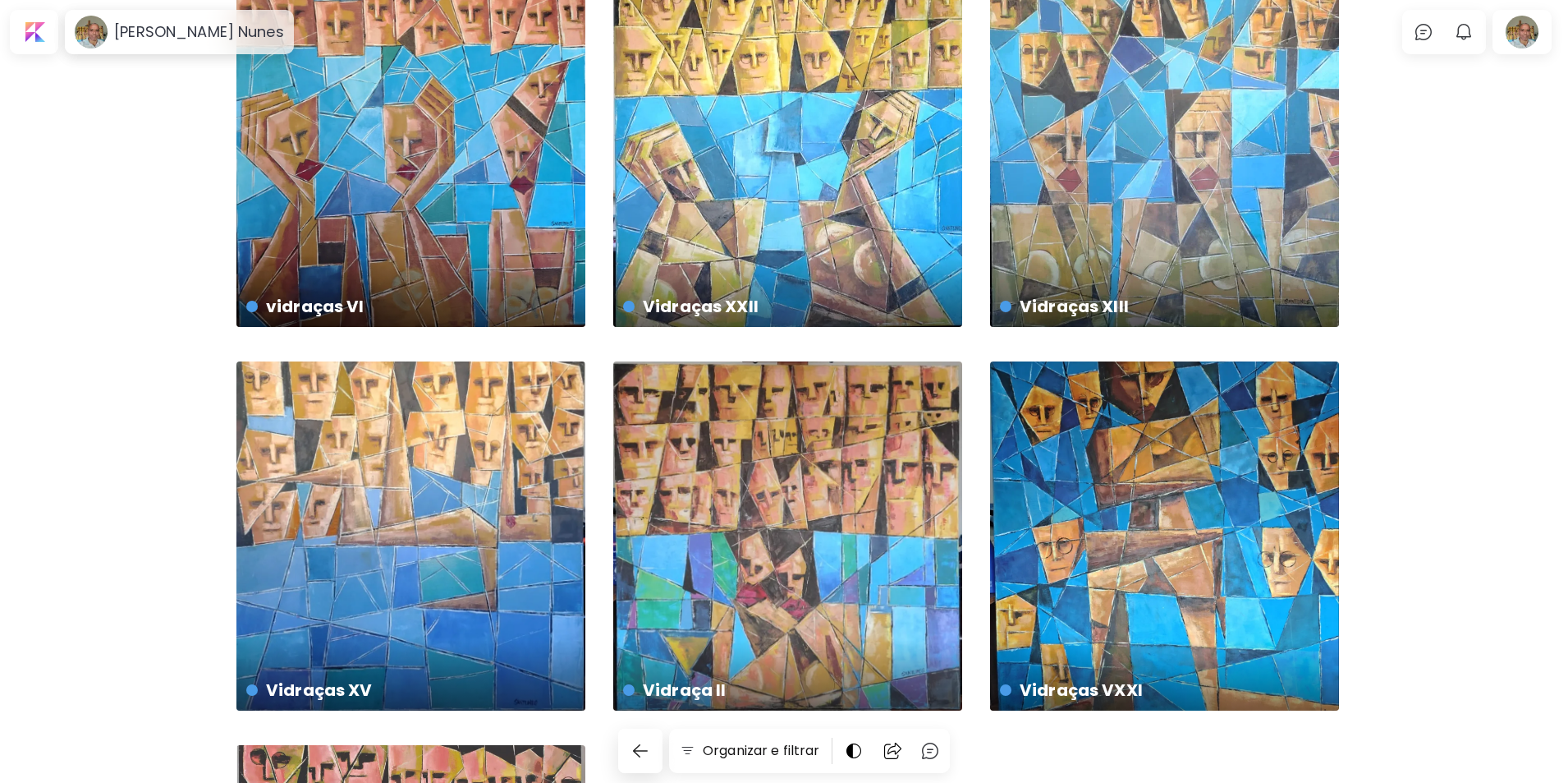
scroll to position [0, 0]
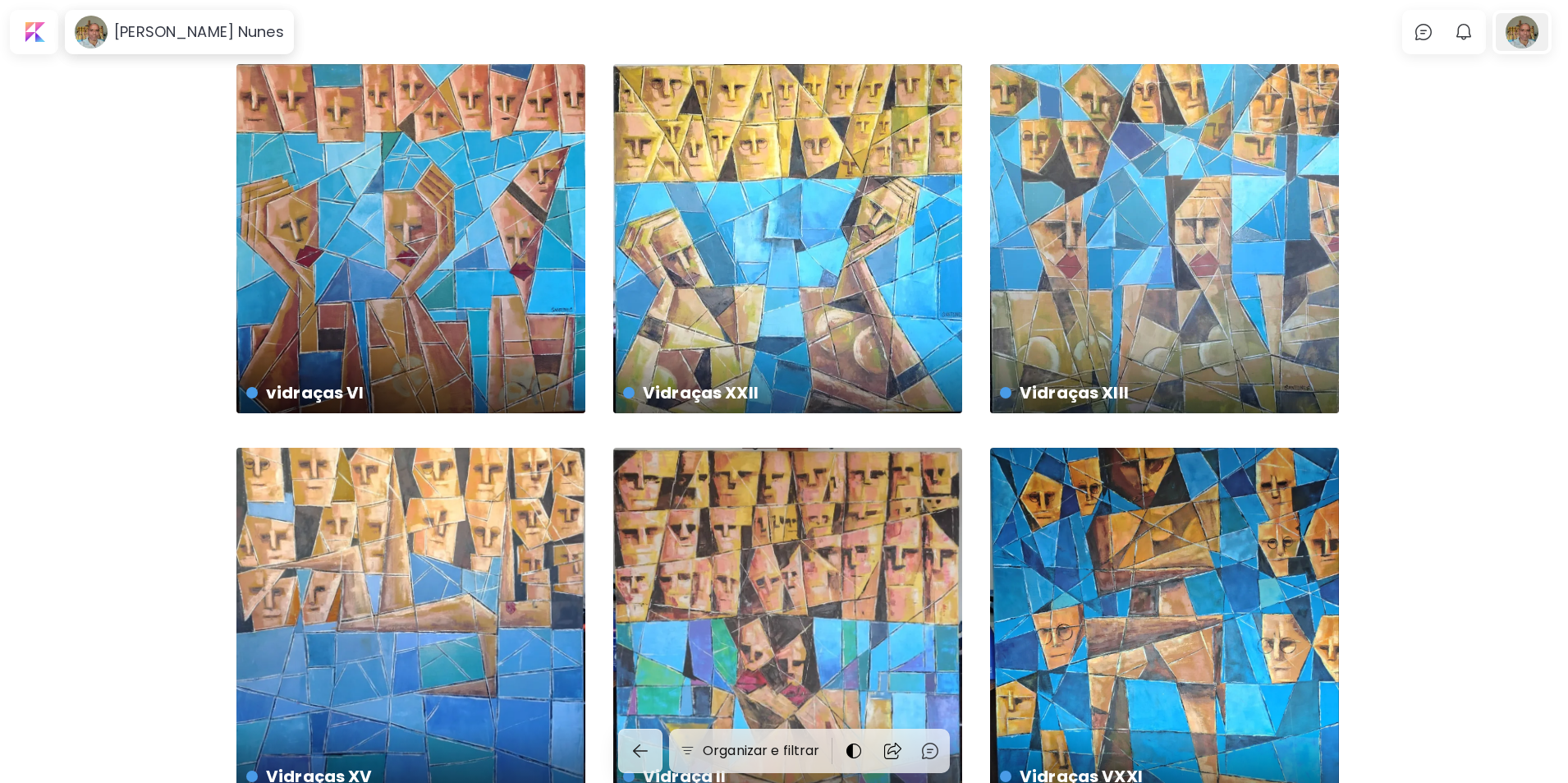
click at [1518, 35] on div at bounding box center [1522, 32] width 53 height 38
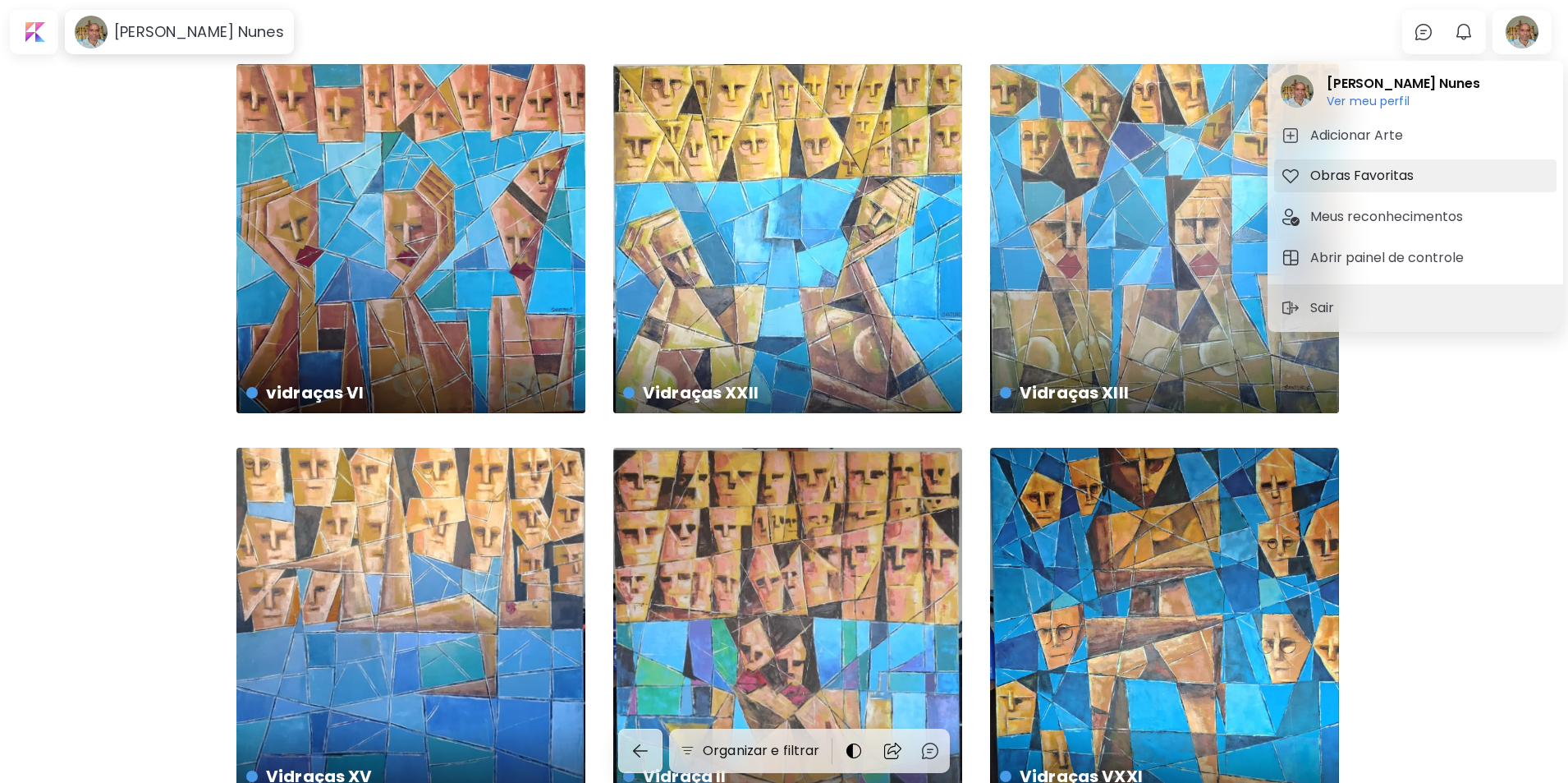
click at [1344, 173] on h5 "Obras Favoritas" at bounding box center [1364, 176] width 108 height 20
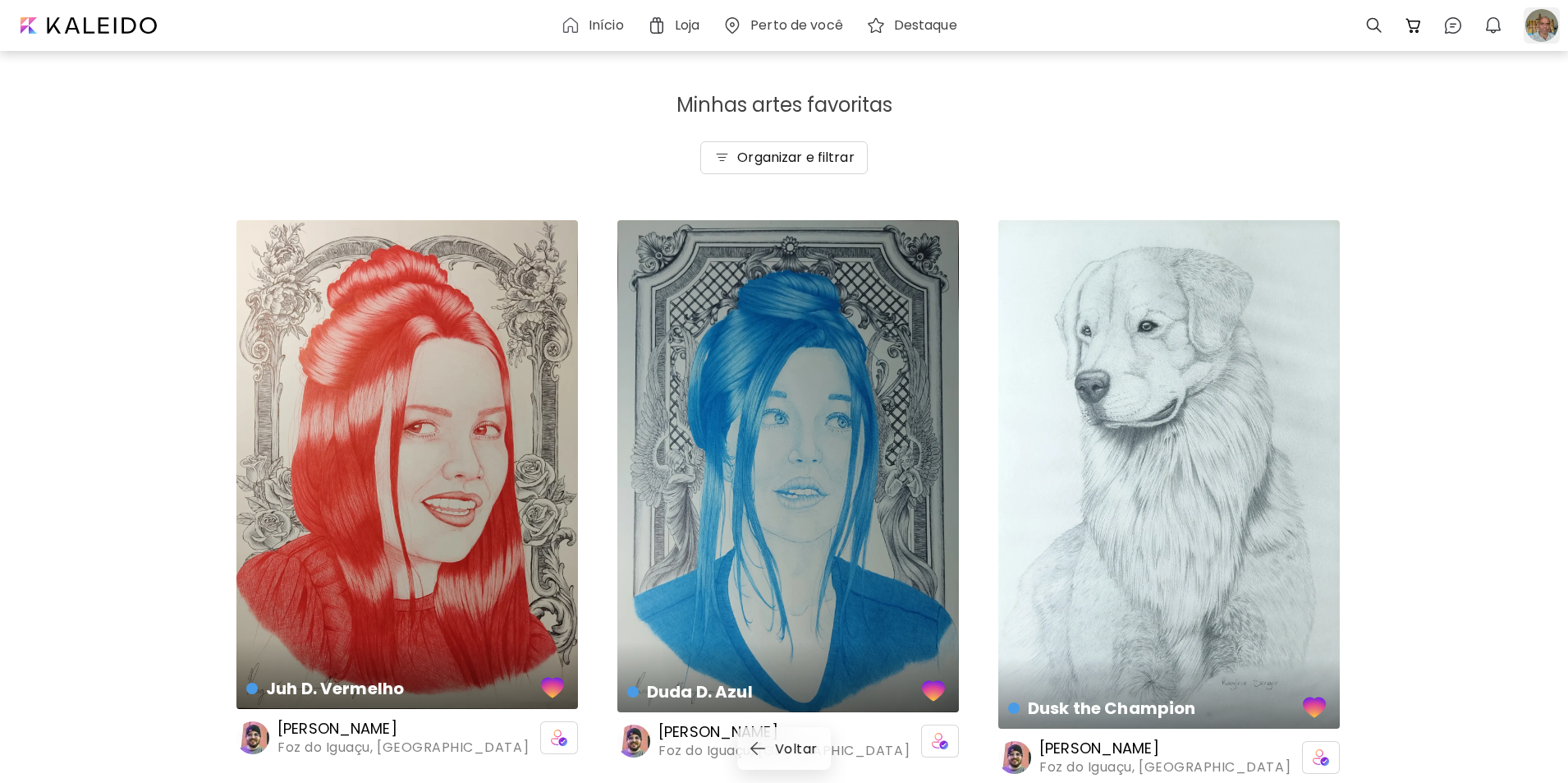
click at [1531, 25] on div at bounding box center [1542, 25] width 36 height 36
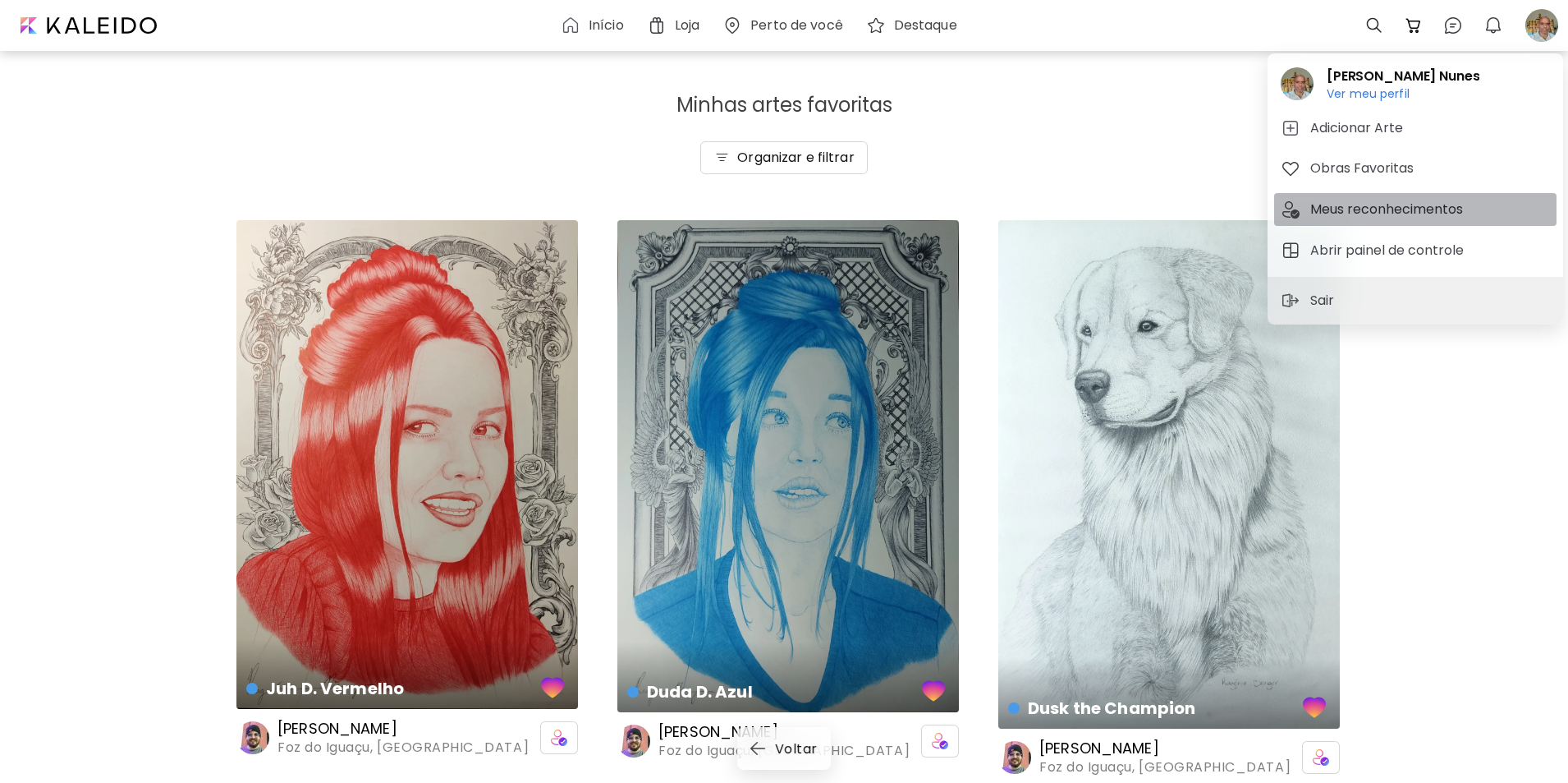
click at [1349, 209] on h5 "Meus reconhecimentos" at bounding box center [1389, 209] width 157 height 20
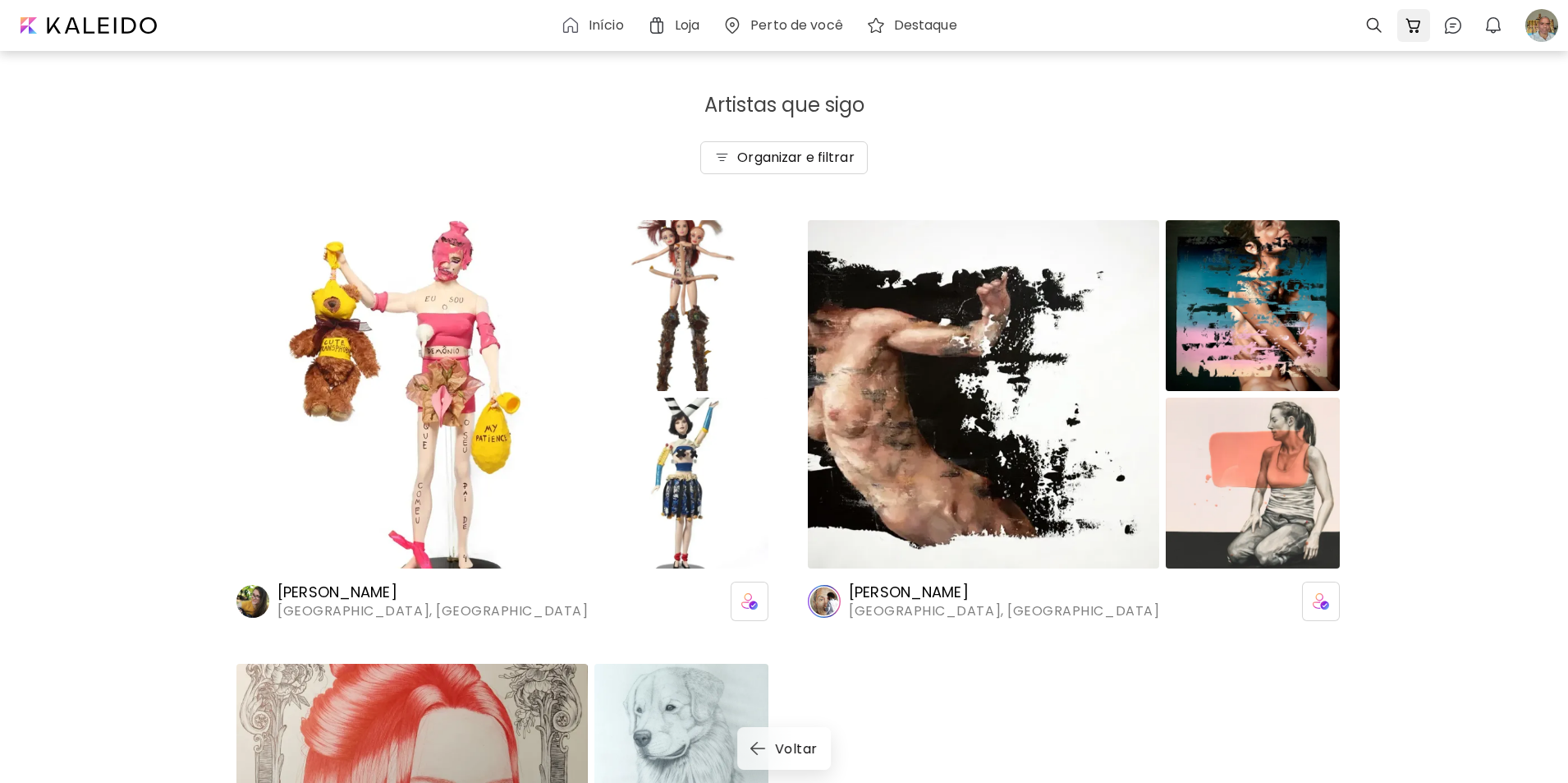
click at [1411, 25] on img at bounding box center [1413, 25] width 20 height 20
click at [1449, 28] on img at bounding box center [1453, 25] width 20 height 20
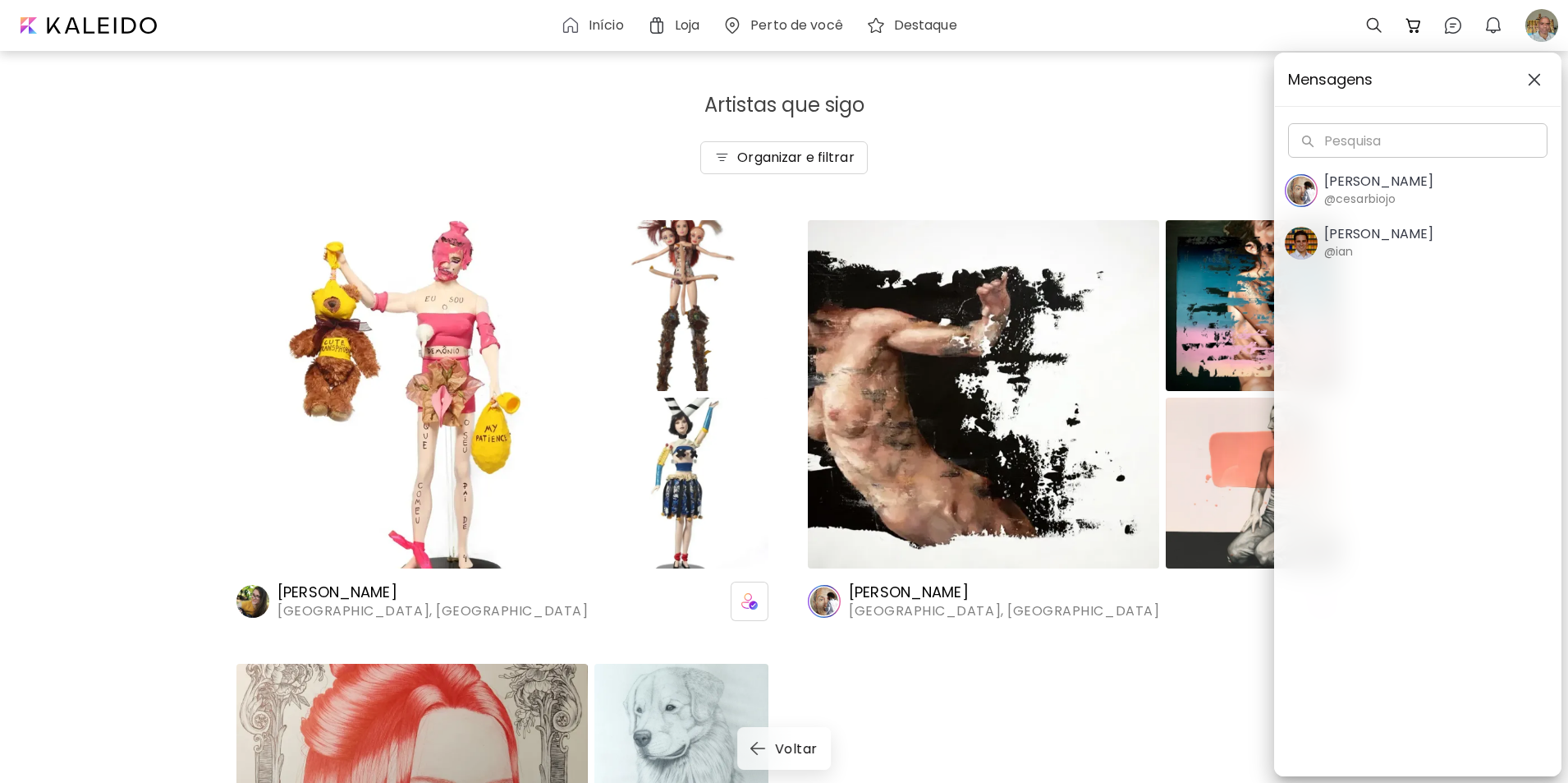
click at [1128, 80] on div "Mensagens Pesquisa Pesquisa Cesar Biojo @cesarbiojo Ian Panchevre @ian" at bounding box center [784, 392] width 1568 height 783
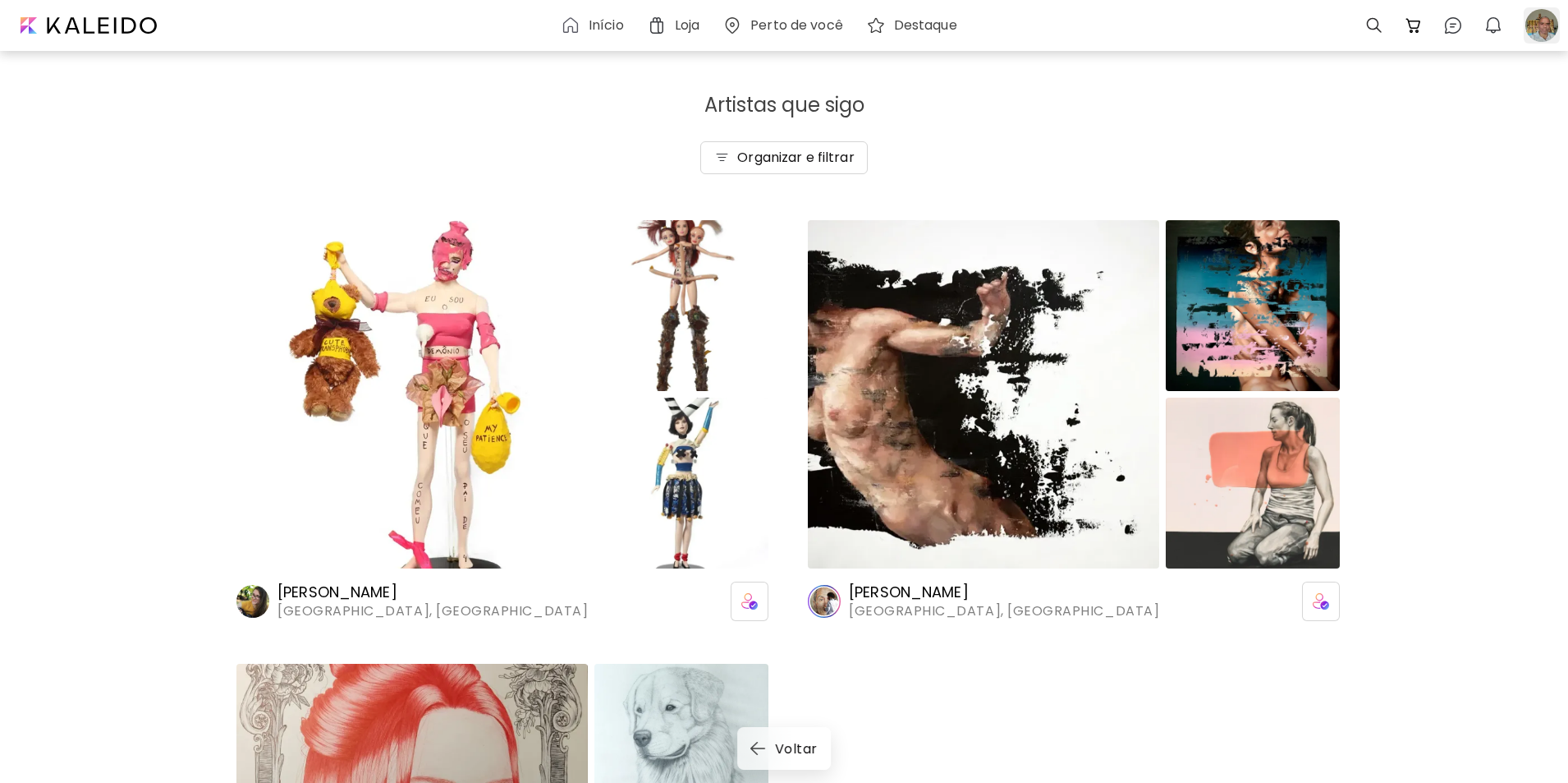
click at [1539, 22] on div at bounding box center [1542, 25] width 36 height 36
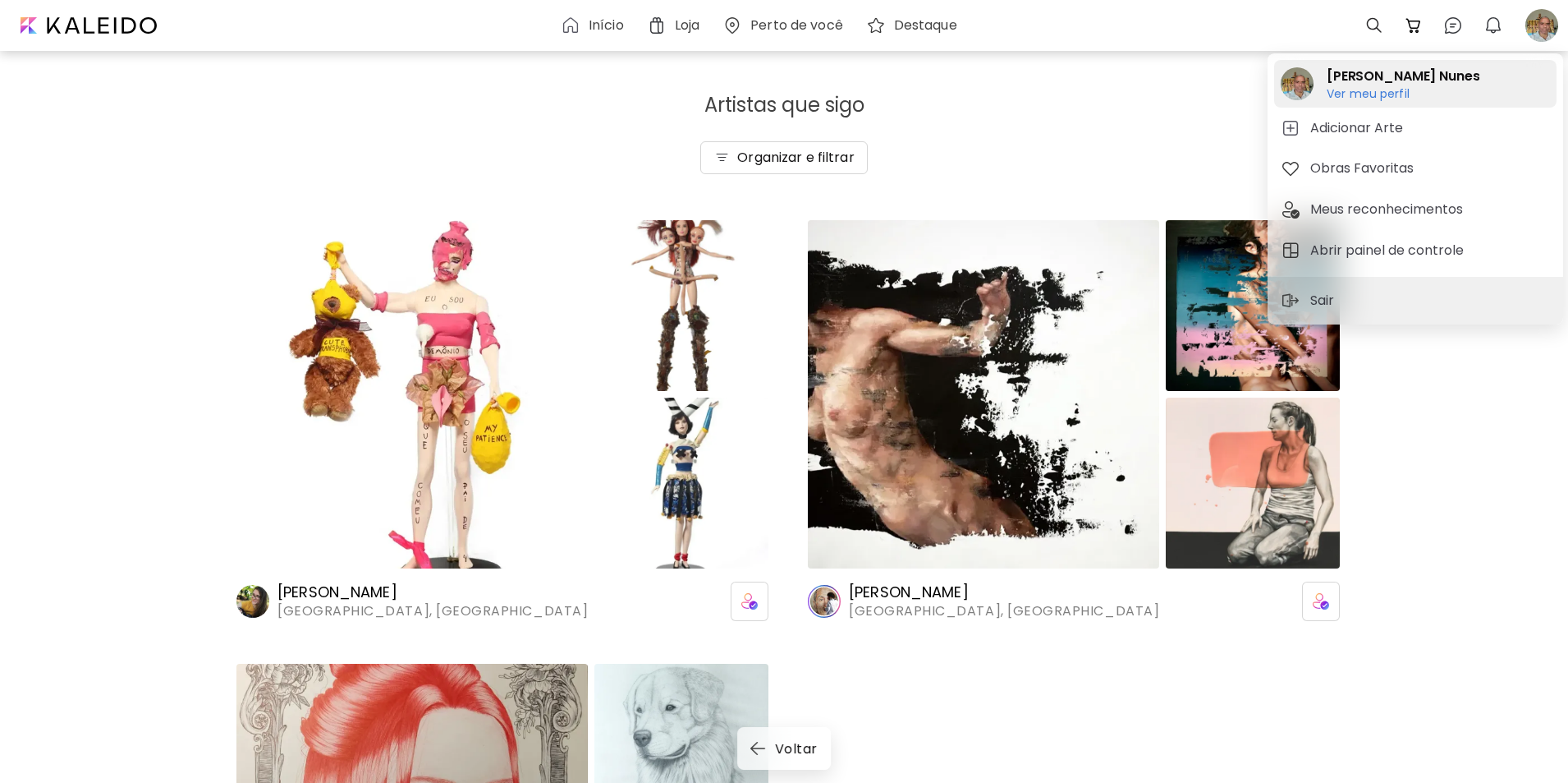
click at [1354, 90] on h6 "Ver meu perfil" at bounding box center [1403, 93] width 153 height 15
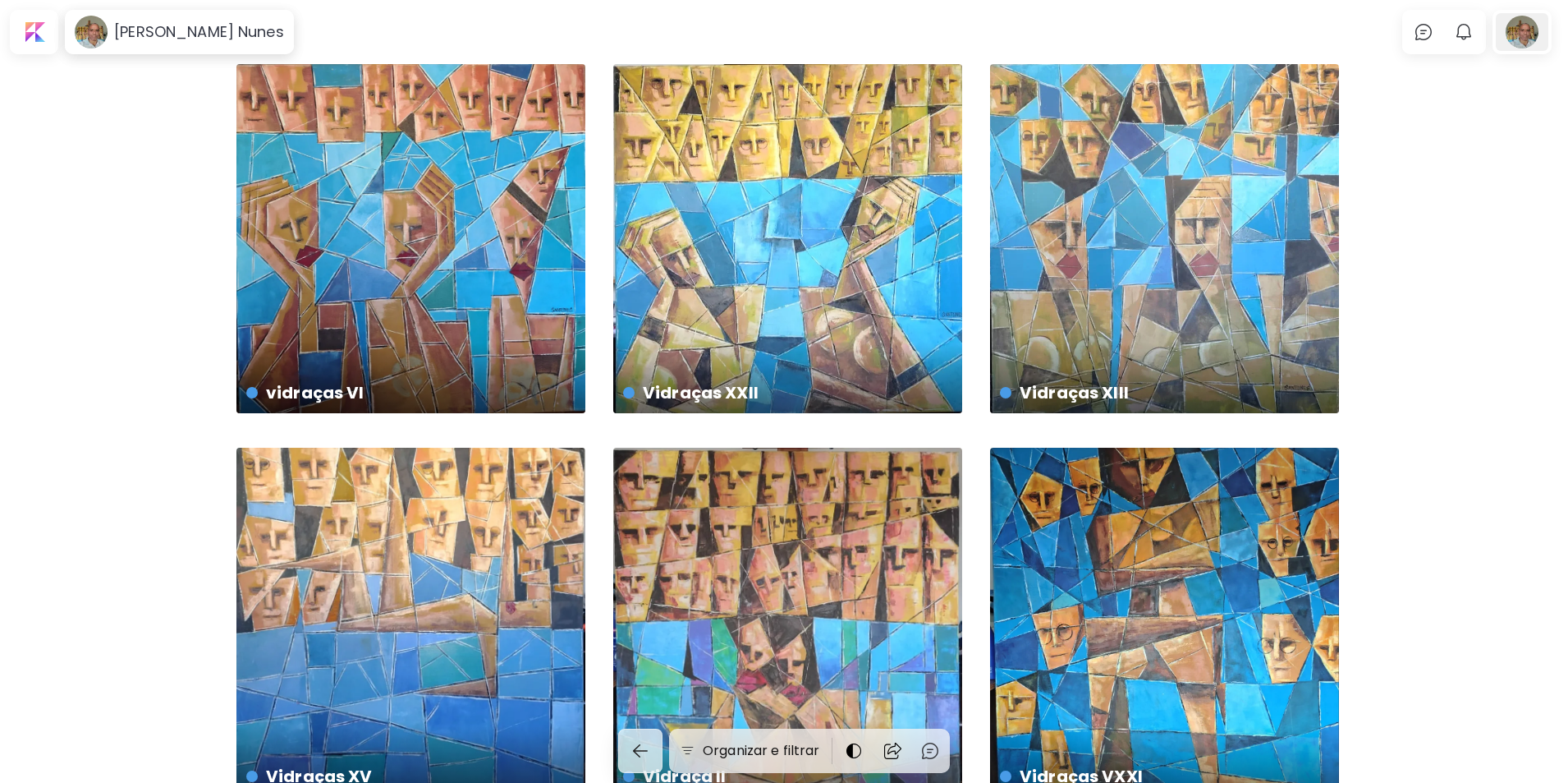
click at [1543, 31] on div at bounding box center [1522, 32] width 53 height 38
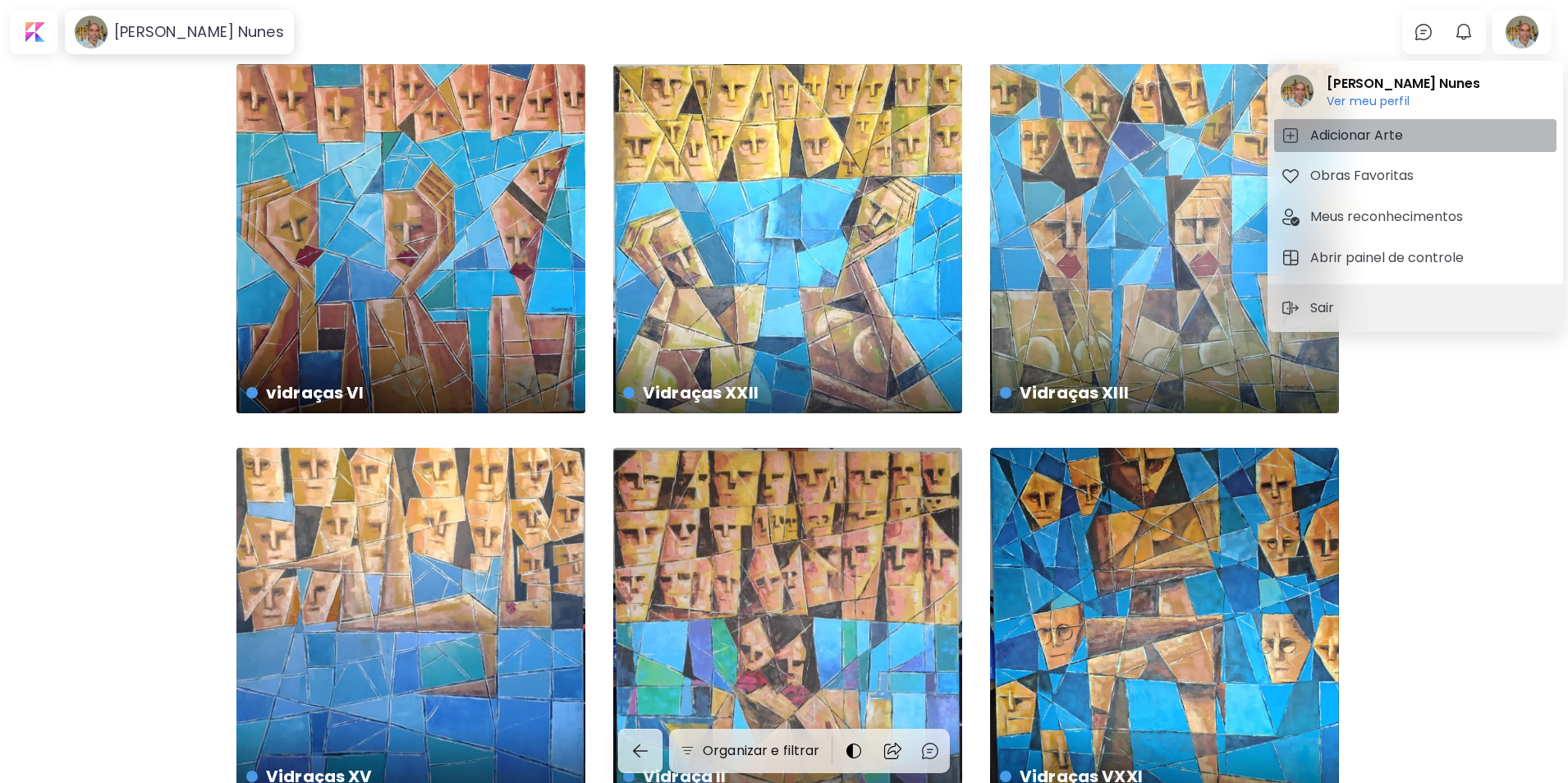
click at [1340, 136] on h5 "Adicionar Arte" at bounding box center [1359, 136] width 97 height 20
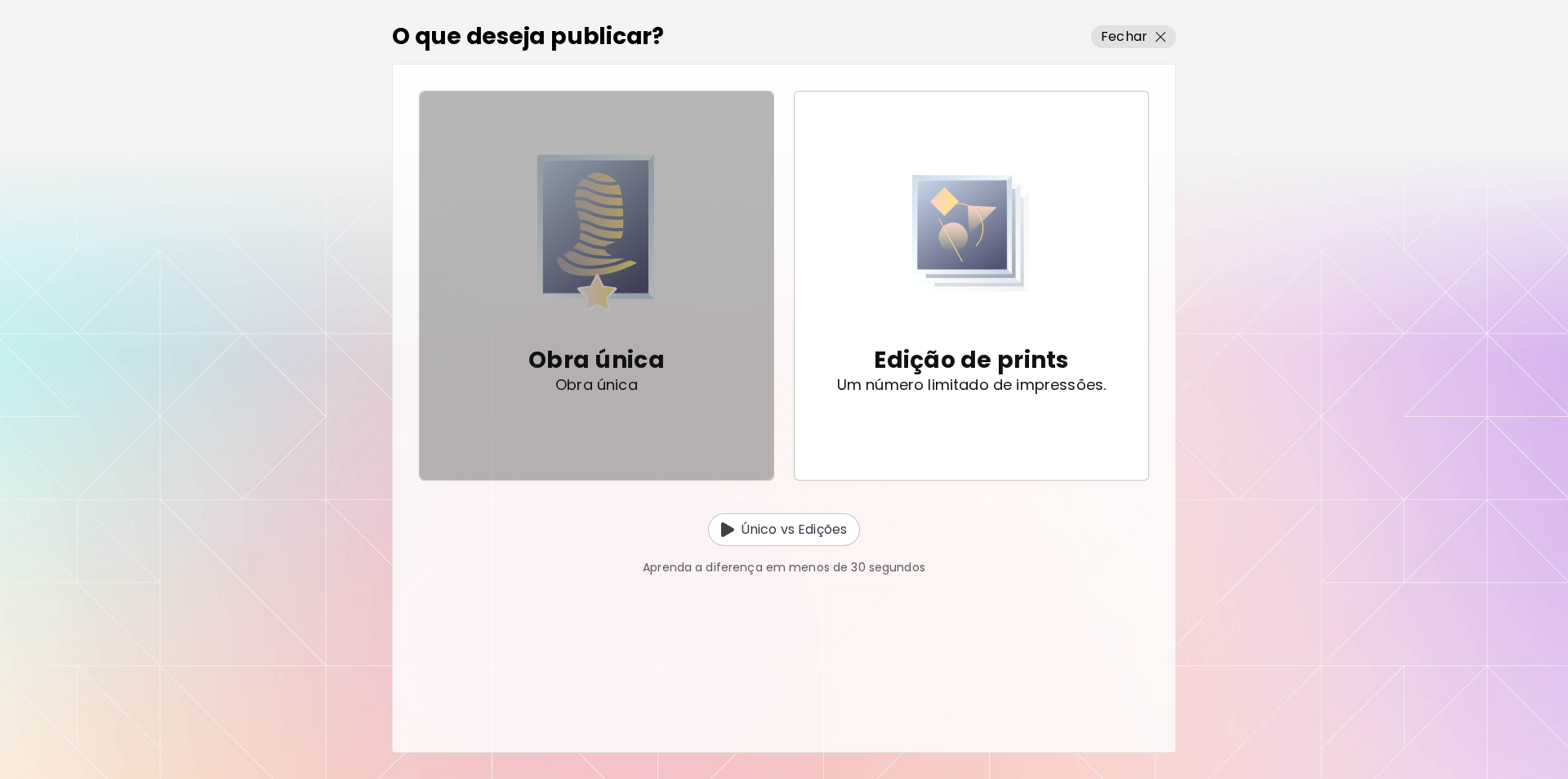
click at [602, 254] on img "button" at bounding box center [596, 232] width 117 height 166
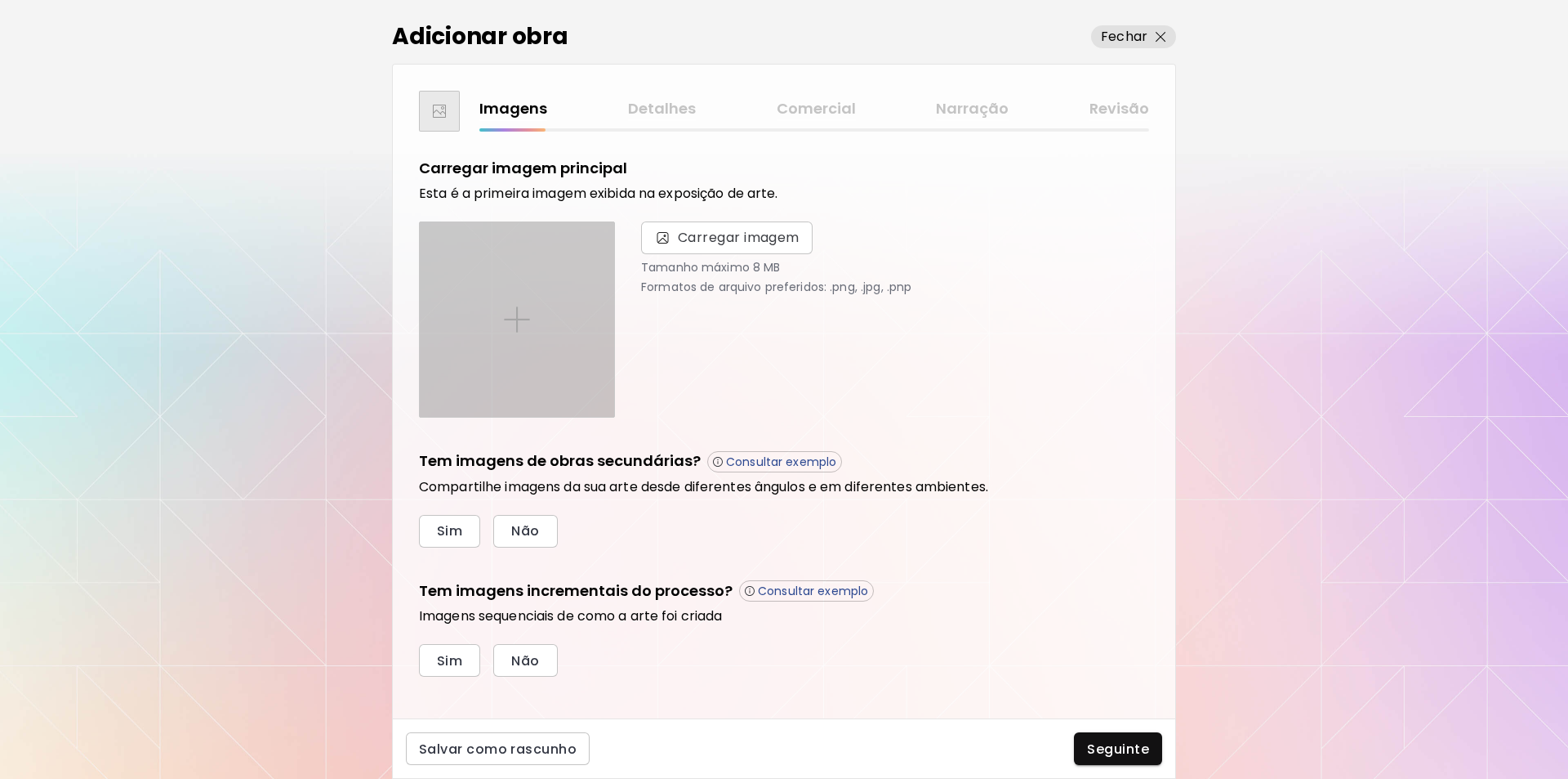
click at [514, 316] on img at bounding box center [516, 319] width 26 height 26
click at [0, 0] on input "file" at bounding box center [0, 0] width 0 height 0
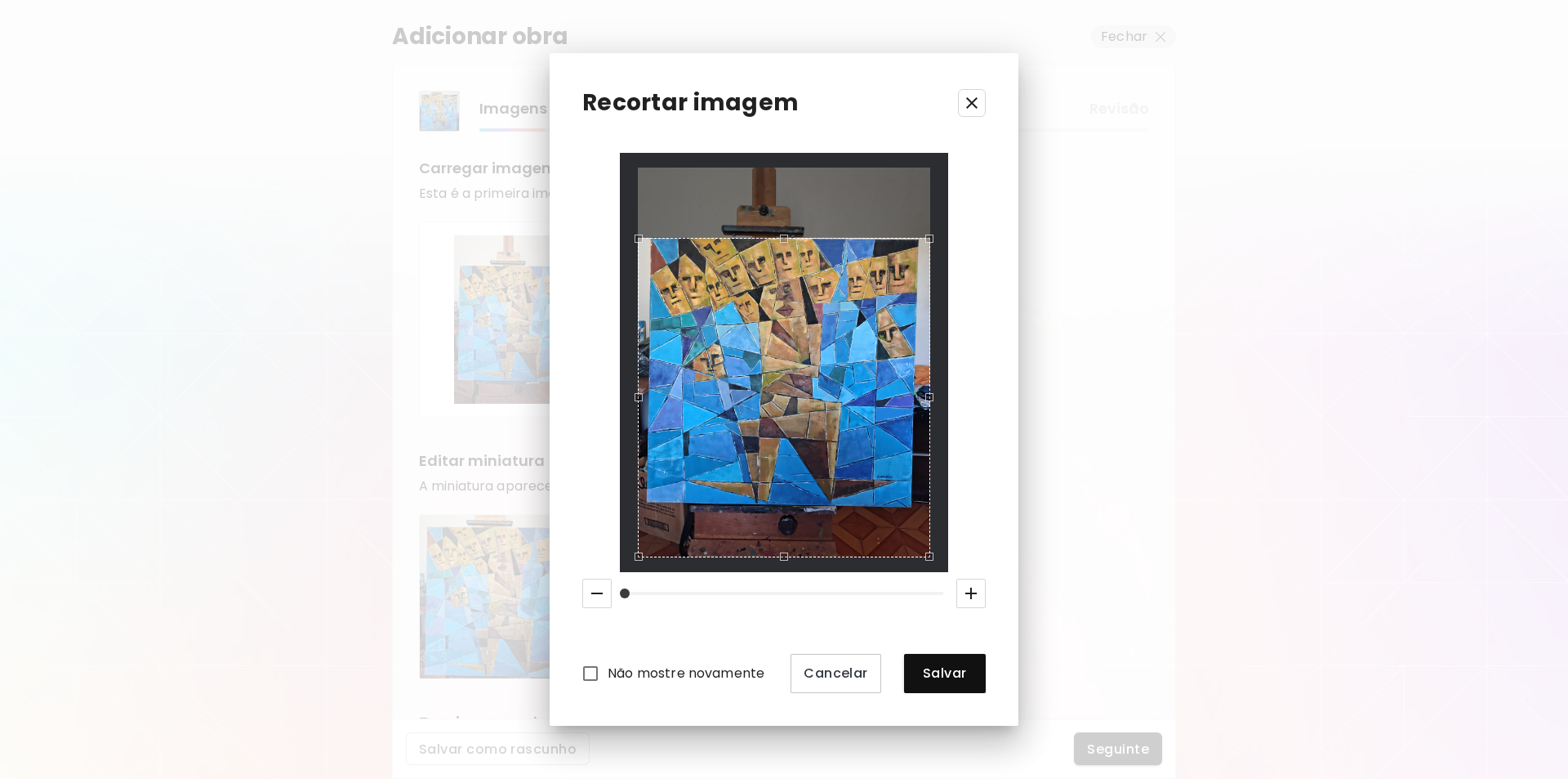
click at [804, 238] on div "Use the arrow keys to move the crop selection area" at bounding box center [784, 238] width 290 height 0
click at [647, 393] on div "Use the up and down arrow keys to move the west drag handle to change the crop …" at bounding box center [647, 393] width 0 height 0
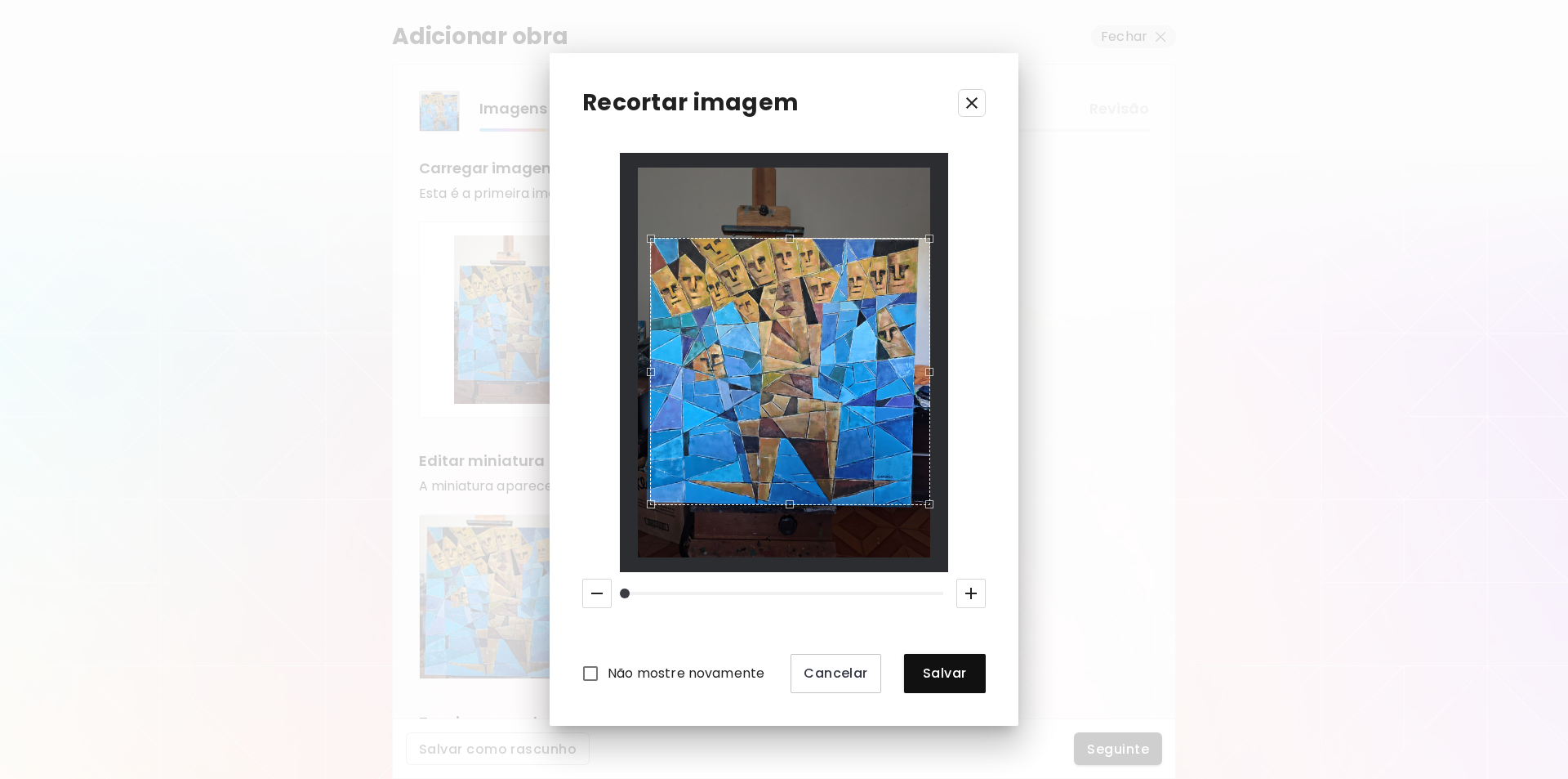
click at [801, 238] on div "Use the arrow keys to move the crop selection area" at bounding box center [789, 238] width 277 height 0
click at [914, 238] on div "Use the arrow keys to move the crop selection area" at bounding box center [782, 238] width 263 height 0
click at [946, 675] on span "Salvar" at bounding box center [945, 672] width 55 height 17
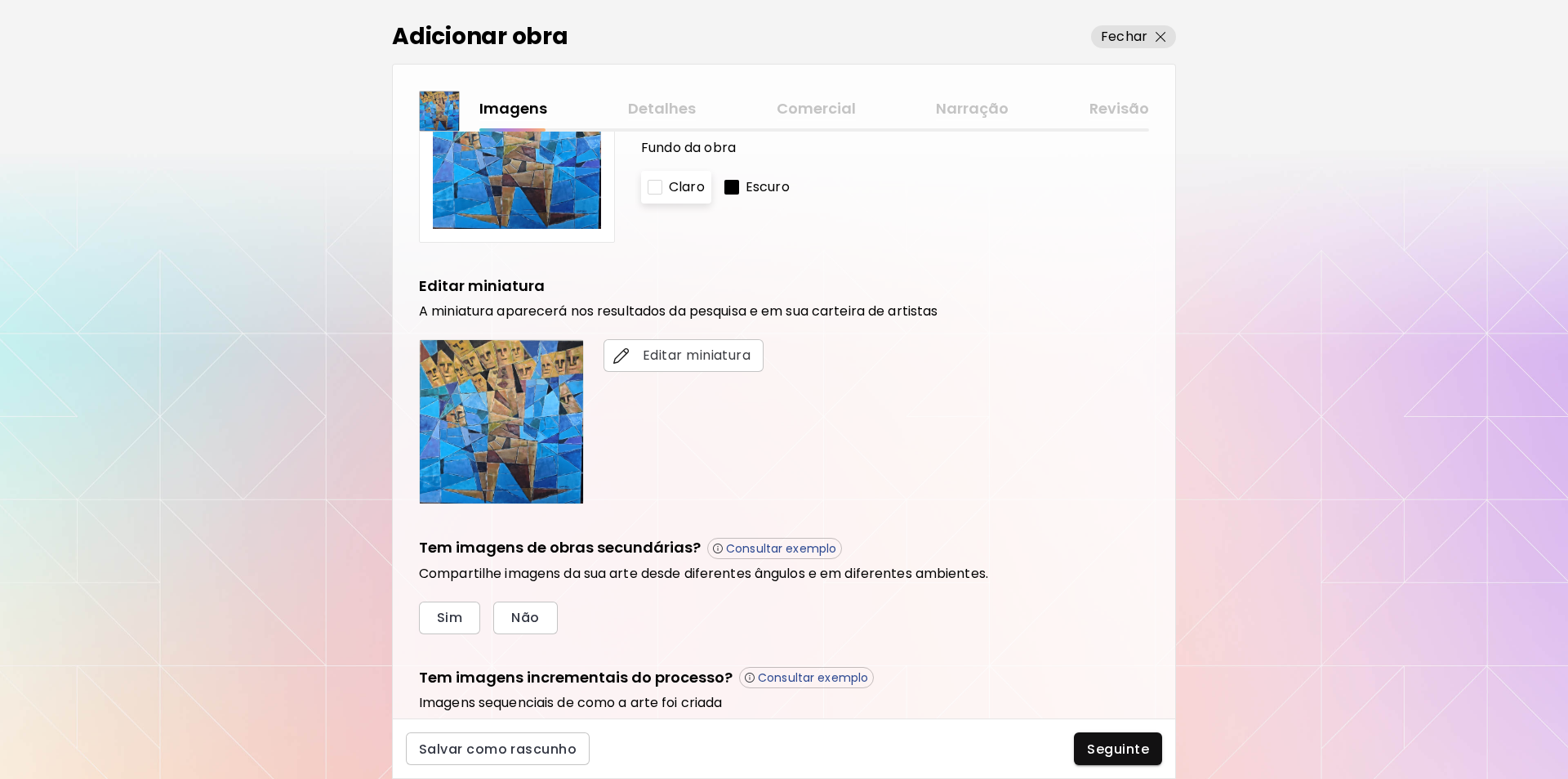
scroll to position [181, 0]
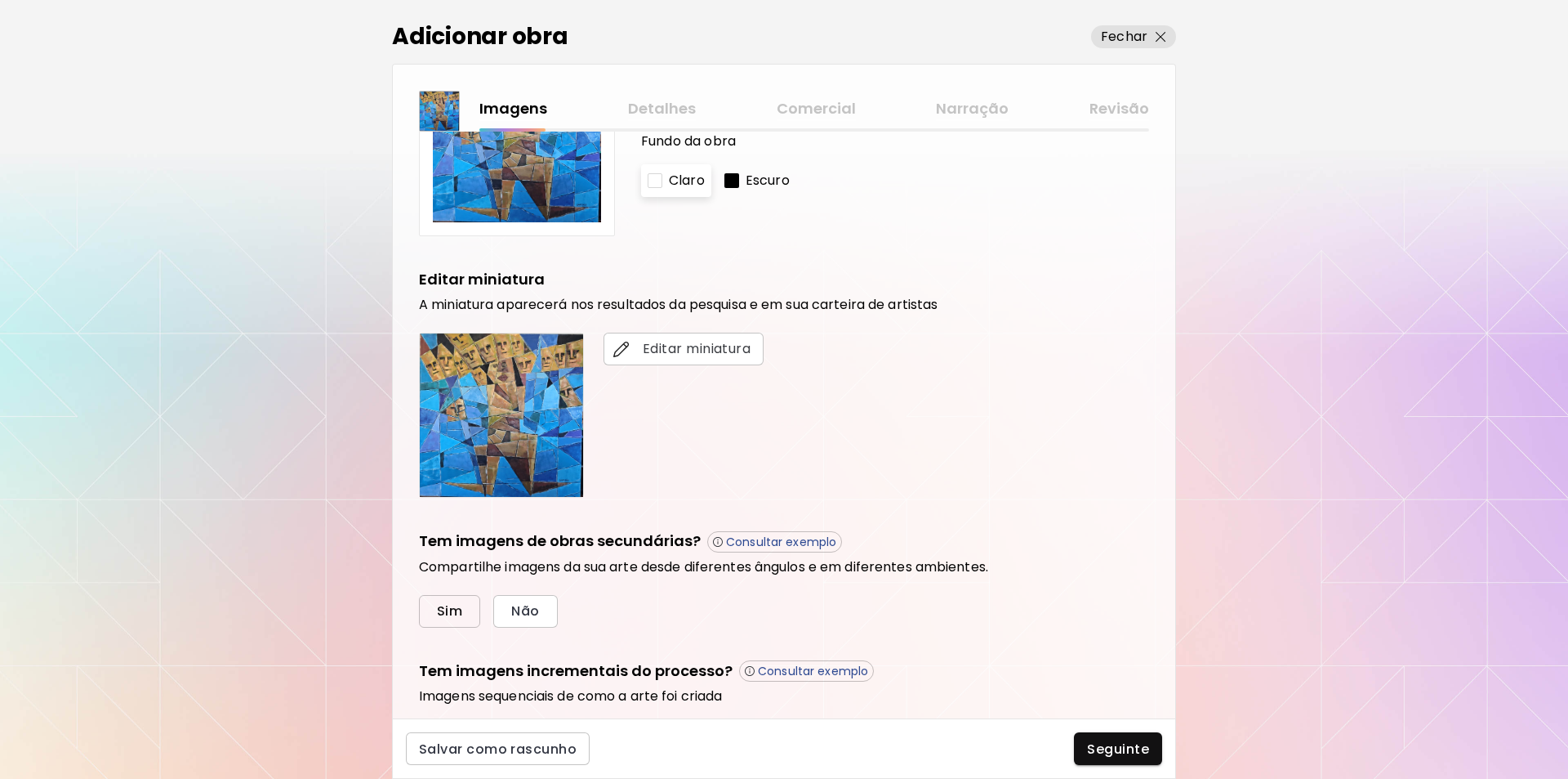
click at [449, 610] on span "Sim" at bounding box center [450, 610] width 25 height 17
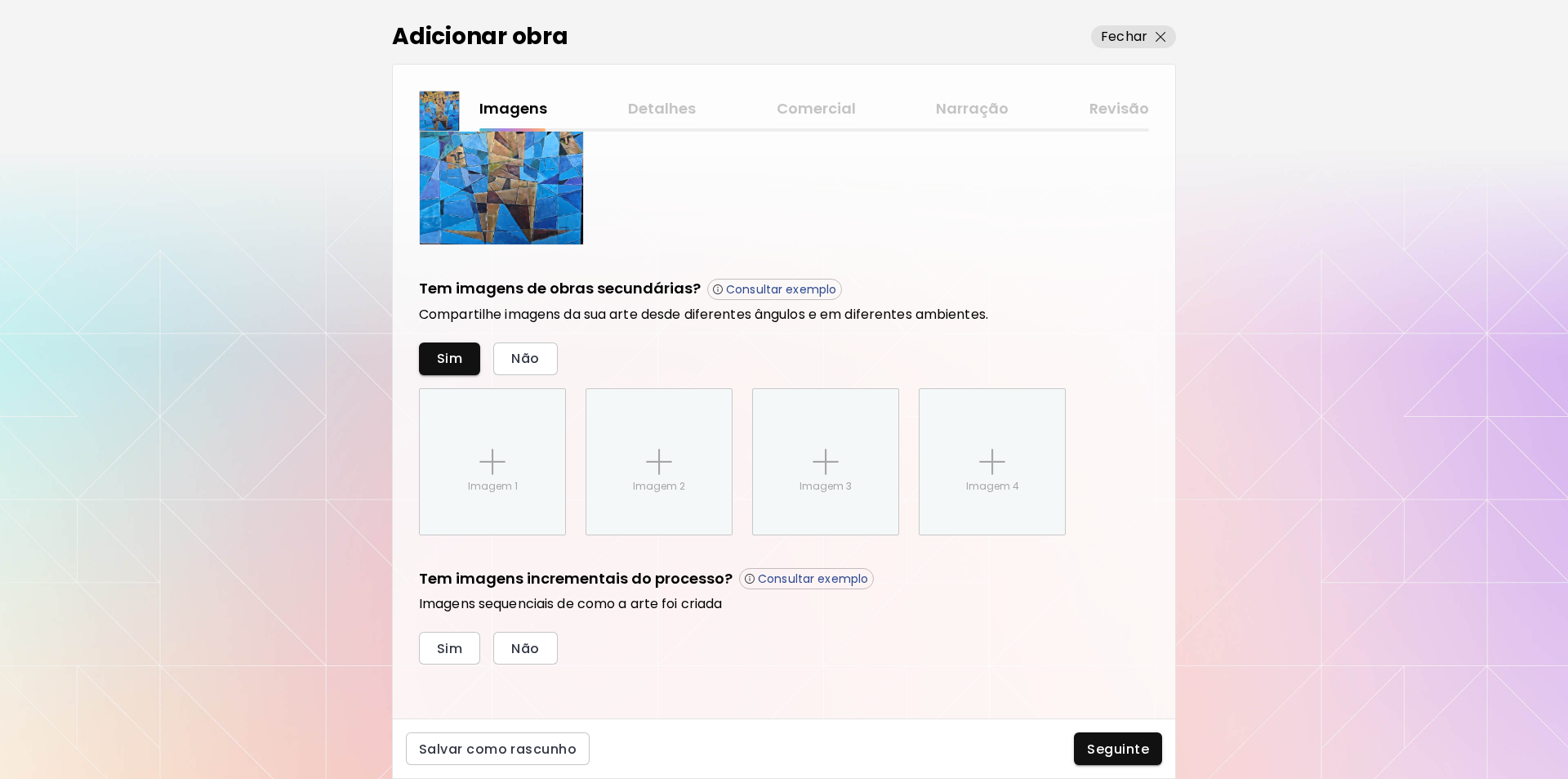
scroll to position [438, 0]
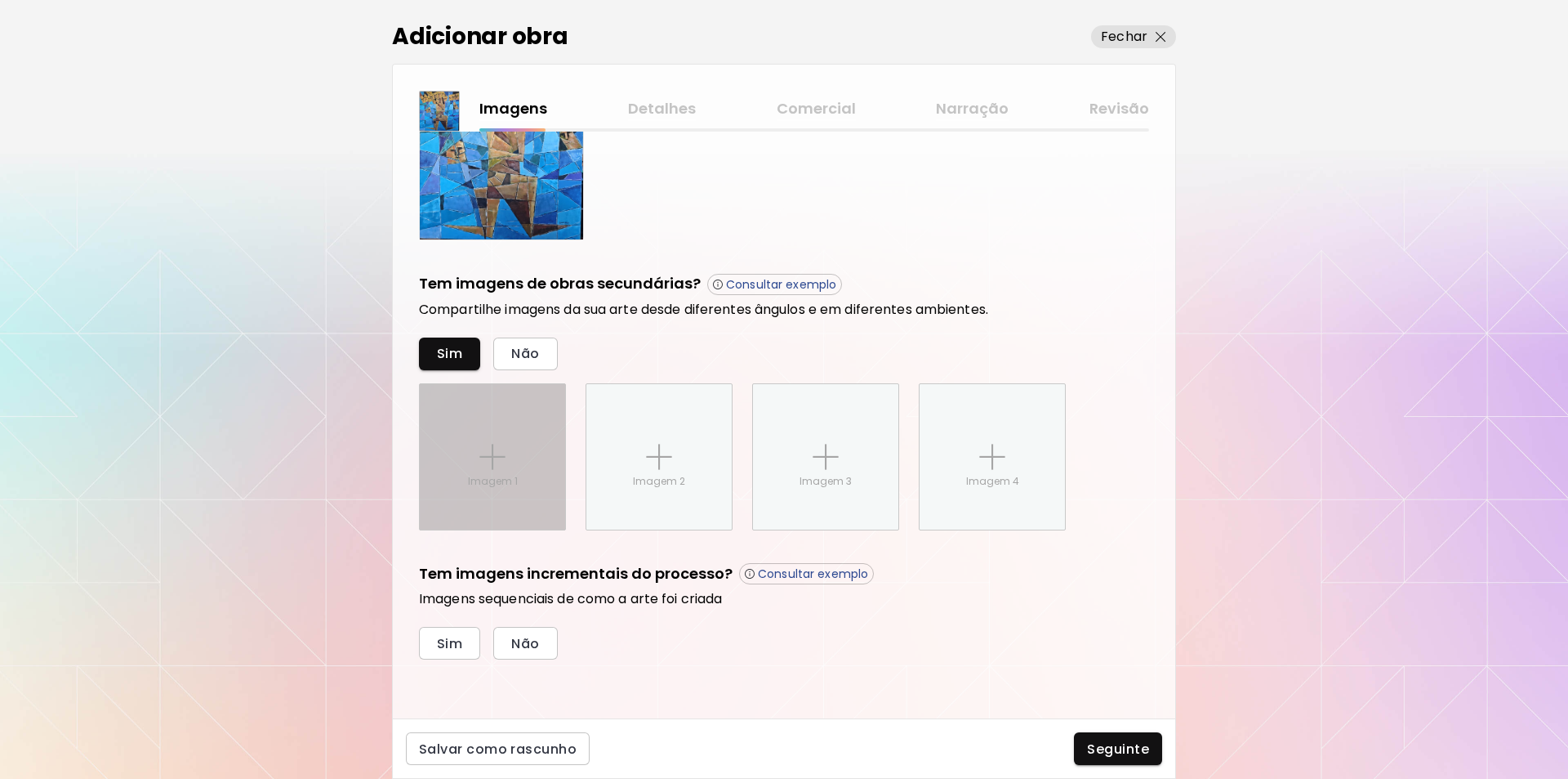
click at [489, 455] on img at bounding box center [492, 456] width 26 height 26
click at [0, 0] on input "Imagem 1" at bounding box center [0, 0] width 0 height 0
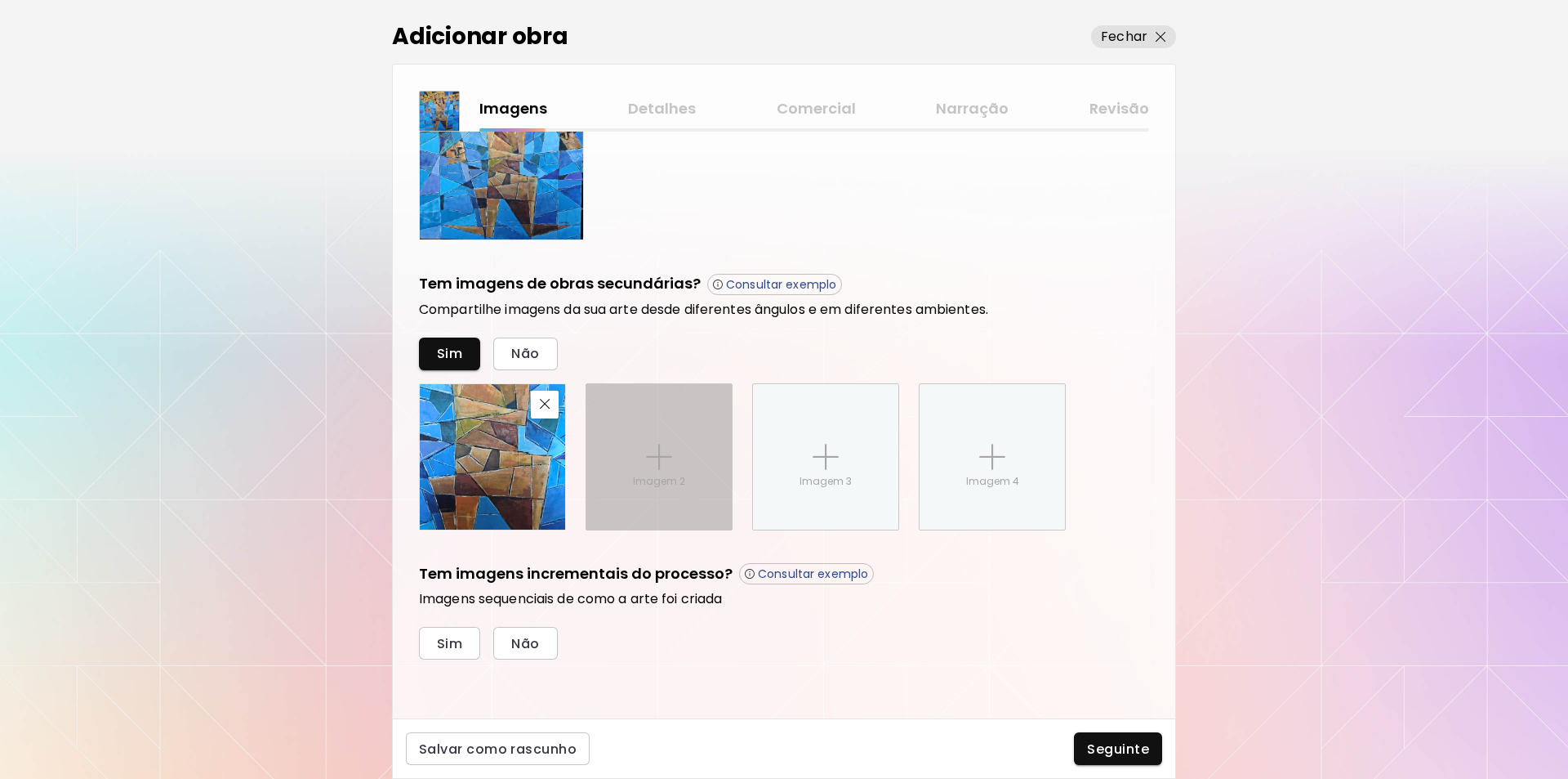
click at [671, 459] on img at bounding box center [659, 456] width 26 height 26
click at [0, 0] on input "Imagem 2" at bounding box center [0, 0] width 0 height 0
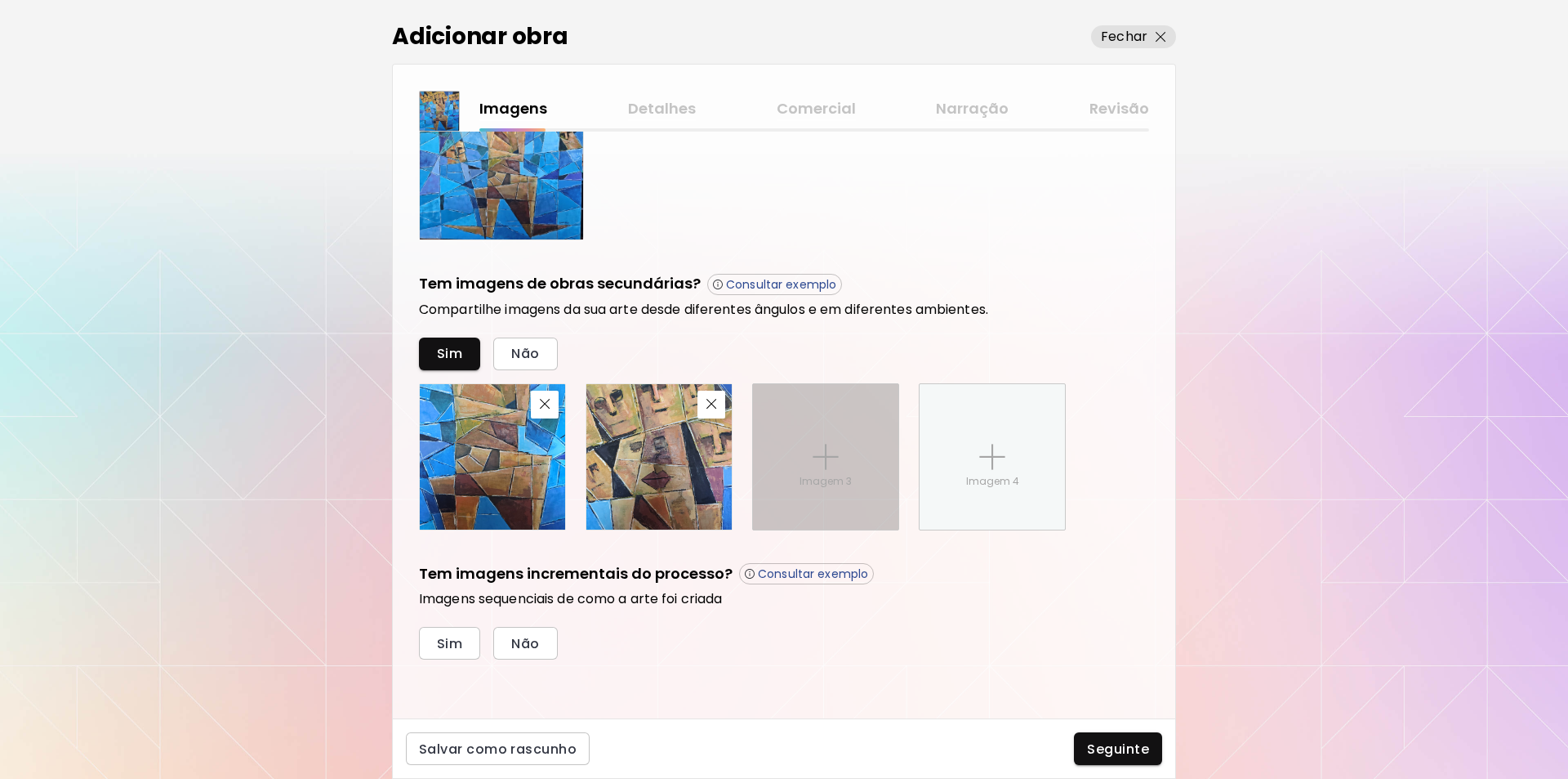
click at [825, 460] on img at bounding box center [825, 456] width 26 height 26
click at [0, 0] on input "Imagem 3" at bounding box center [0, 0] width 0 height 0
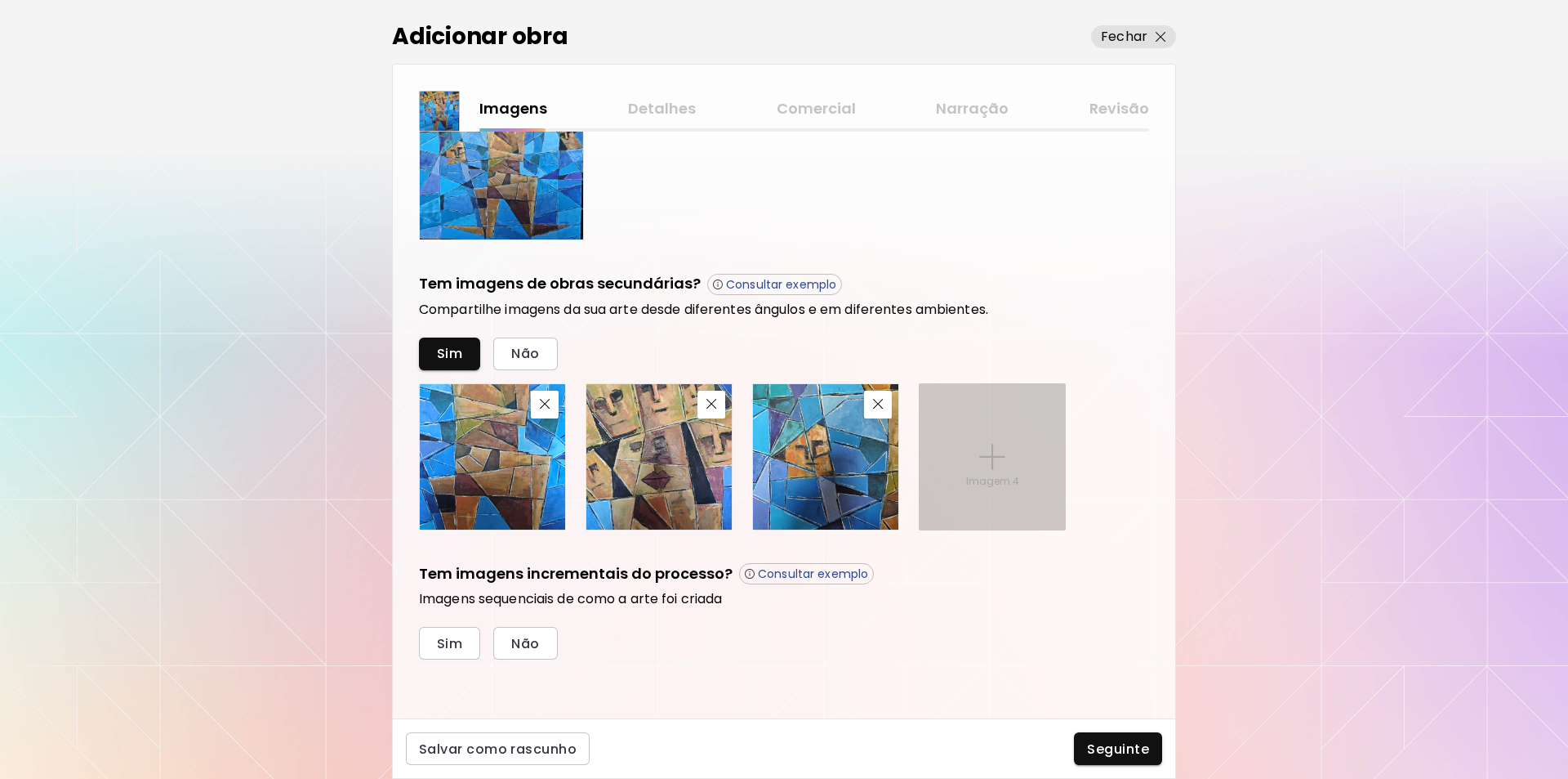
click at [996, 456] on img at bounding box center [992, 456] width 26 height 26
click at [0, 0] on input "Imagem 4" at bounding box center [0, 0] width 0 height 0
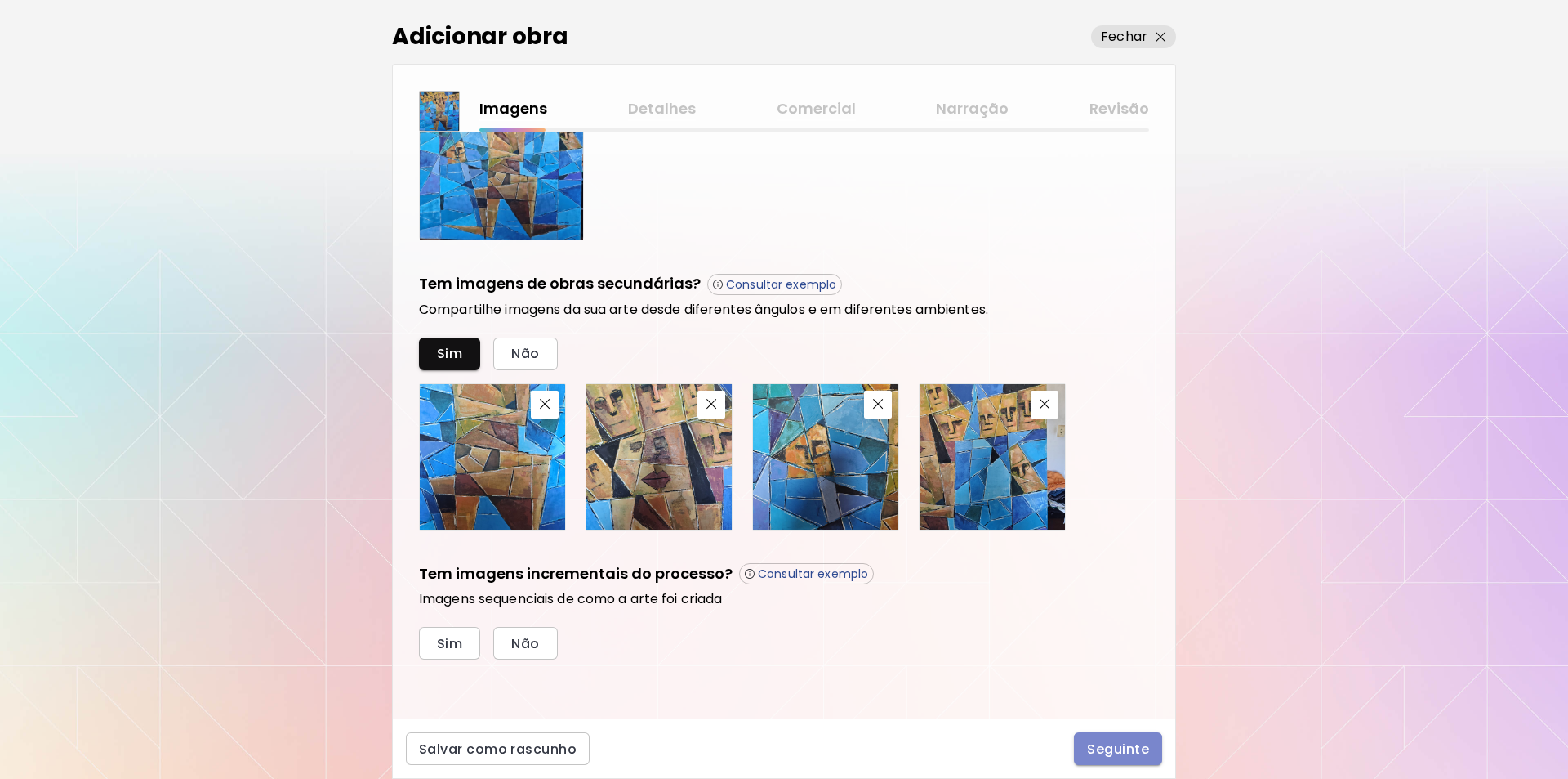
click at [1103, 751] on span "Seguinte" at bounding box center [1118, 749] width 62 height 17
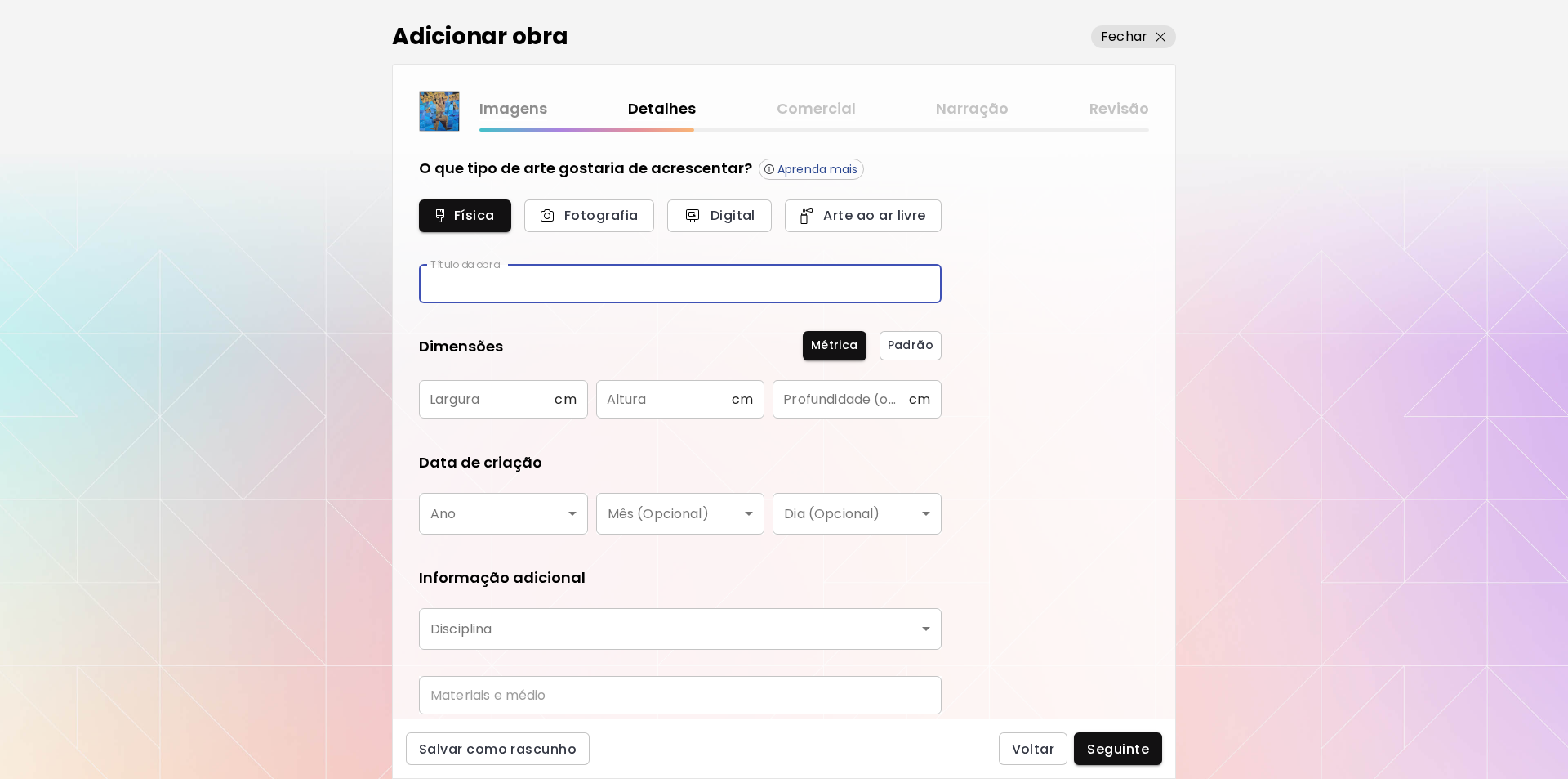
click at [452, 278] on input "text" at bounding box center [680, 284] width 523 height 38
click at [481, 280] on input "**********" at bounding box center [680, 284] width 523 height 38
type input "**********"
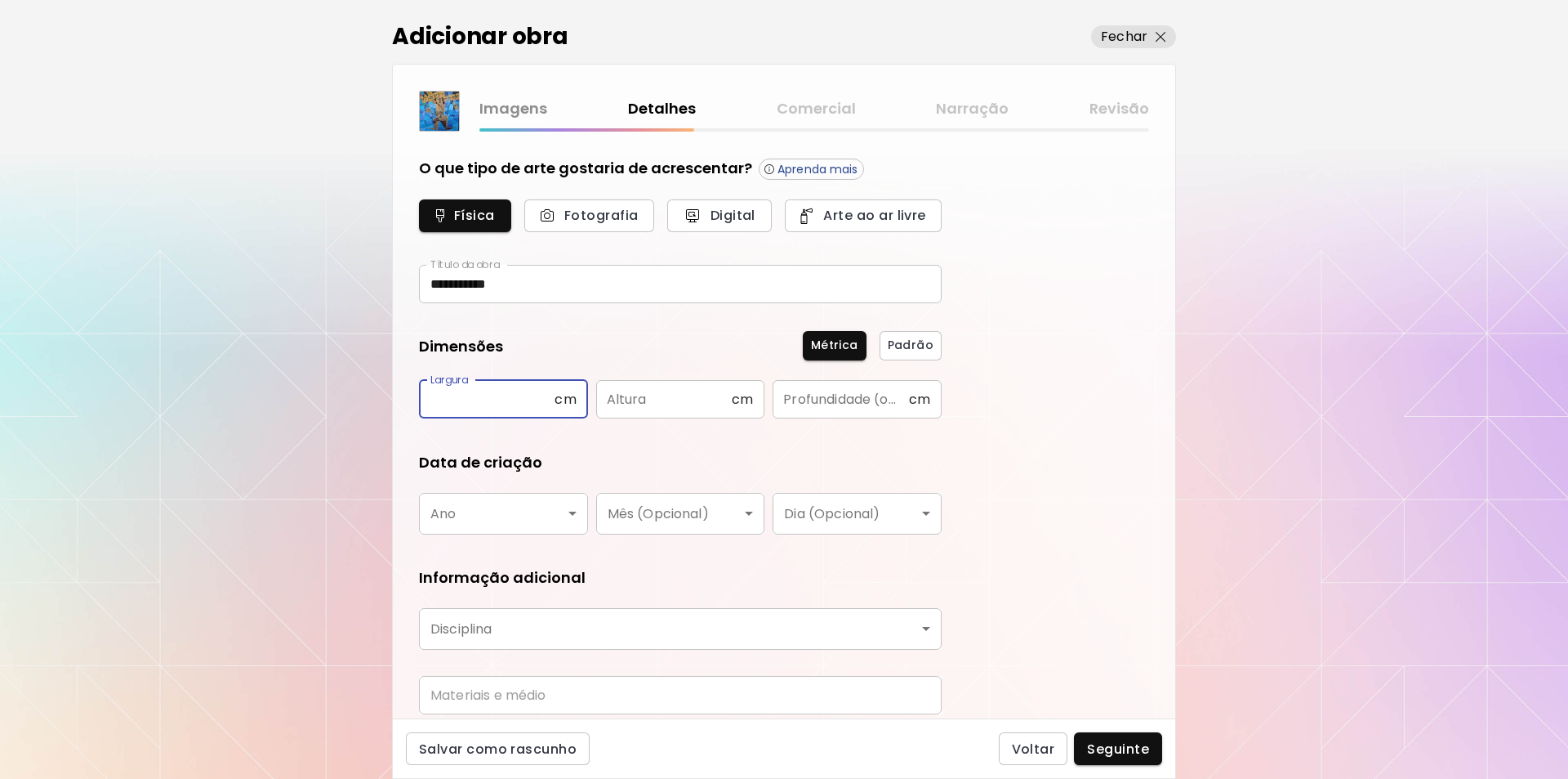
drag, startPoint x: 444, startPoint y: 403, endPoint x: 1567, endPoint y: 582, distance: 1137.2
click at [446, 403] on input "text" at bounding box center [486, 398] width 136 height 38
type input "***"
click at [626, 393] on input "text" at bounding box center [664, 398] width 136 height 38
type input "***"
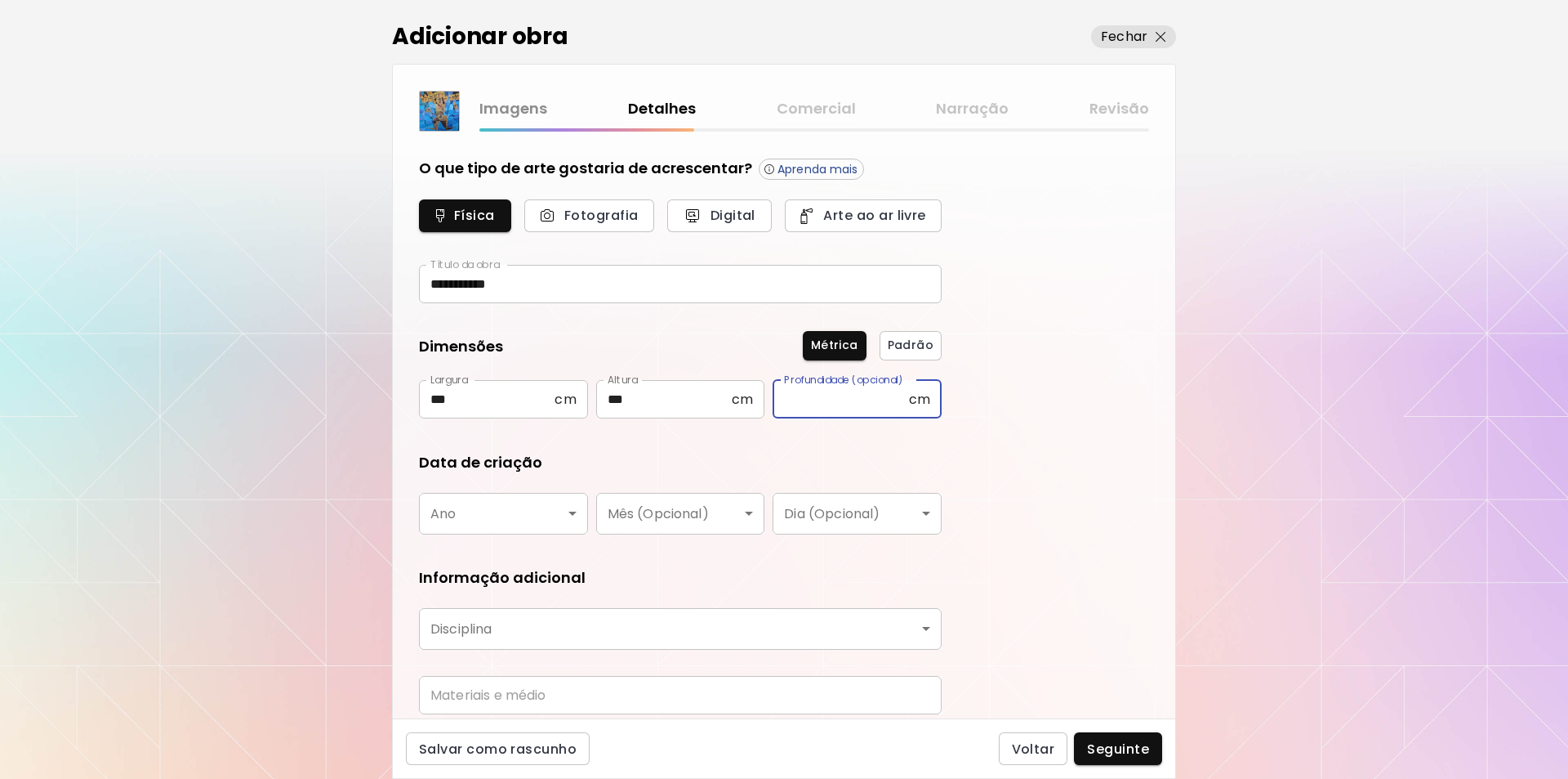
click at [800, 398] on input "text" at bounding box center [840, 398] width 136 height 38
type input "*"
click at [571, 511] on body "**********" at bounding box center [784, 390] width 1568 height 779
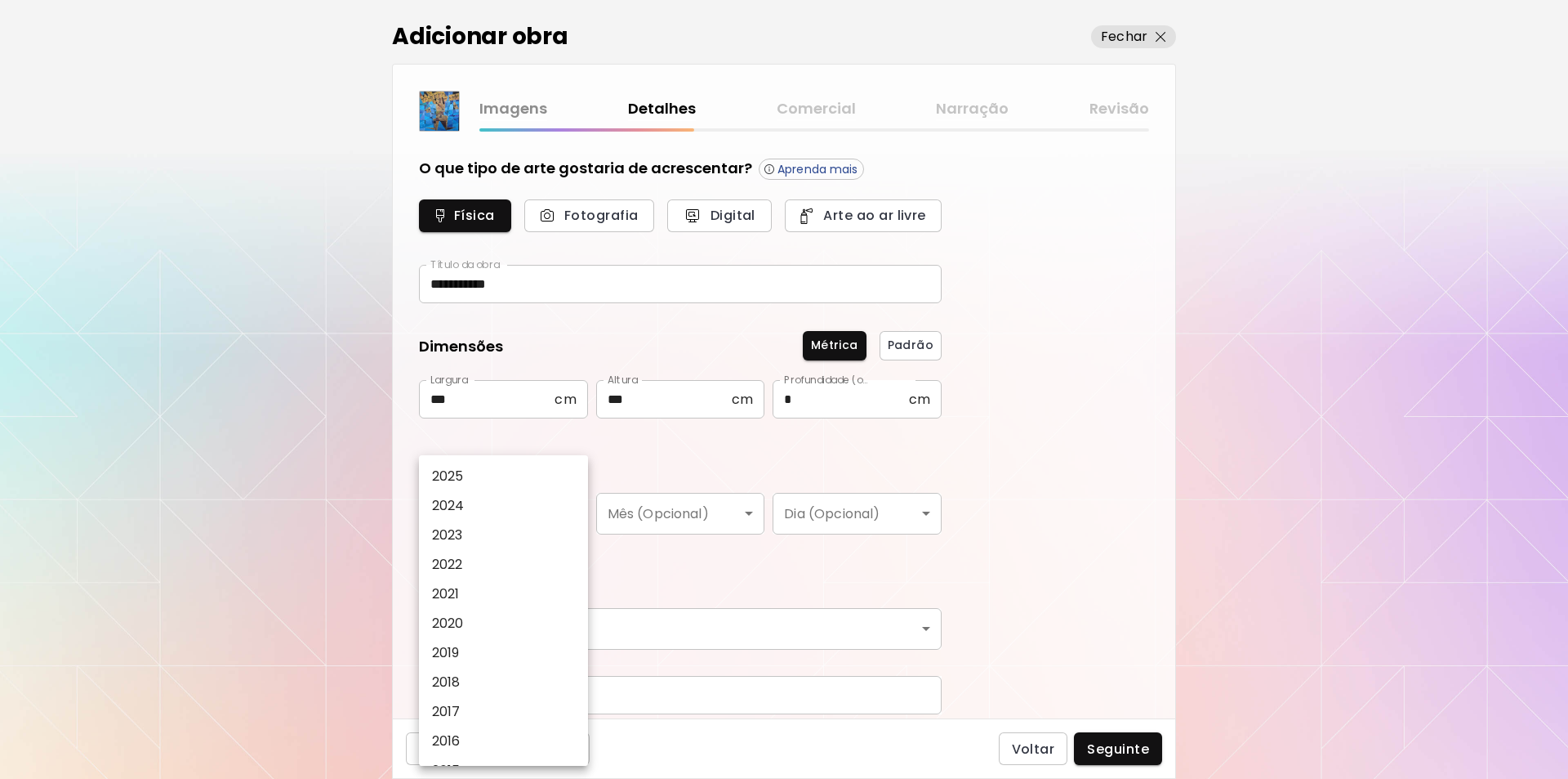
click at [450, 474] on p "2025" at bounding box center [448, 477] width 32 height 20
type input "****"
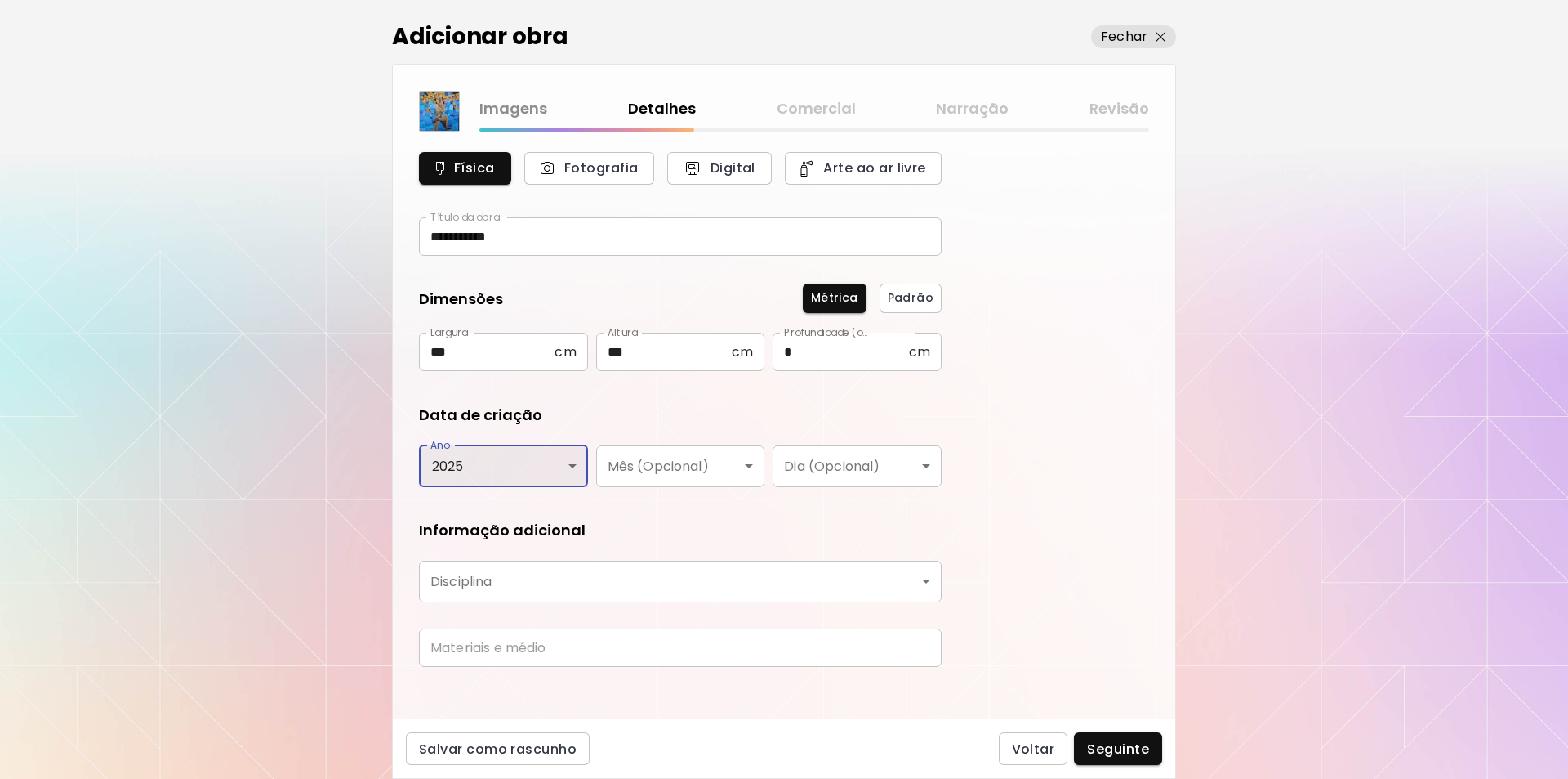
scroll to position [61, 0]
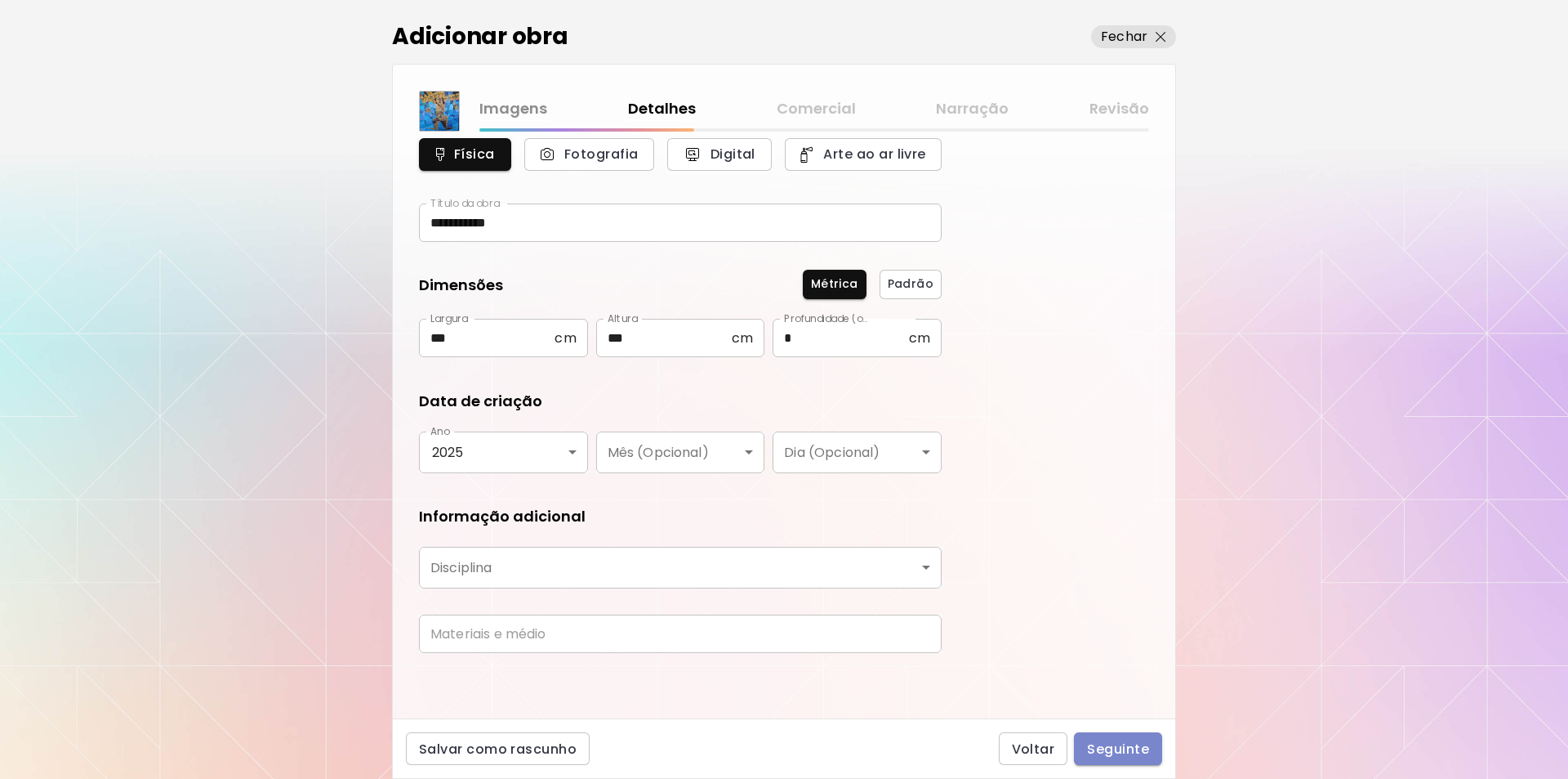
click at [1132, 745] on span "Seguinte" at bounding box center [1118, 749] width 62 height 17
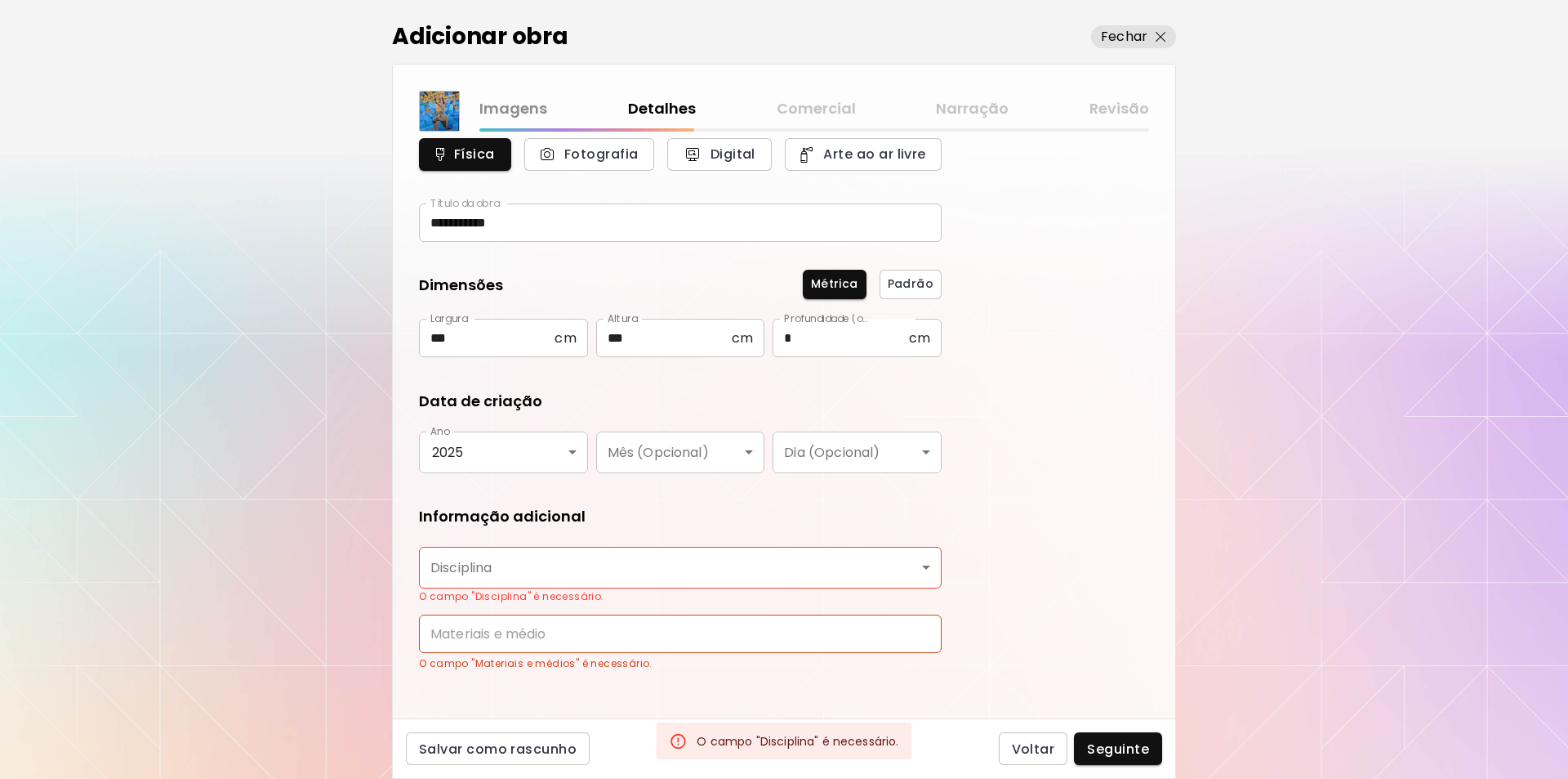
click at [927, 566] on body "**********" at bounding box center [784, 390] width 1568 height 779
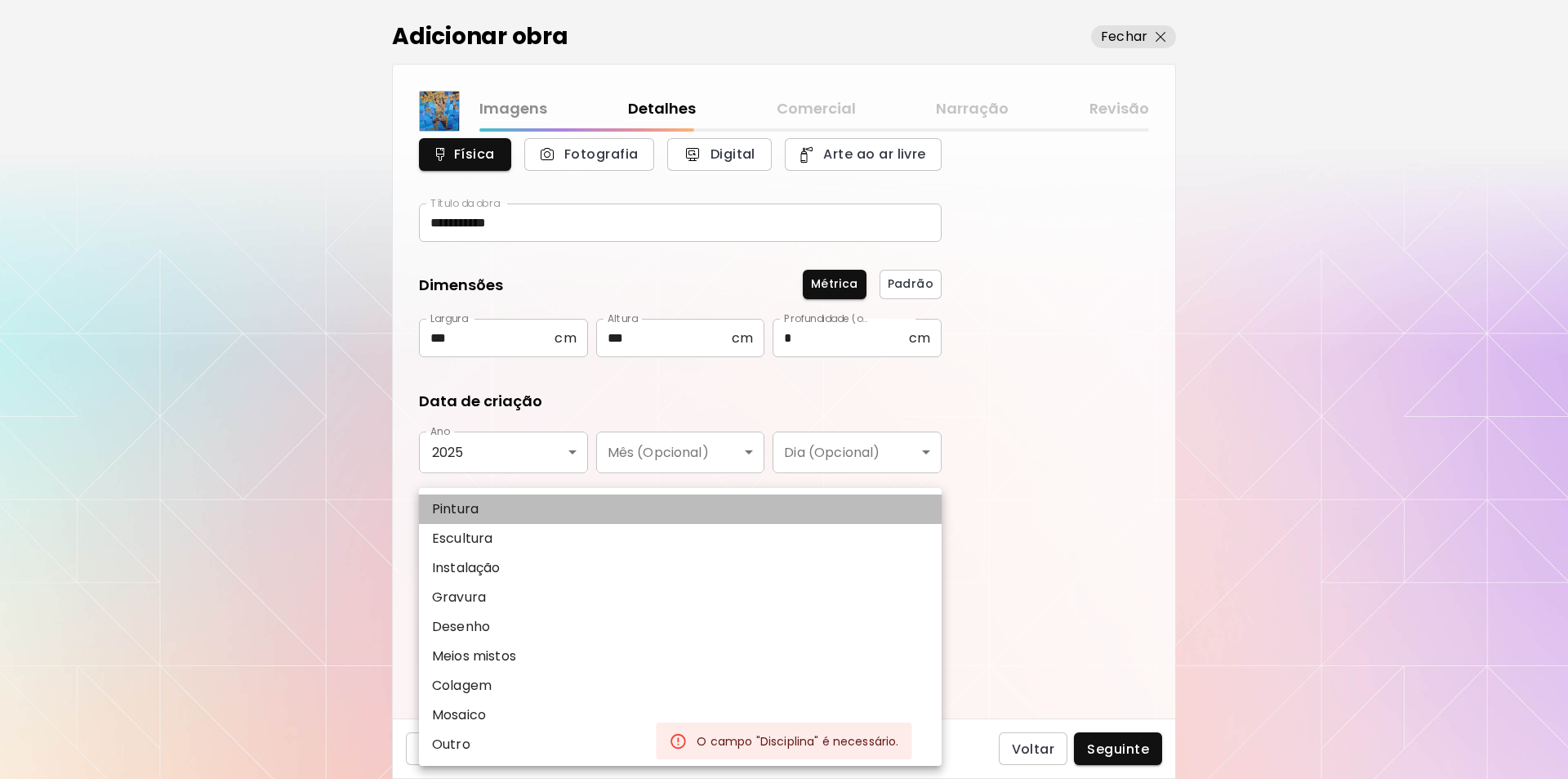
click at [460, 511] on p "Pintura" at bounding box center [455, 509] width 46 height 20
type input "********"
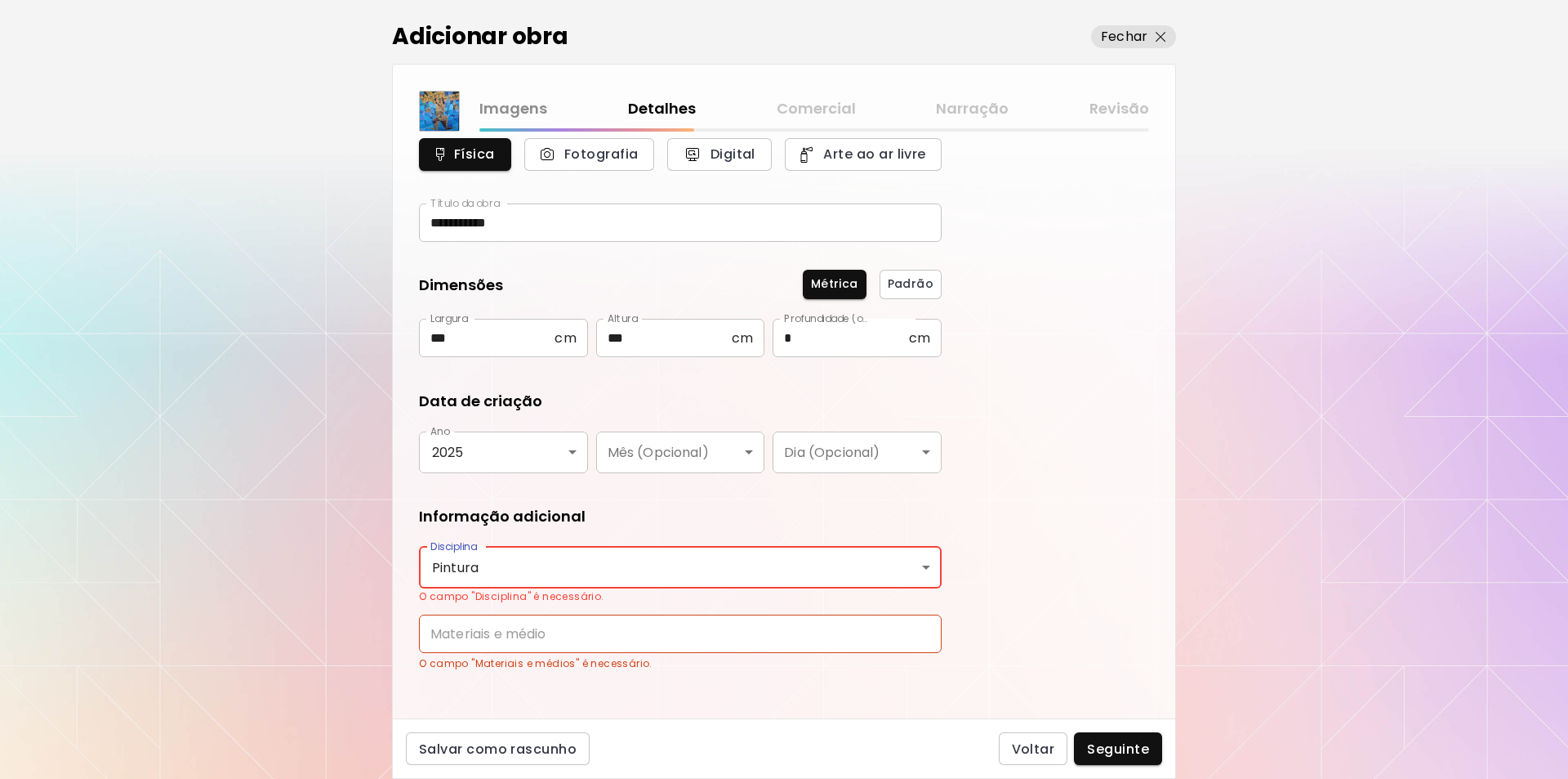
click at [929, 630] on input "text" at bounding box center [680, 633] width 523 height 38
click at [436, 634] on input "text" at bounding box center [680, 633] width 523 height 38
click at [430, 635] on input "text" at bounding box center [680, 633] width 523 height 38
type input "**********"
click at [1114, 751] on span "Seguinte" at bounding box center [1118, 749] width 62 height 17
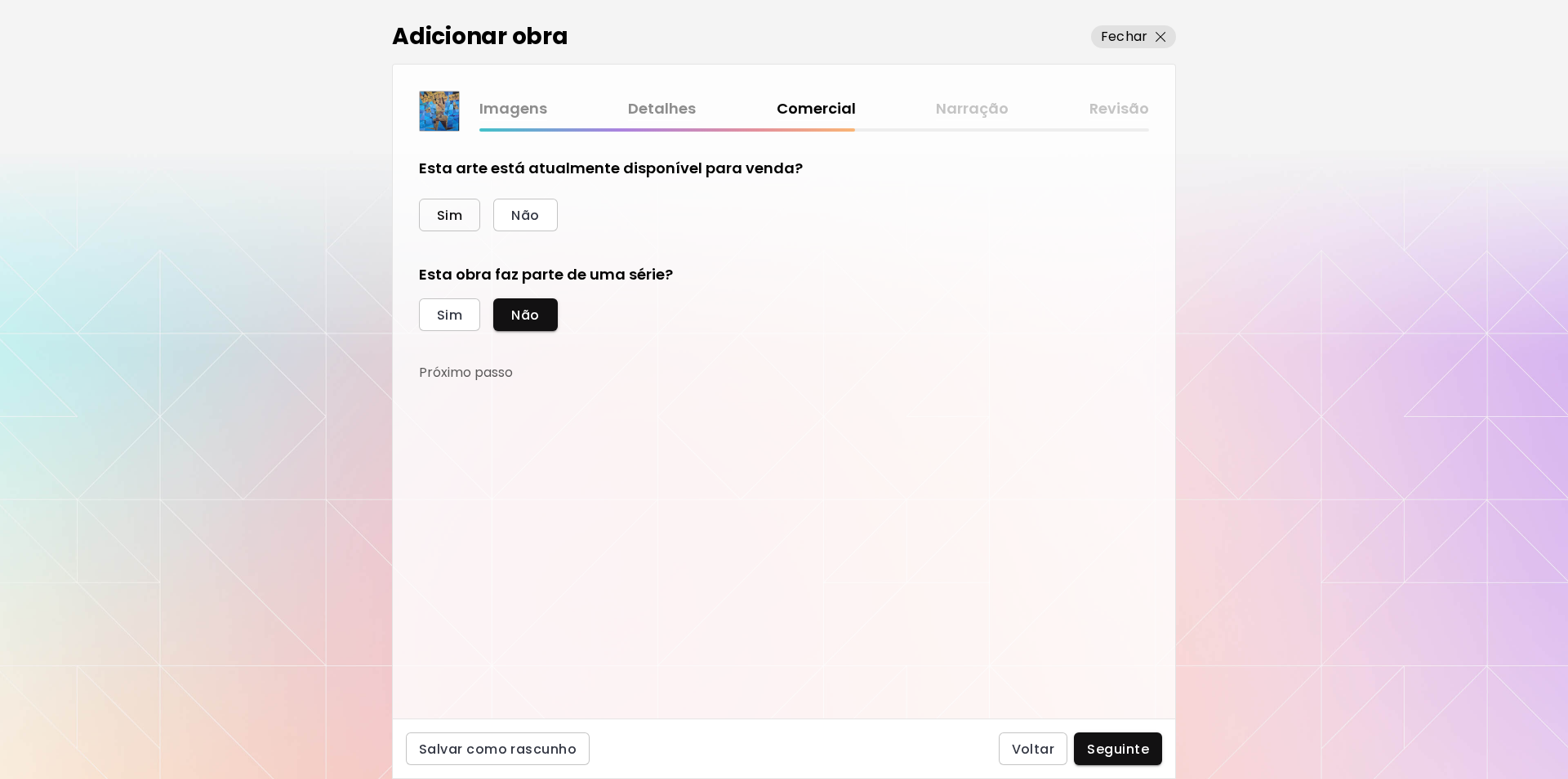
click at [448, 212] on span "Sim" at bounding box center [450, 214] width 25 height 17
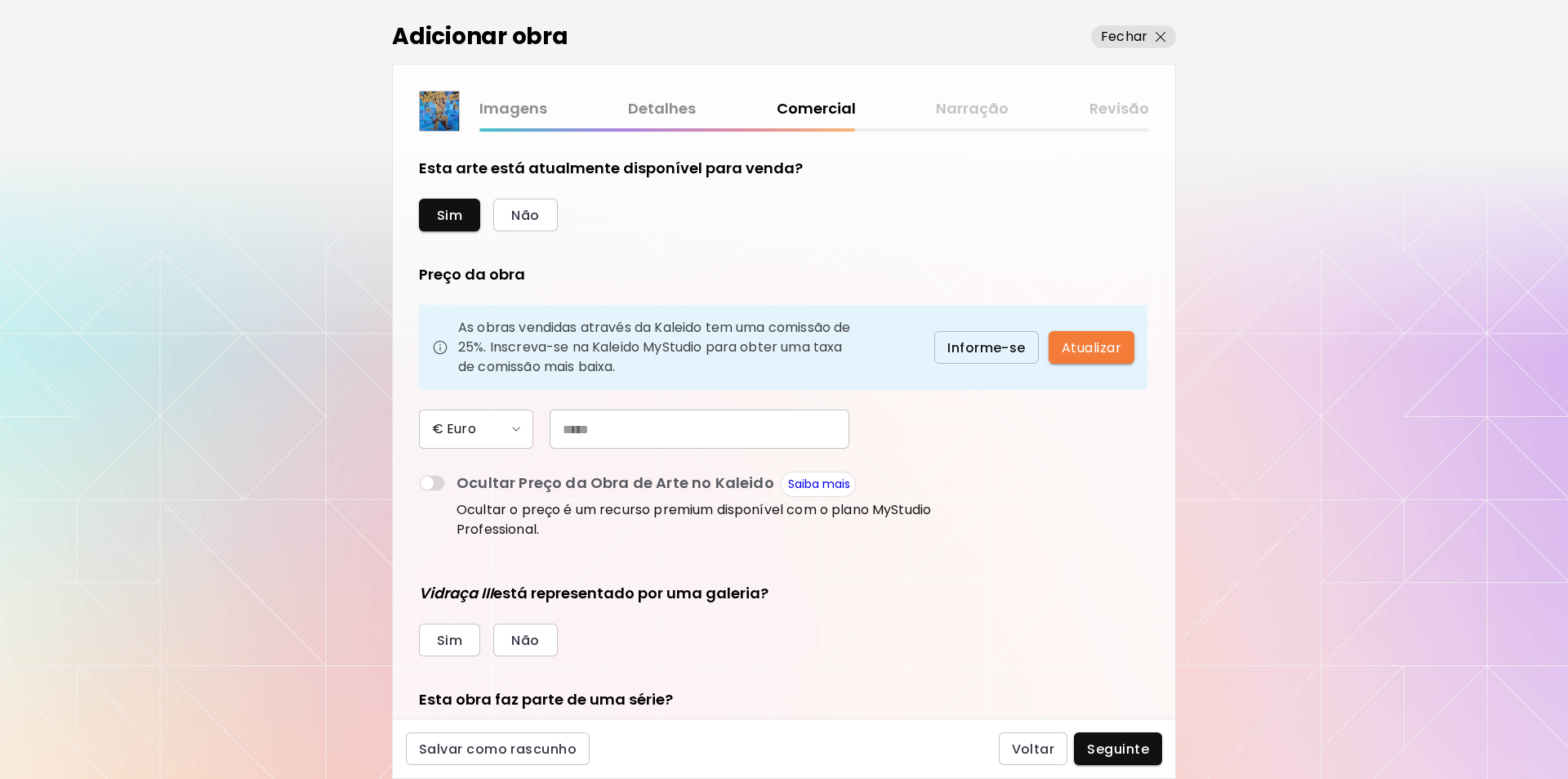
click at [578, 422] on input "text" at bounding box center [699, 429] width 300 height 39
type input "*****"
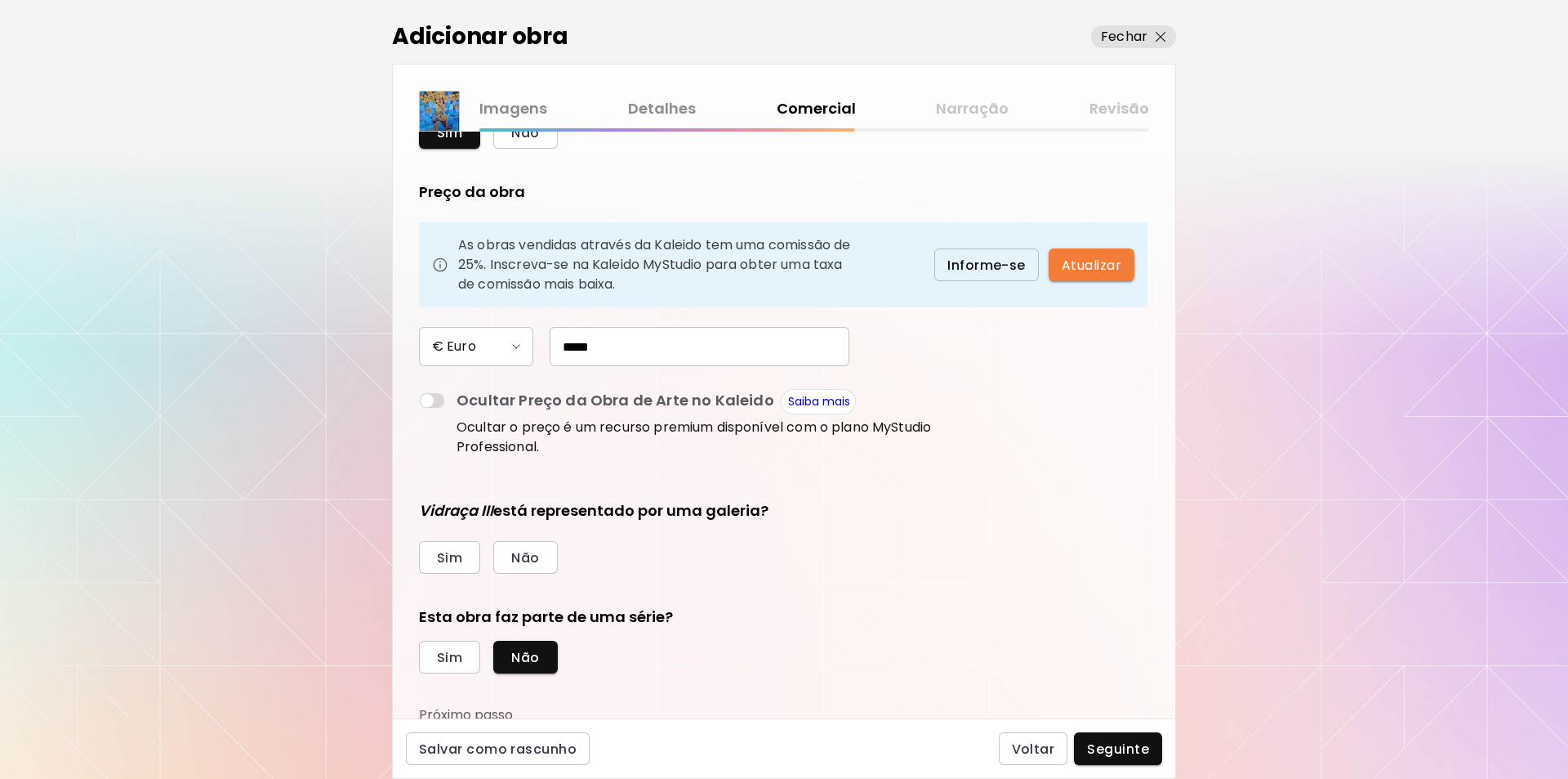
scroll to position [88, 0]
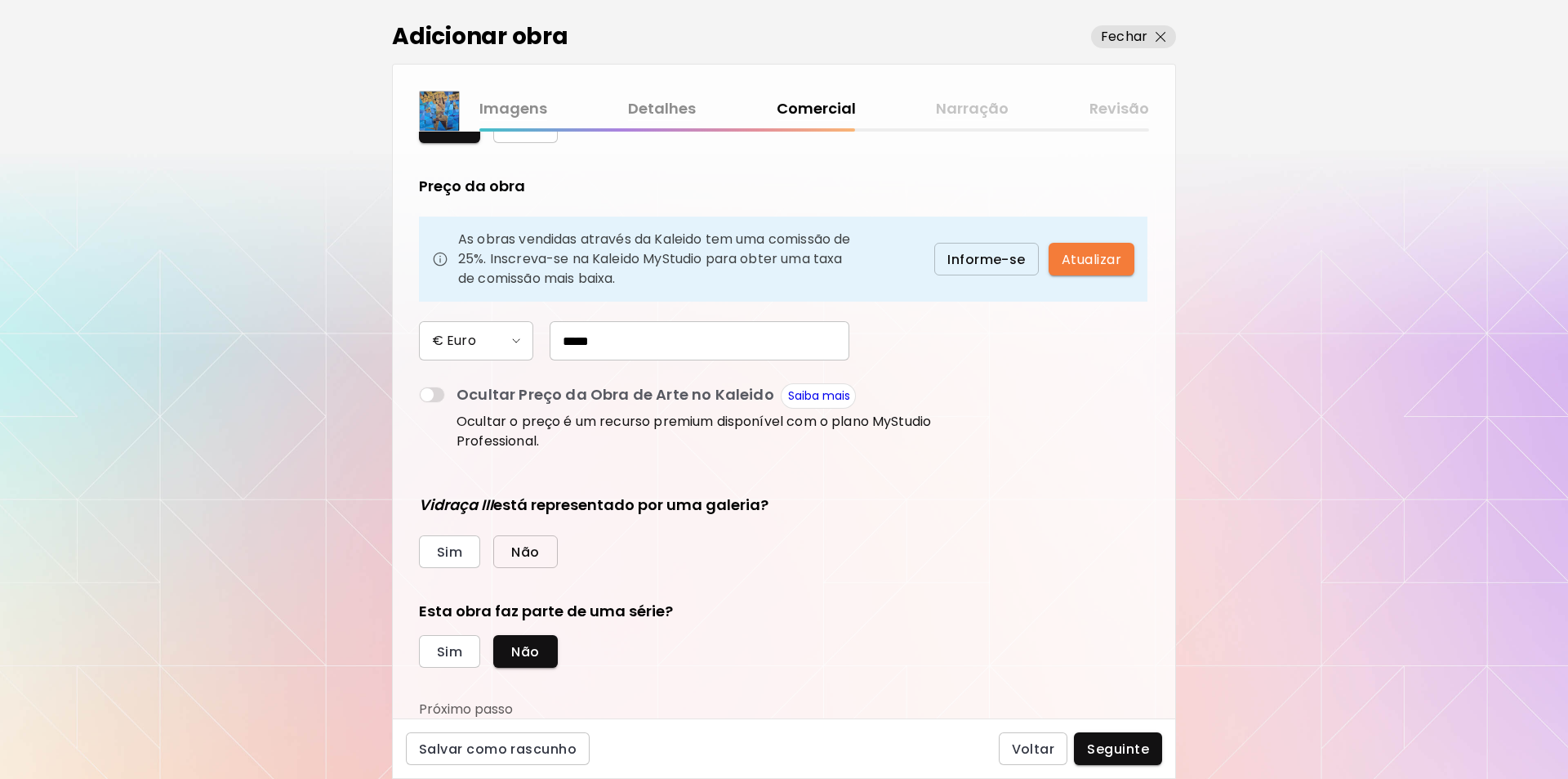
click at [538, 550] on span "Não" at bounding box center [524, 551] width 28 height 17
click at [438, 660] on span "Sim" at bounding box center [450, 651] width 25 height 17
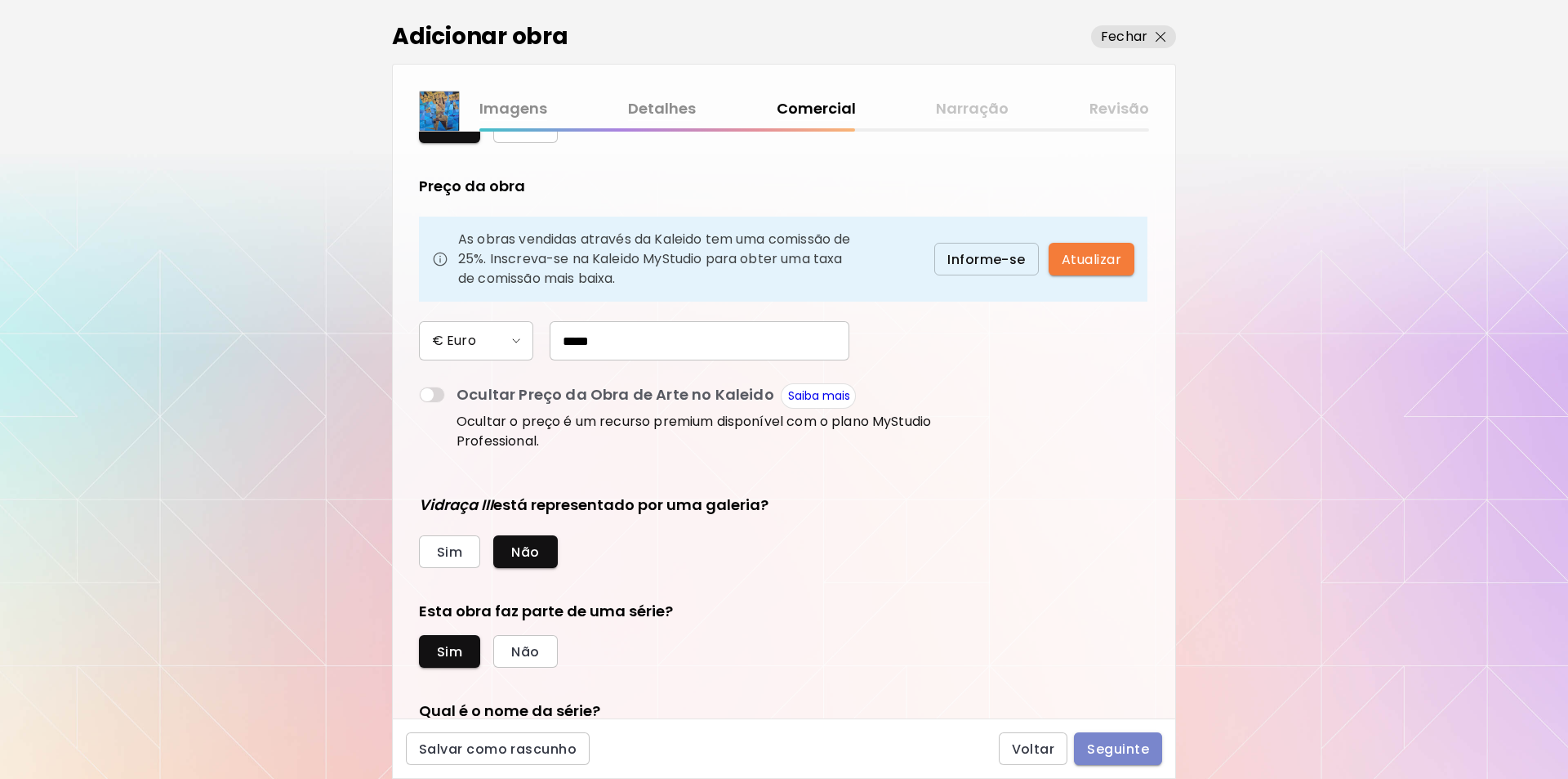
click at [1117, 746] on span "Seguinte" at bounding box center [1118, 749] width 62 height 17
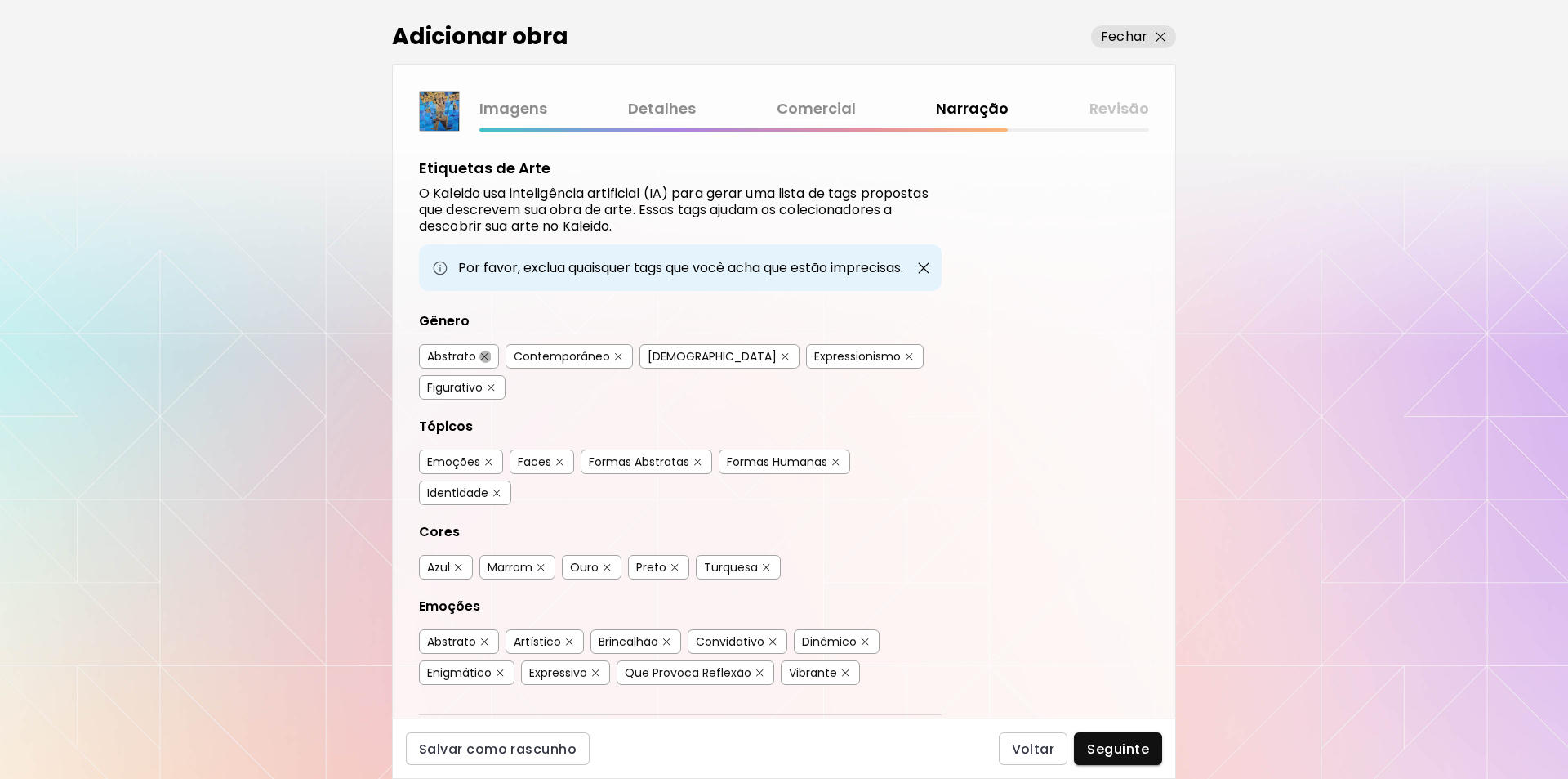
click at [479, 356] on button "button" at bounding box center [484, 357] width 12 height 12
click at [498, 489] on img "button" at bounding box center [497, 493] width 7 height 7
click at [485, 459] on img "button" at bounding box center [489, 462] width 7 height 7
click at [485, 456] on img "button" at bounding box center [488, 462] width 12 height 12
click at [485, 638] on img "button" at bounding box center [484, 642] width 7 height 7
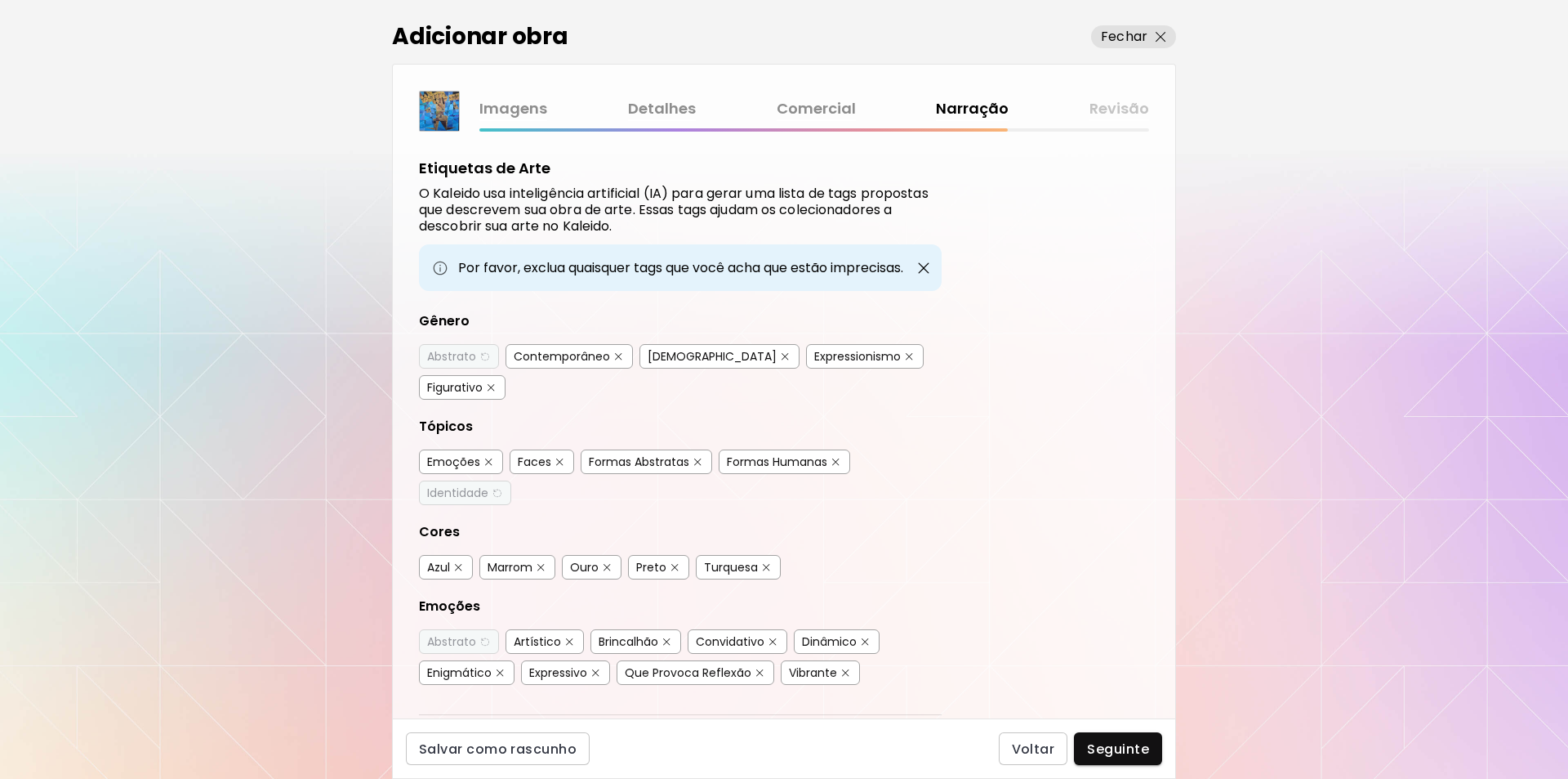
click at [667, 638] on img "button" at bounding box center [667, 642] width 7 height 7
click at [1120, 745] on span "Seguinte" at bounding box center [1118, 749] width 62 height 17
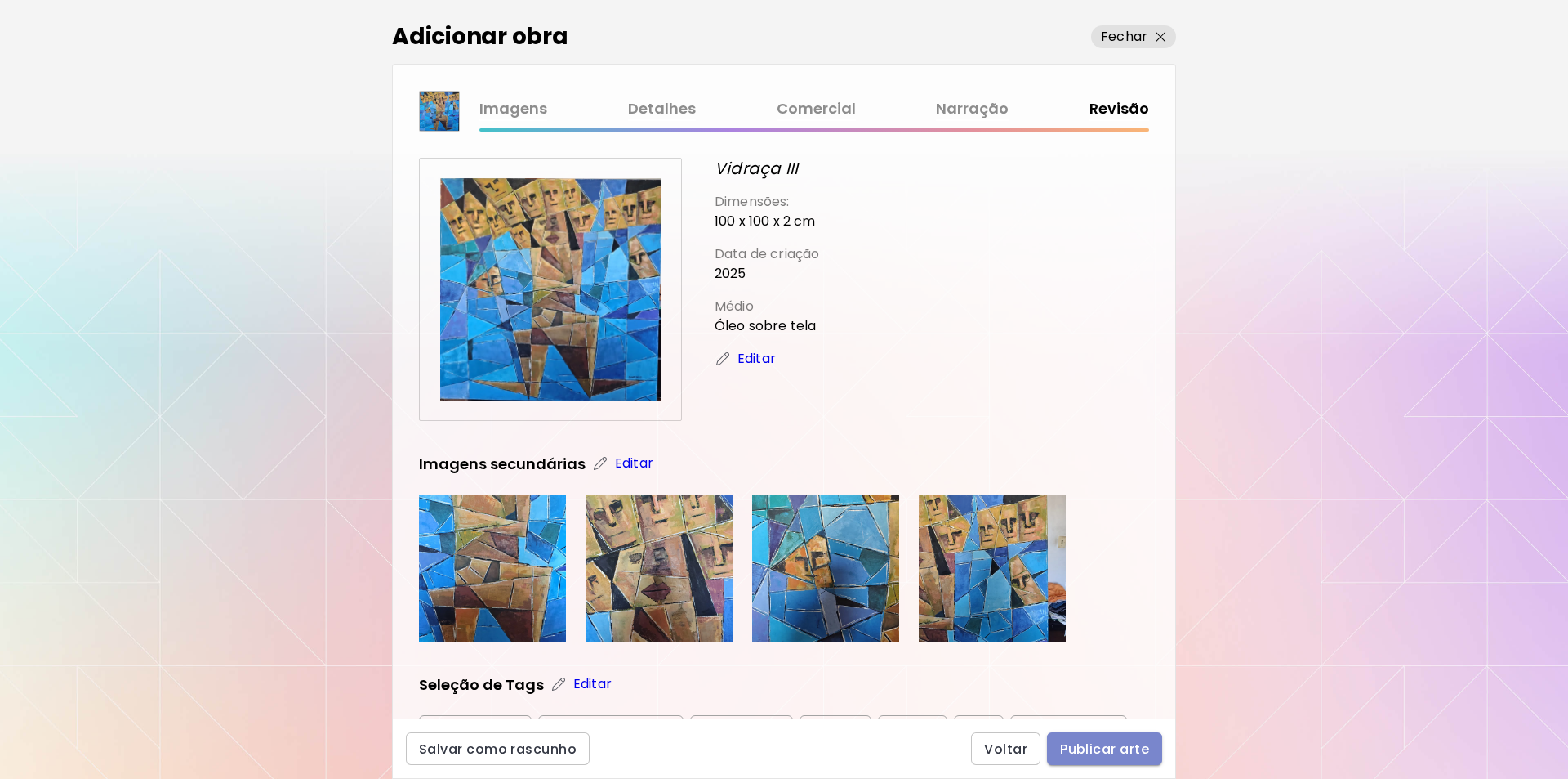
click at [1110, 748] on span "Publicar arte" at bounding box center [1105, 749] width 89 height 17
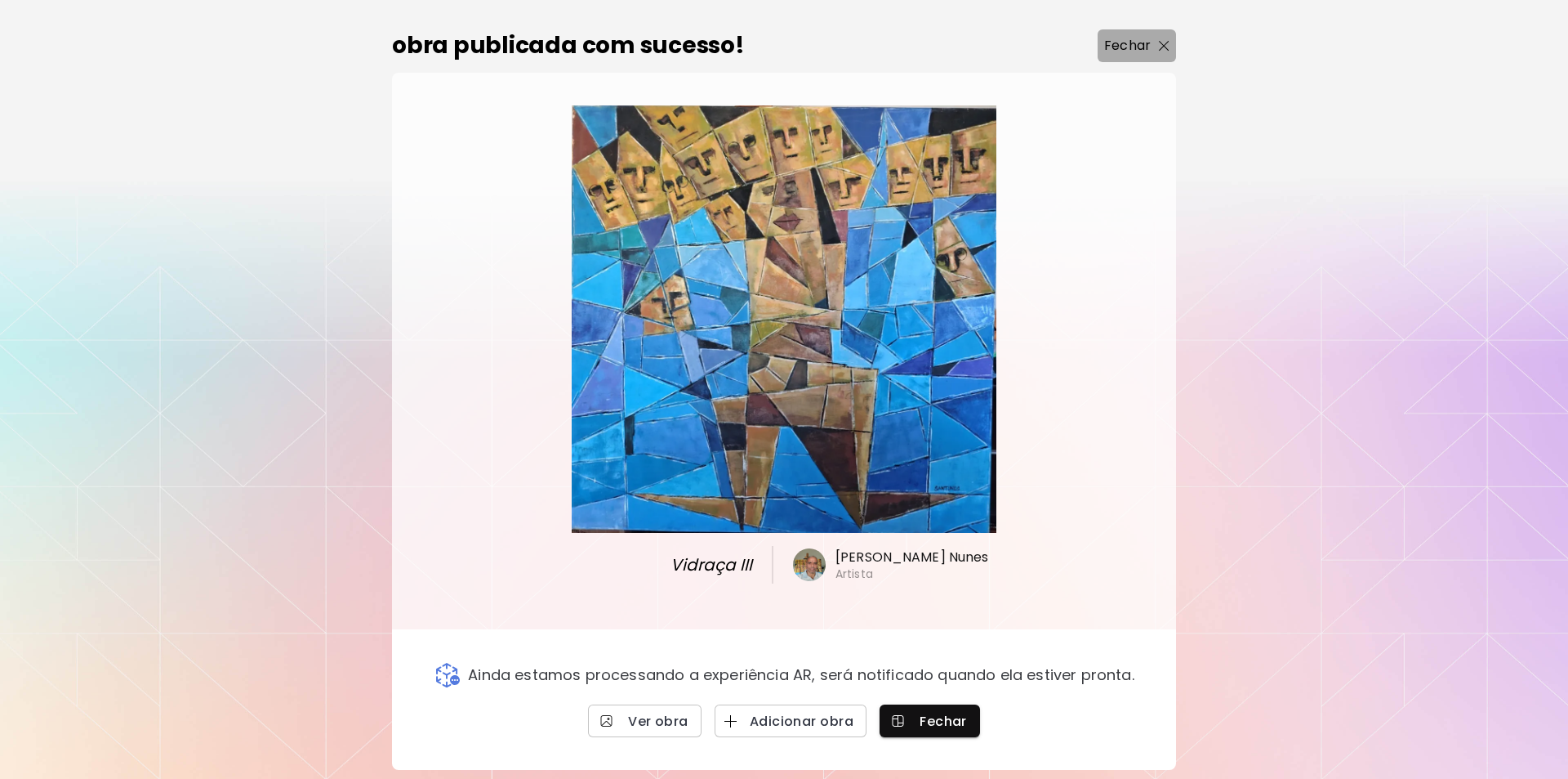
click at [1140, 41] on p "Fechar" at bounding box center [1127, 45] width 46 height 20
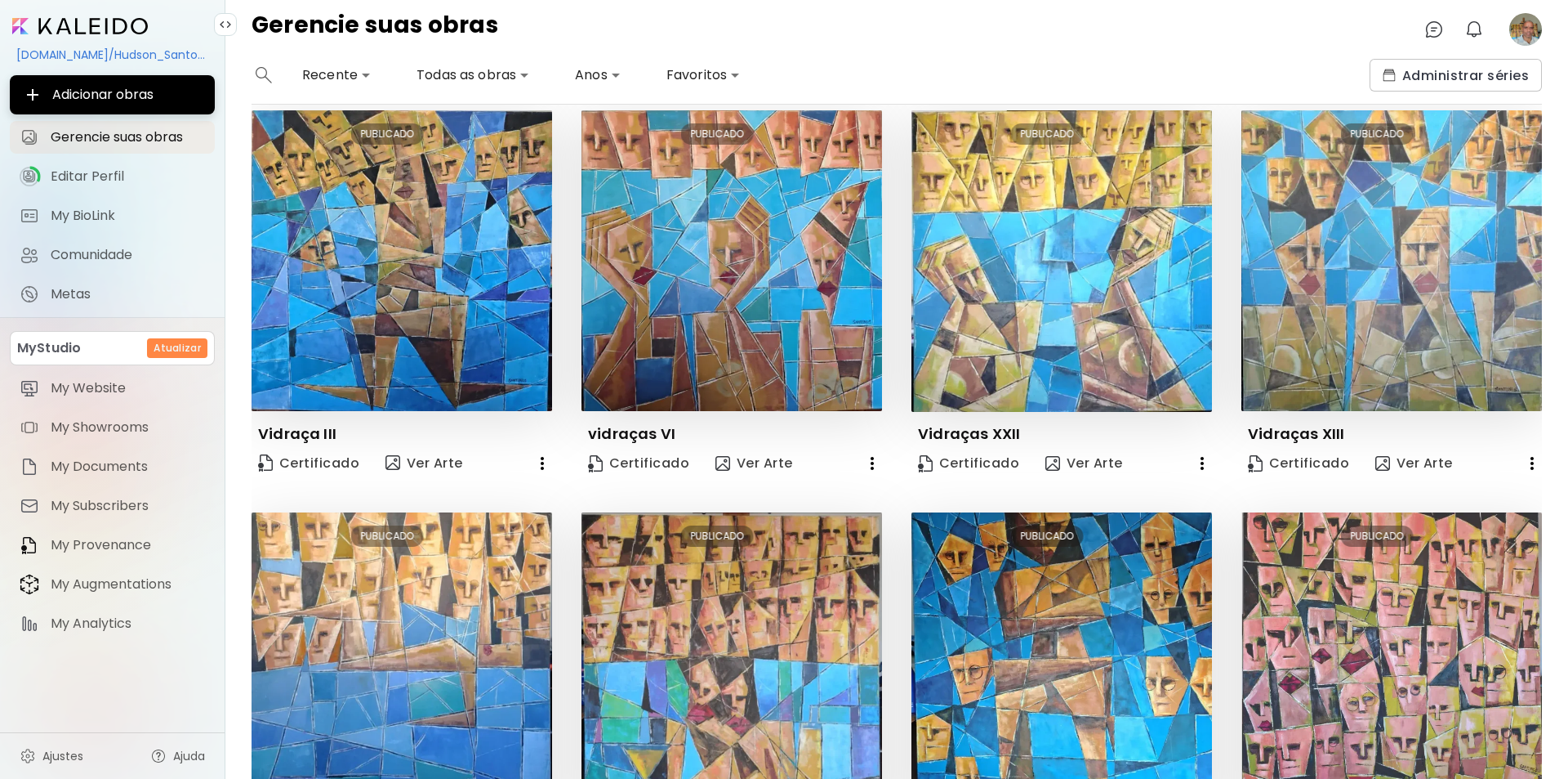
scroll to position [145, 0]
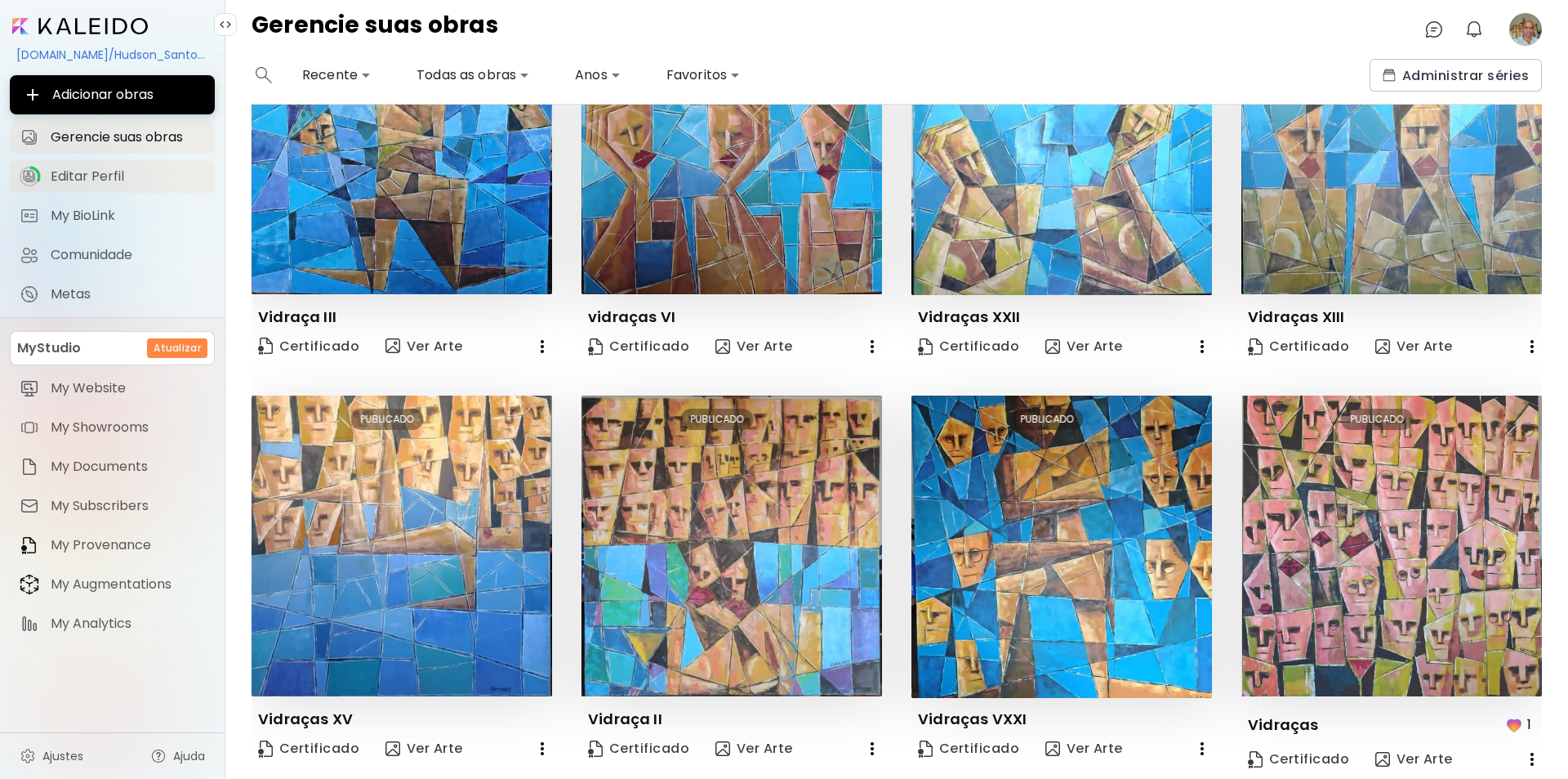
click at [63, 173] on span "Editar Perfil" at bounding box center [128, 176] width 155 height 16
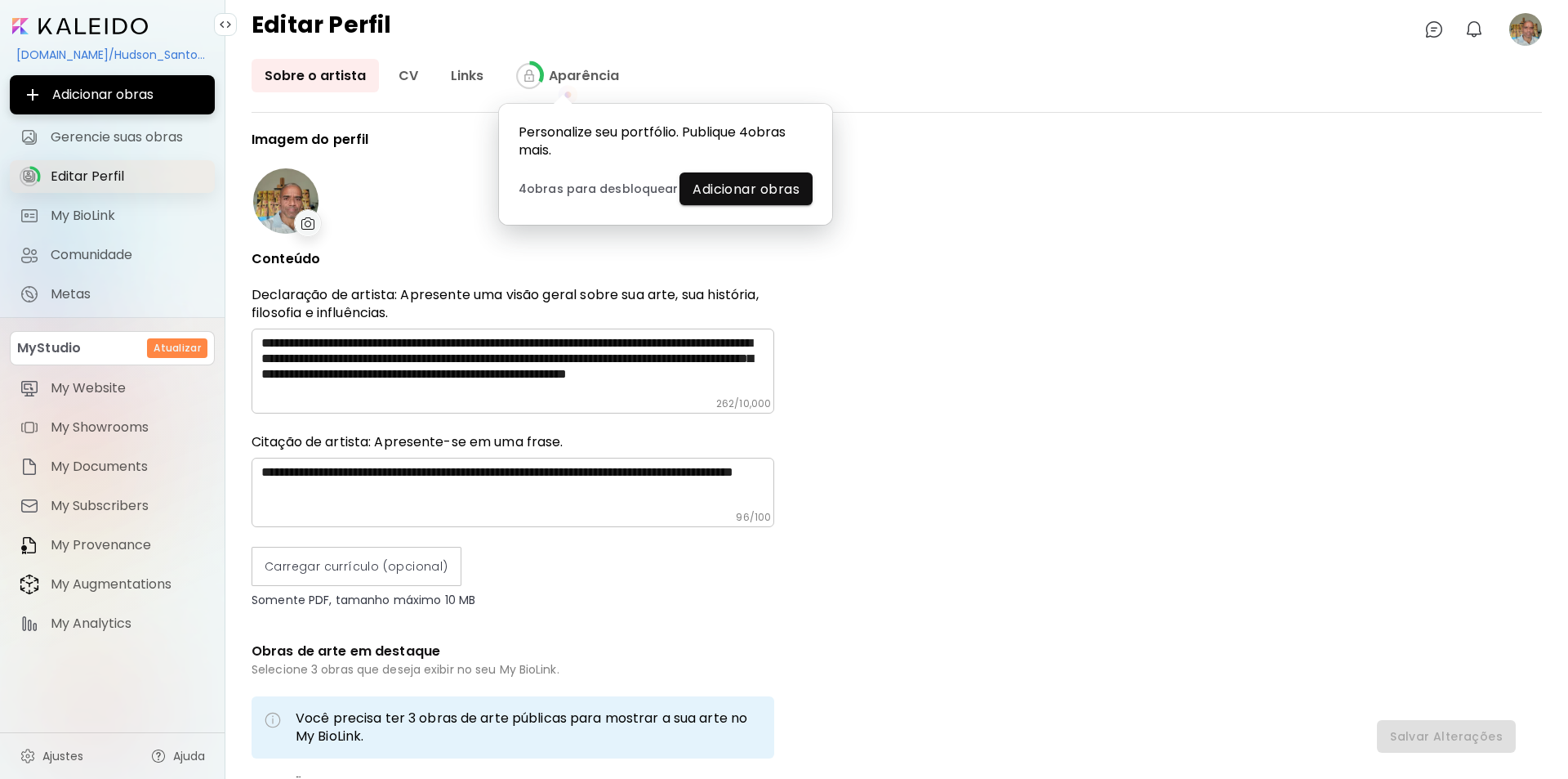
type input "******"
type input "**********"
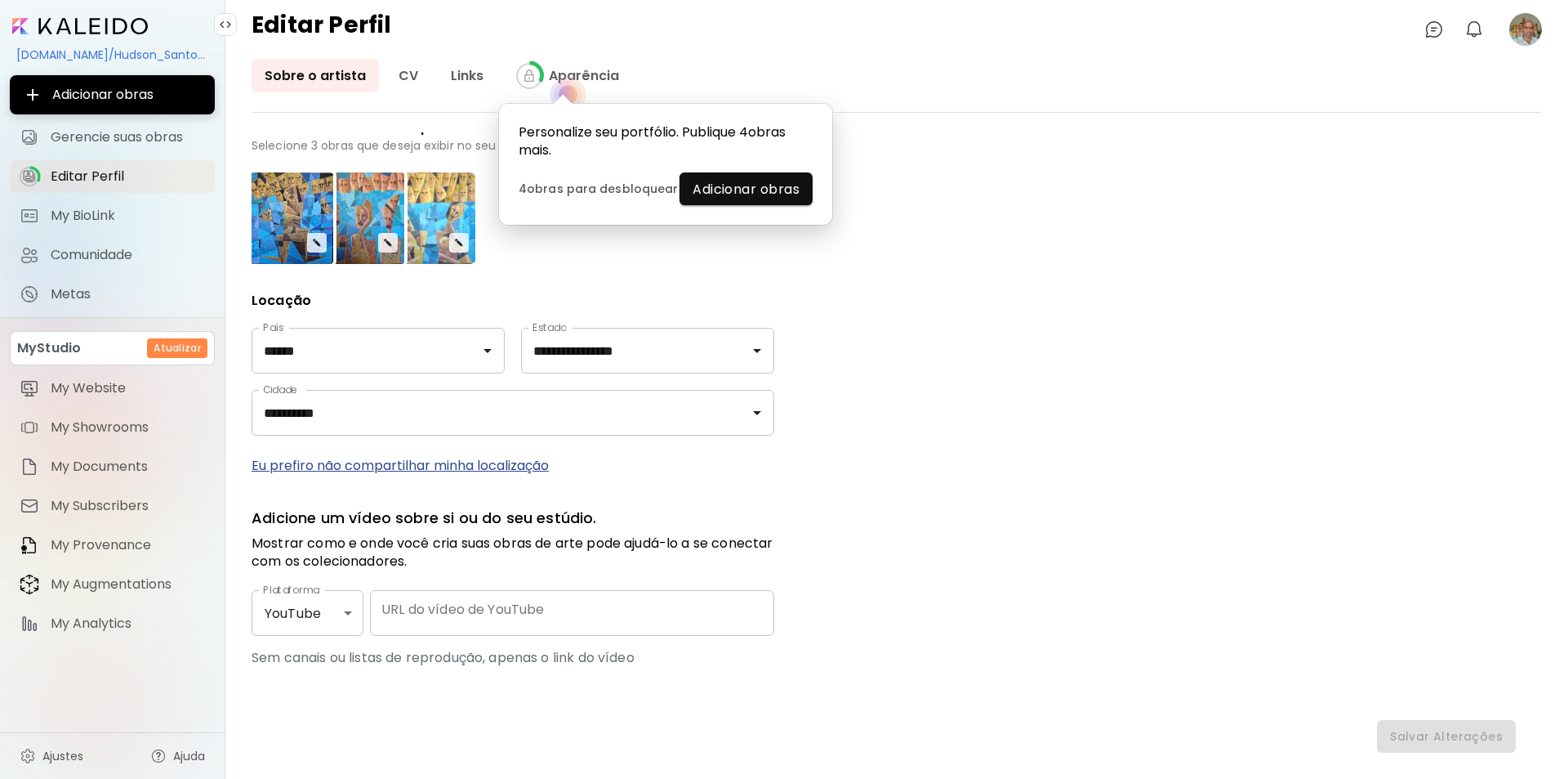
scroll to position [536, 0]
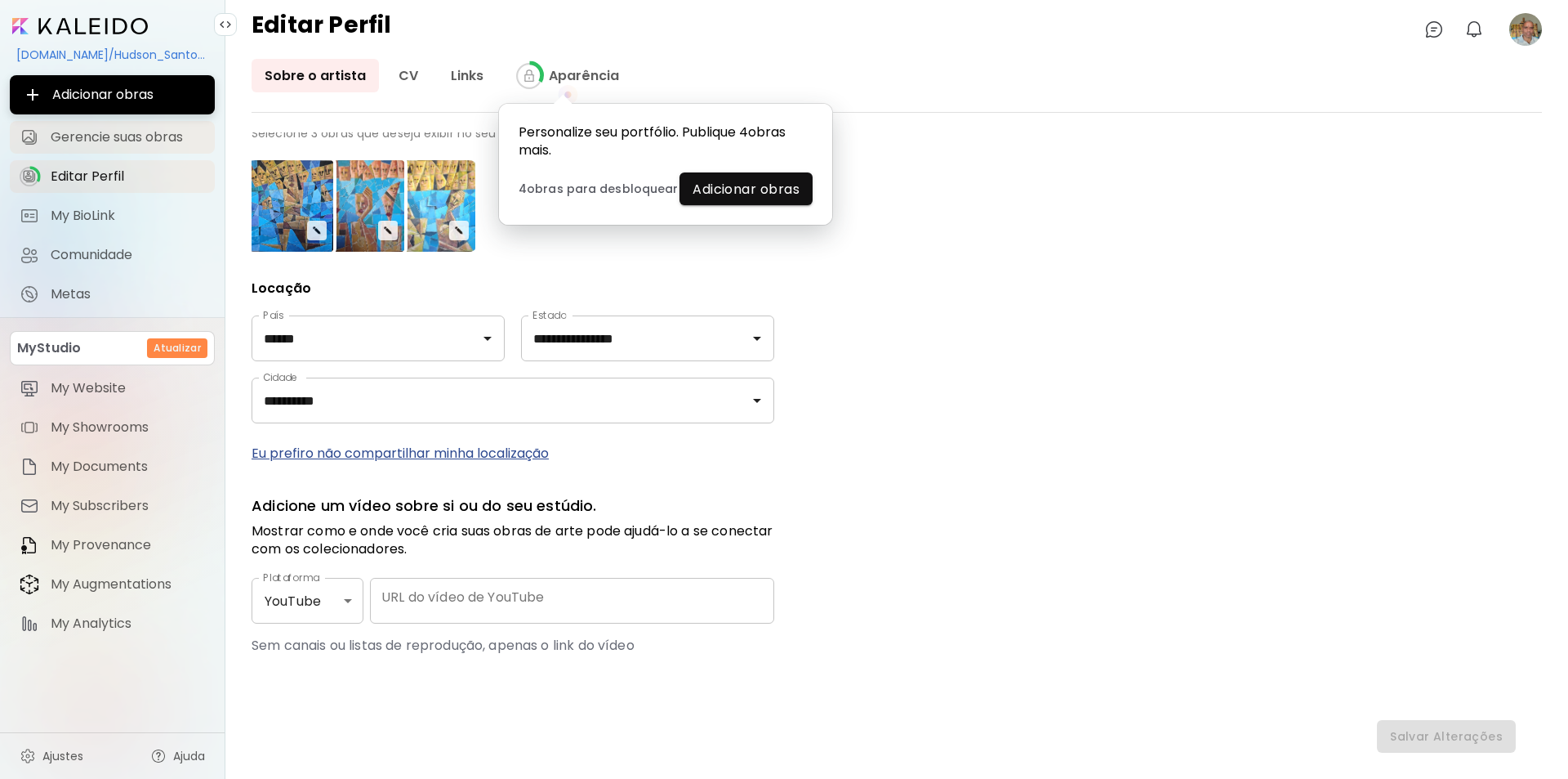
click at [125, 130] on span "Gerencie suas obras" at bounding box center [128, 137] width 155 height 16
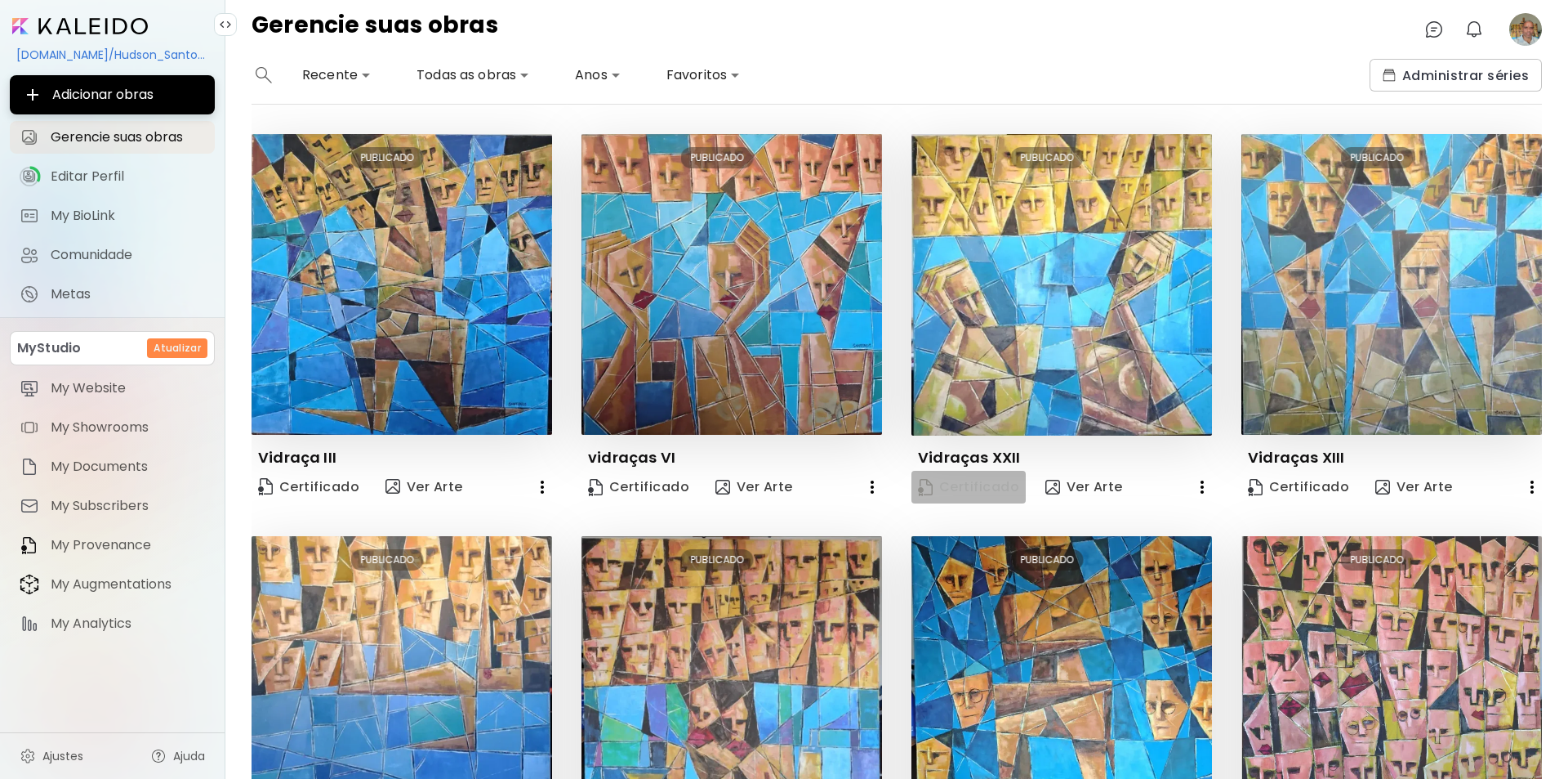
click at [983, 485] on span "Certificado" at bounding box center [969, 487] width 101 height 18
